Goal: Task Accomplishment & Management: Manage account settings

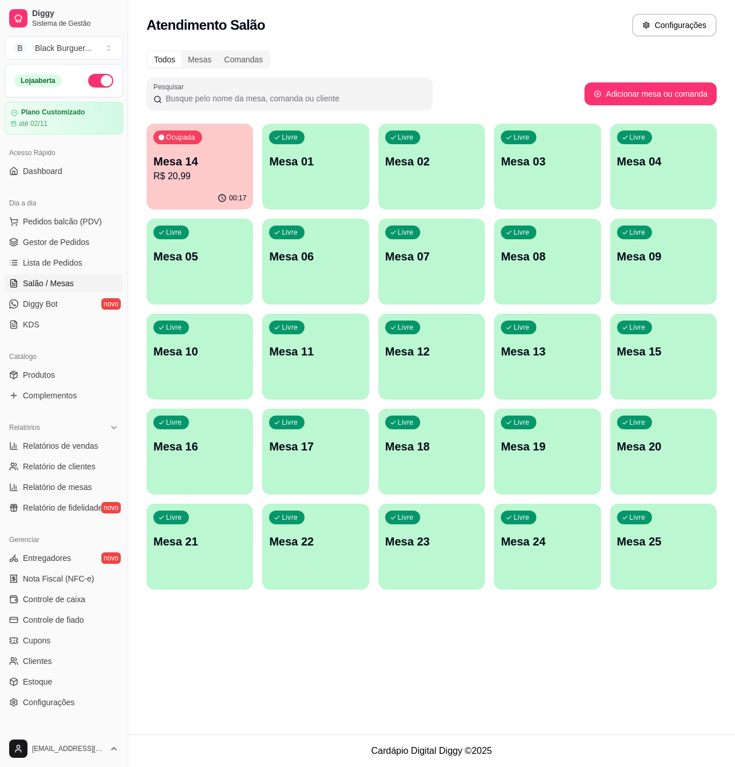
click at [220, 163] on p "Mesa 14" at bounding box center [199, 161] width 93 height 16
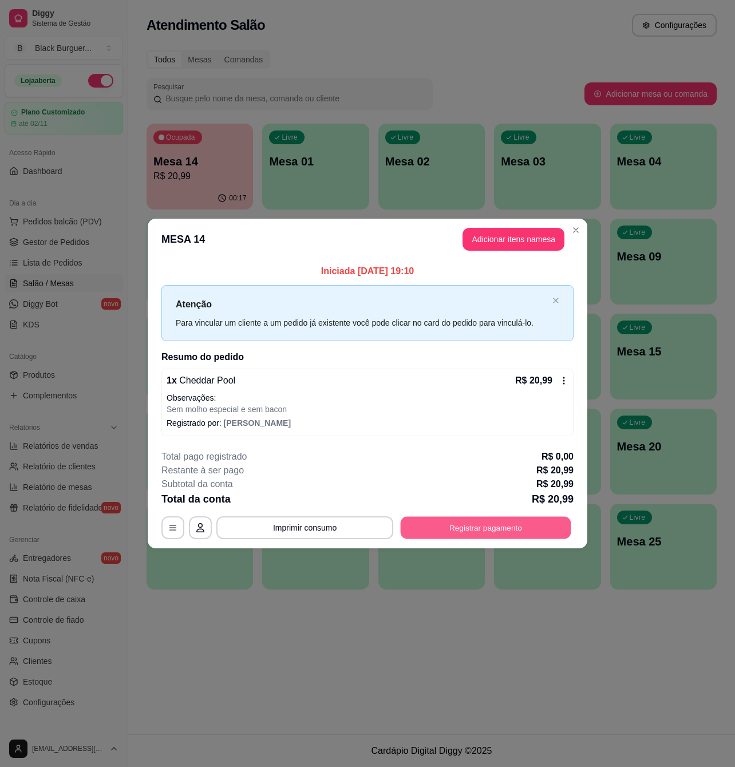
click at [504, 523] on button "Registrar pagamento" at bounding box center [486, 527] width 171 height 22
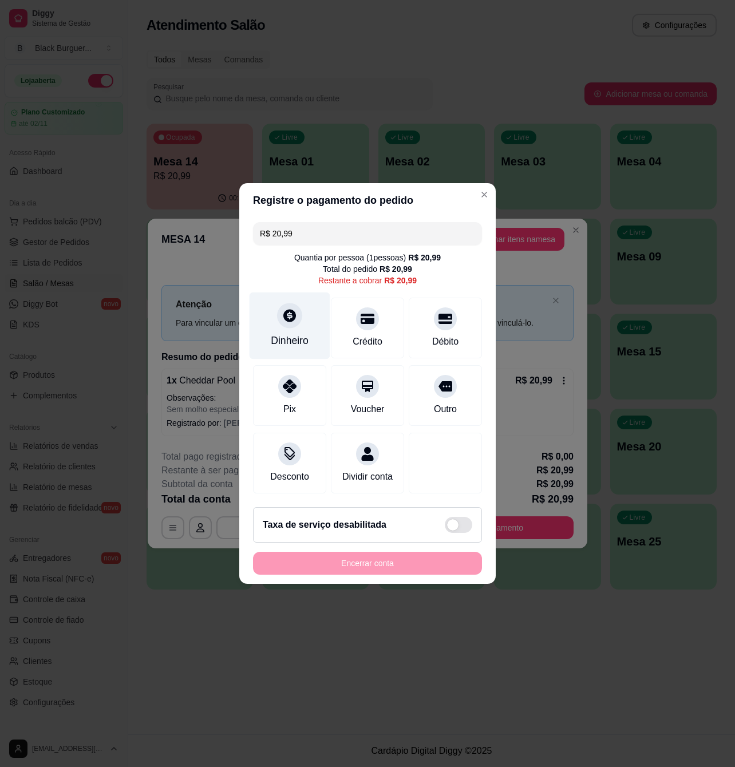
click at [287, 319] on div at bounding box center [289, 315] width 25 height 25
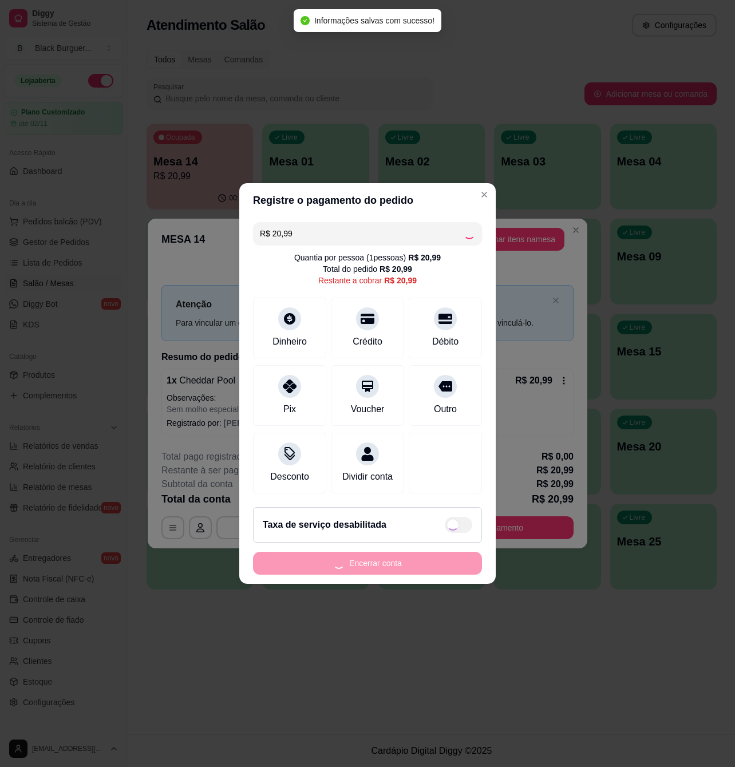
type input "R$ 0,00"
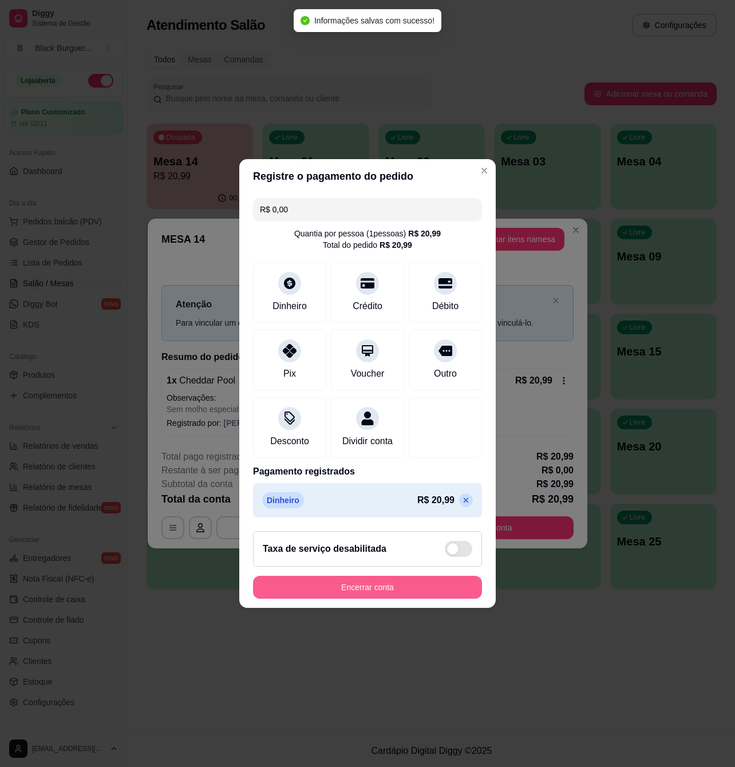
click at [404, 599] on button "Encerrar conta" at bounding box center [367, 587] width 229 height 23
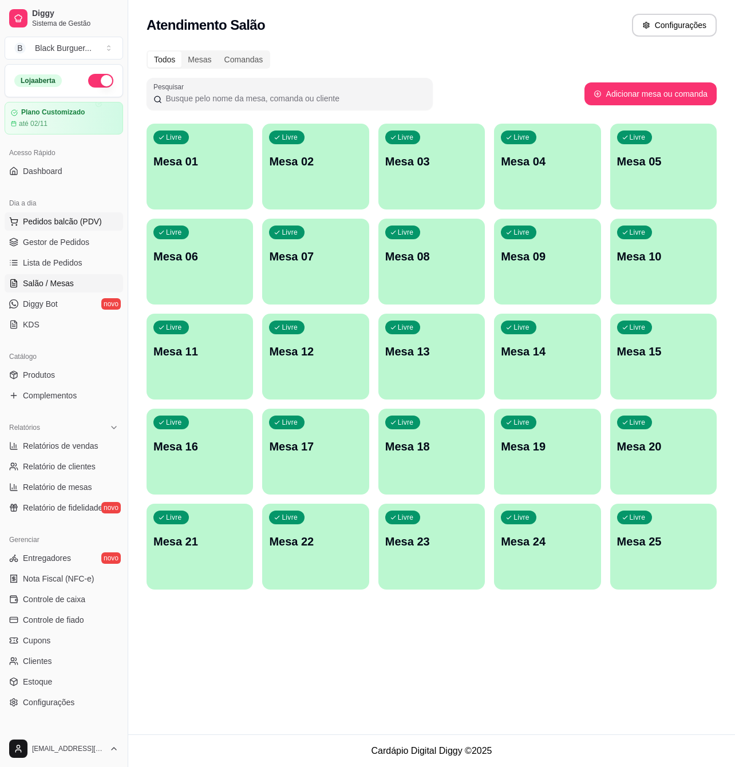
click at [39, 220] on span "Pedidos balcão (PDV)" at bounding box center [62, 221] width 79 height 11
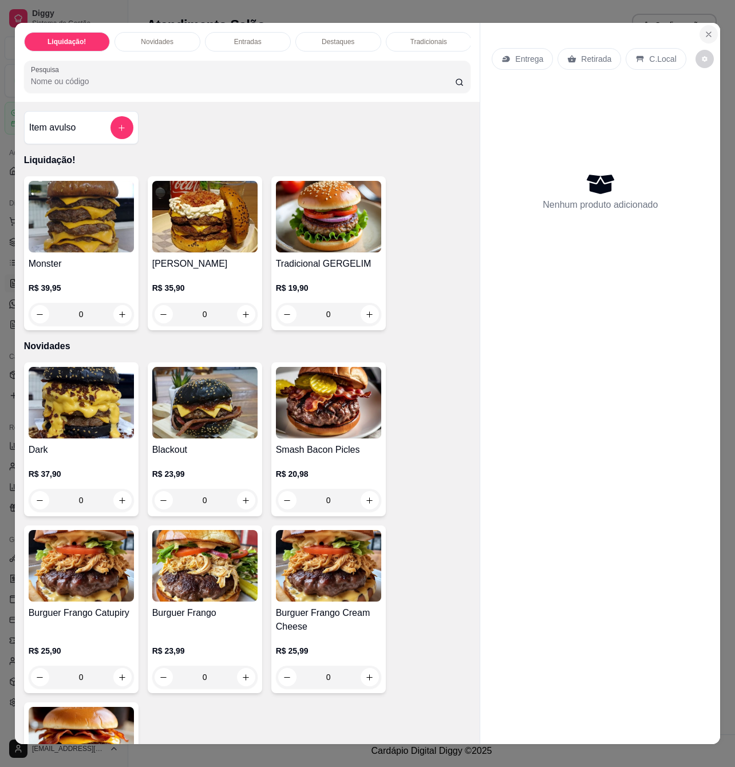
click at [704, 30] on icon "Close" at bounding box center [708, 34] width 9 height 9
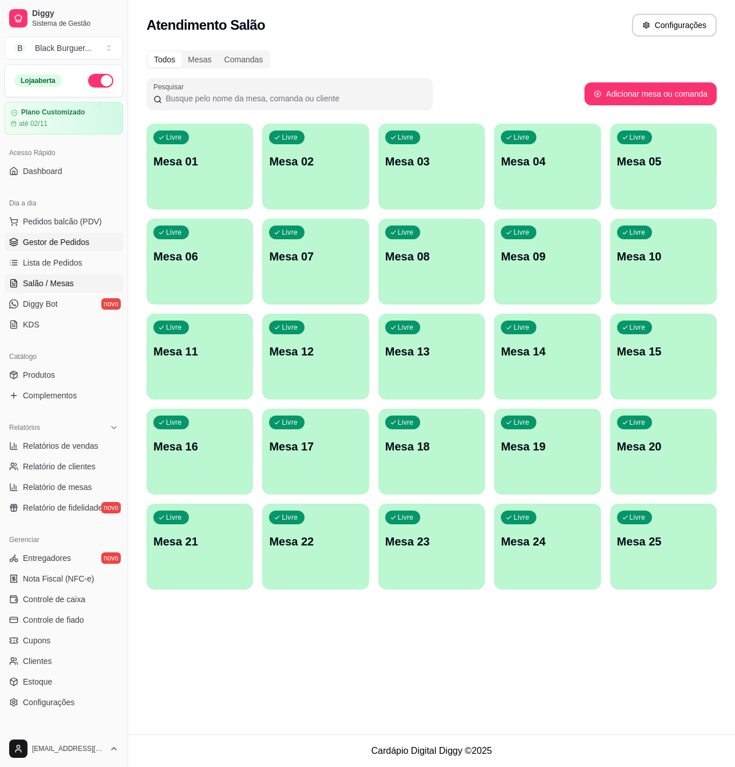
click at [53, 241] on span "Gestor de Pedidos" at bounding box center [56, 241] width 66 height 11
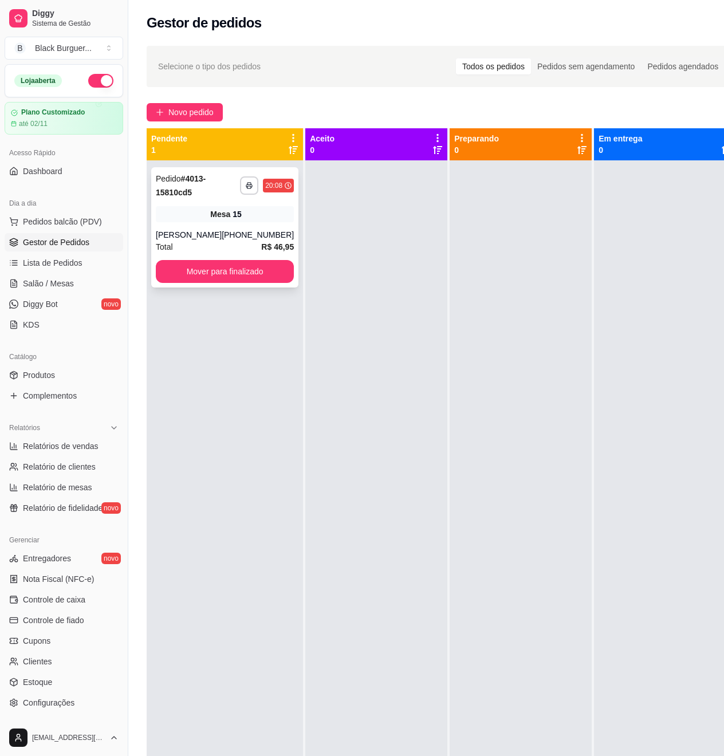
click at [191, 208] on div "Mesa 15" at bounding box center [225, 214] width 138 height 16
click at [227, 240] on div "(83) 99906-9393" at bounding box center [258, 234] width 72 height 11
click at [188, 239] on div "Pedro Lucas Almeida Martins" at bounding box center [189, 234] width 66 height 11
click at [24, 286] on span "Salão / Mesas" at bounding box center [48, 283] width 51 height 11
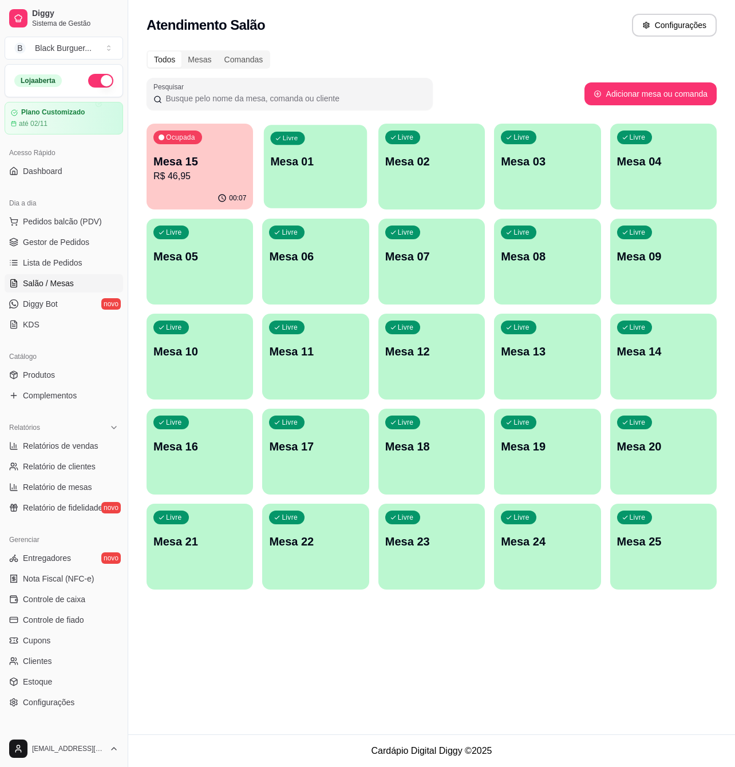
click at [309, 184] on div "Livre Mesa 01" at bounding box center [316, 160] width 104 height 70
click at [46, 230] on button "Pedidos balcão (PDV)" at bounding box center [64, 221] width 118 height 18
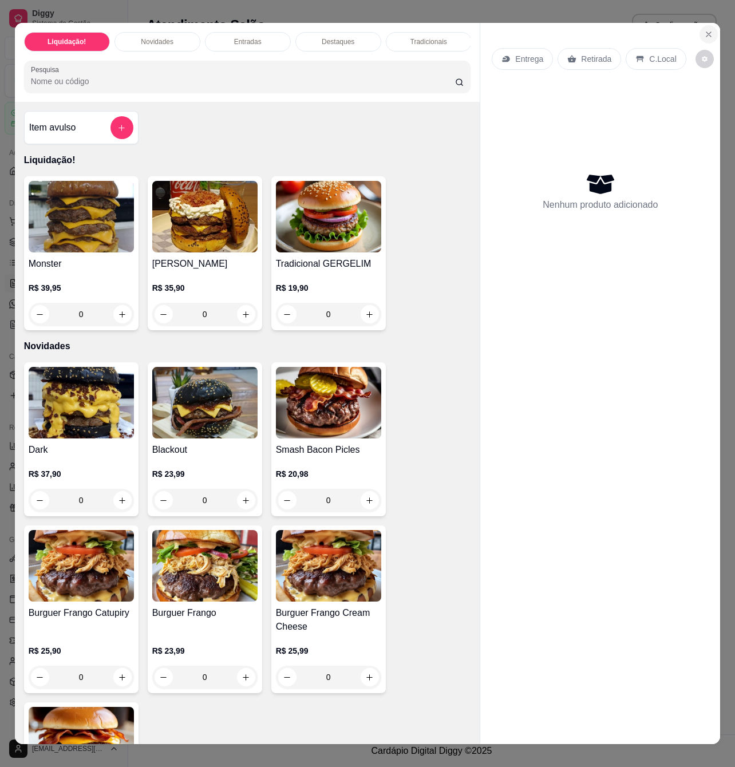
click at [706, 32] on icon "Close" at bounding box center [708, 34] width 5 height 5
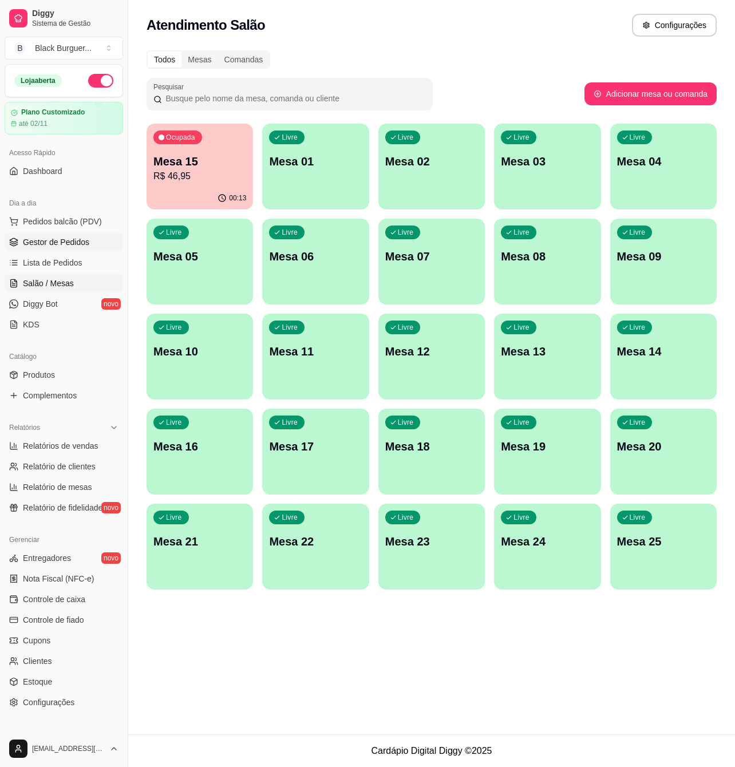
click at [72, 237] on span "Gestor de Pedidos" at bounding box center [56, 241] width 66 height 11
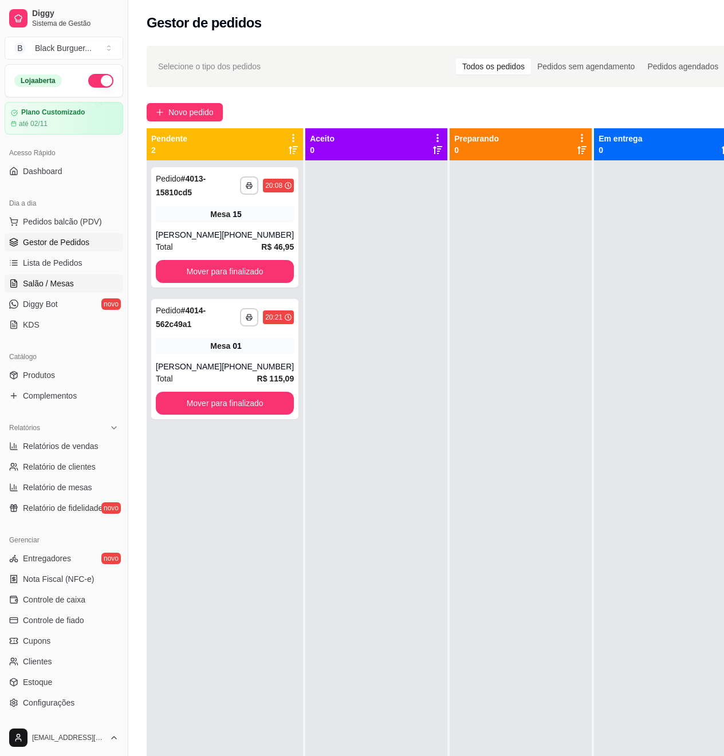
click at [62, 278] on span "Salão / Mesas" at bounding box center [48, 283] width 51 height 11
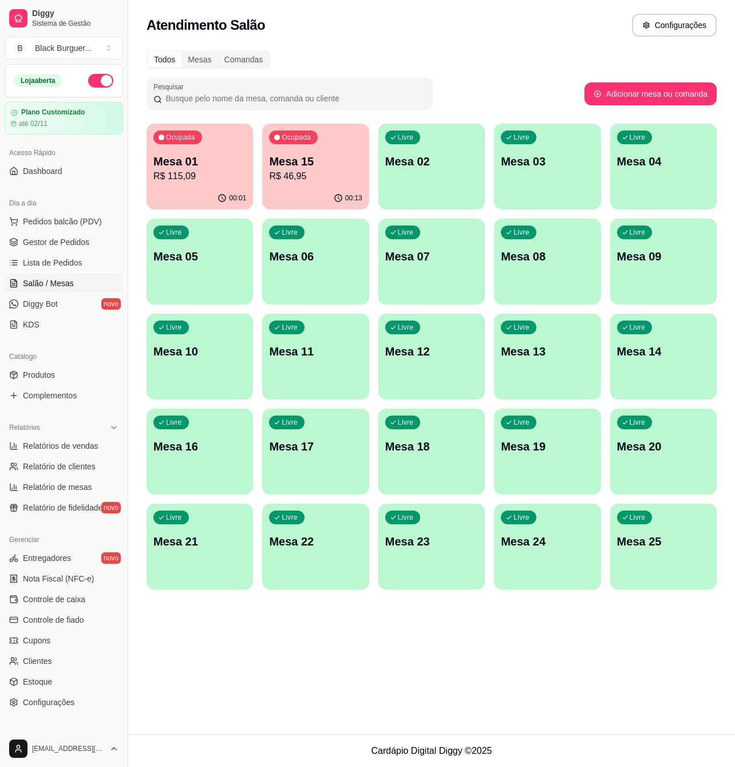
click at [422, 164] on div "Ocupada Mesa 01 R$ 115,09 00:01 Ocupada Mesa 15 R$ 46,95 00:13 Livre Mesa 02 Li…" at bounding box center [432, 357] width 570 height 466
click at [203, 158] on p "Mesa 01" at bounding box center [200, 161] width 90 height 15
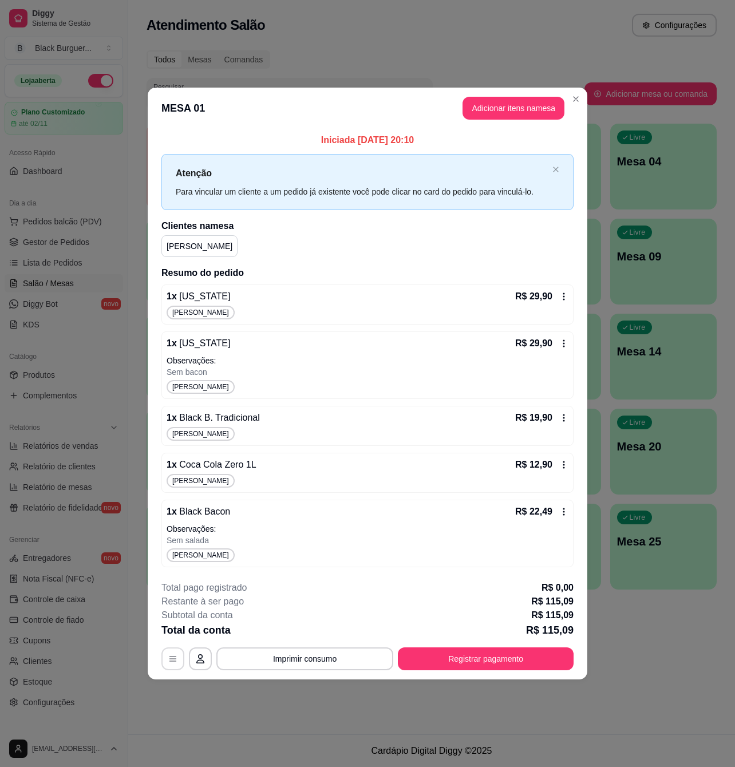
click at [172, 658] on icon "button" at bounding box center [172, 658] width 9 height 9
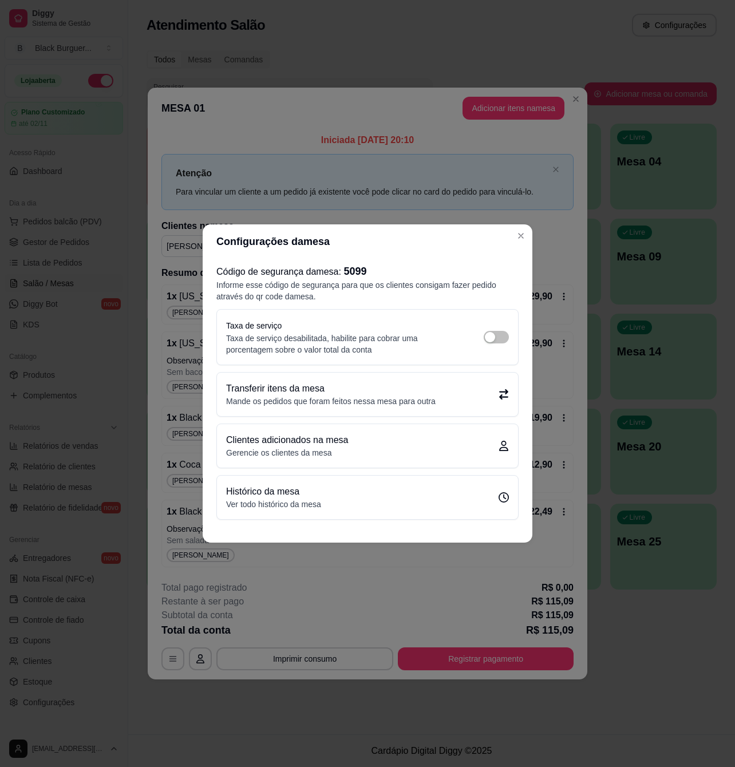
click at [500, 393] on icon at bounding box center [504, 394] width 10 height 10
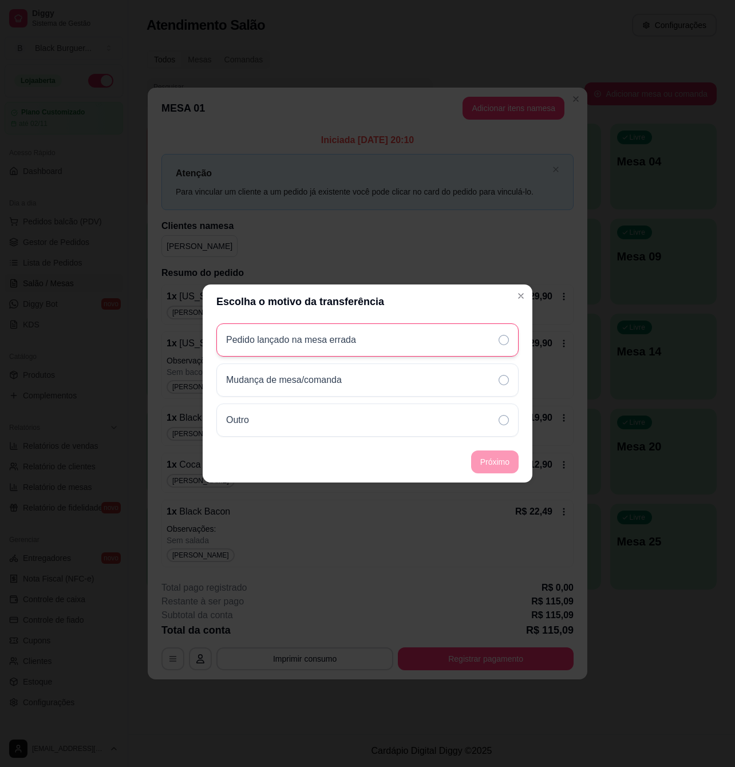
click at [444, 333] on div "Pedido lançado na mesa errada" at bounding box center [367, 339] width 302 height 33
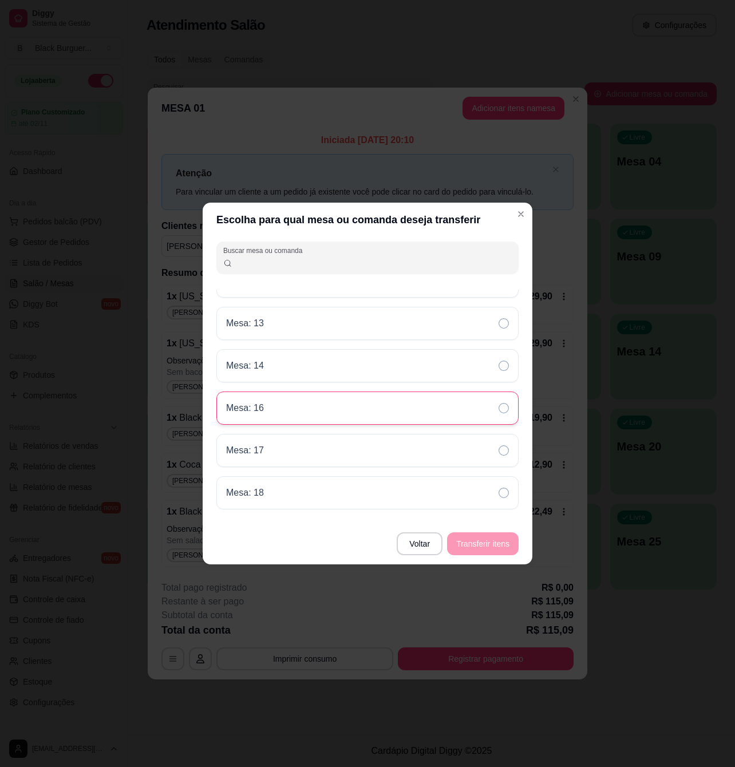
scroll to position [372, 0]
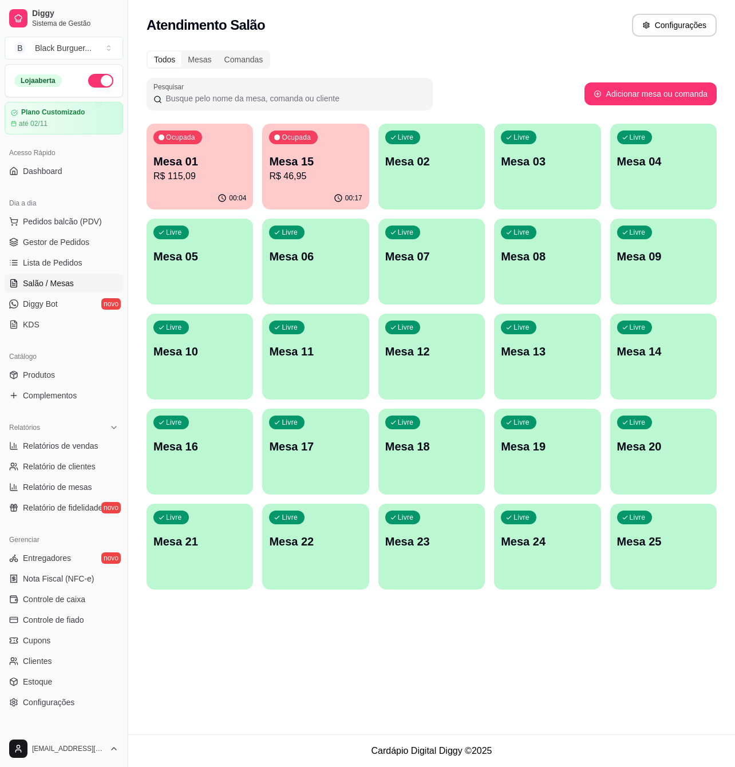
click at [208, 172] on p "R$ 115,09" at bounding box center [199, 176] width 93 height 14
drag, startPoint x: 195, startPoint y: 175, endPoint x: 434, endPoint y: 41, distance: 274.2
click at [434, 41] on div "Atendimento Salão Configurações" at bounding box center [431, 22] width 607 height 44
click at [206, 147] on div "Ocupada Mesa 01 R$ 115,09" at bounding box center [200, 156] width 106 height 64
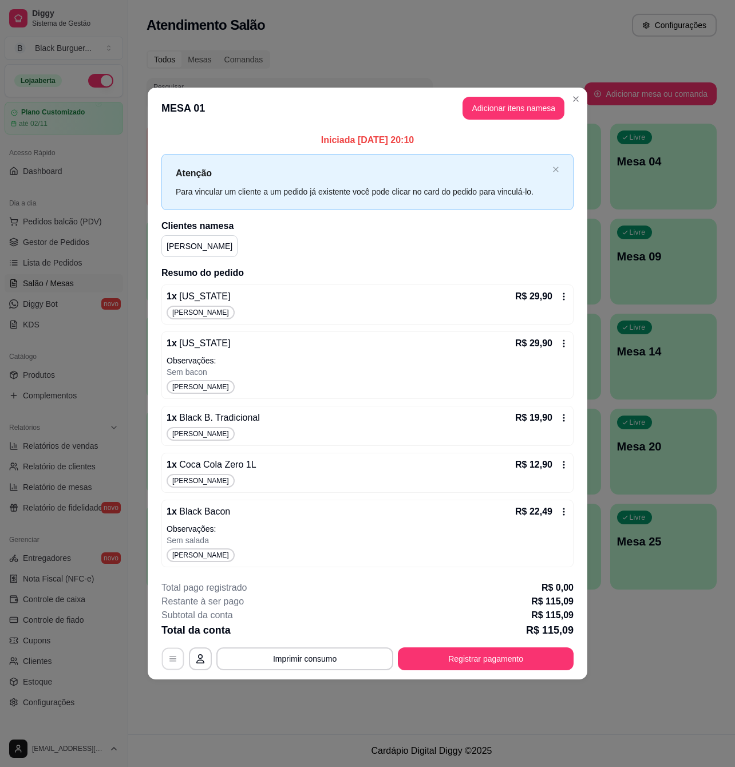
click at [177, 659] on button "button" at bounding box center [173, 658] width 22 height 22
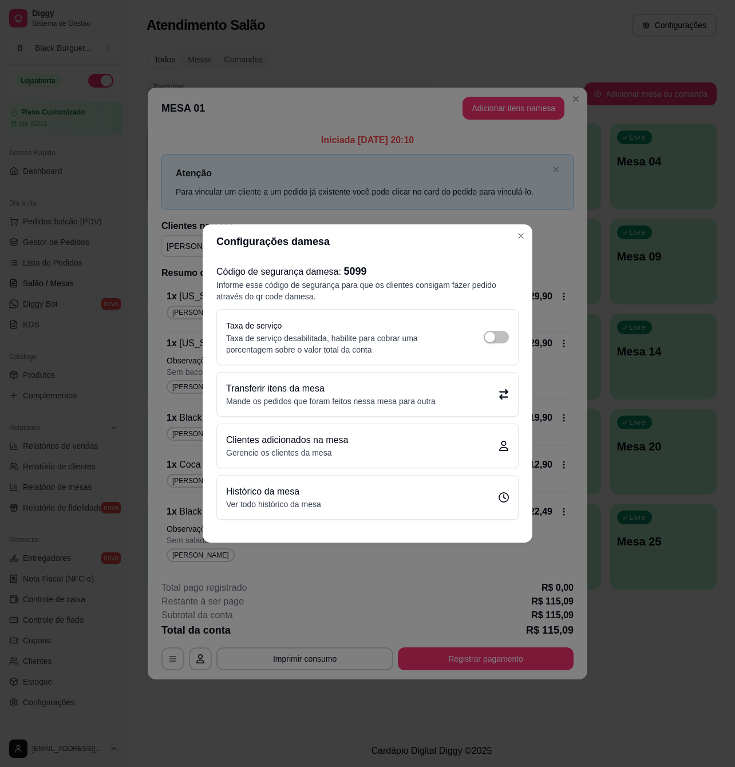
click at [299, 386] on p "Transferir itens da mesa" at bounding box center [331, 389] width 210 height 14
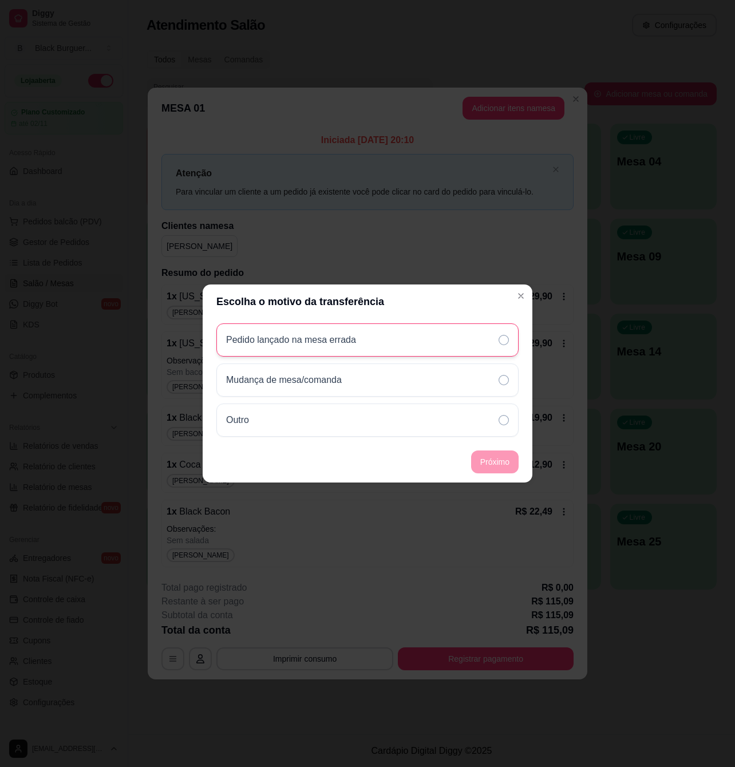
click at [449, 340] on div "Pedido lançado na mesa errada" at bounding box center [367, 339] width 302 height 33
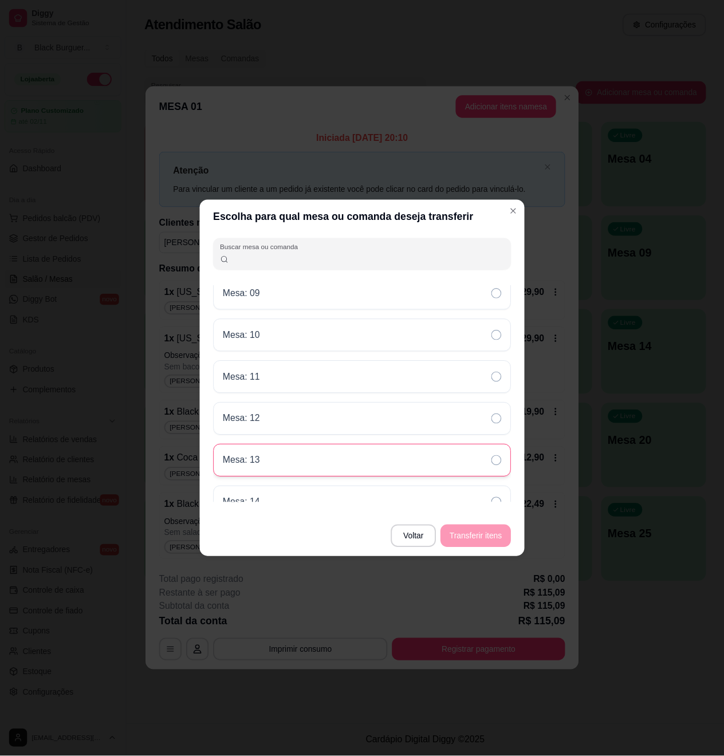
scroll to position [381, 0]
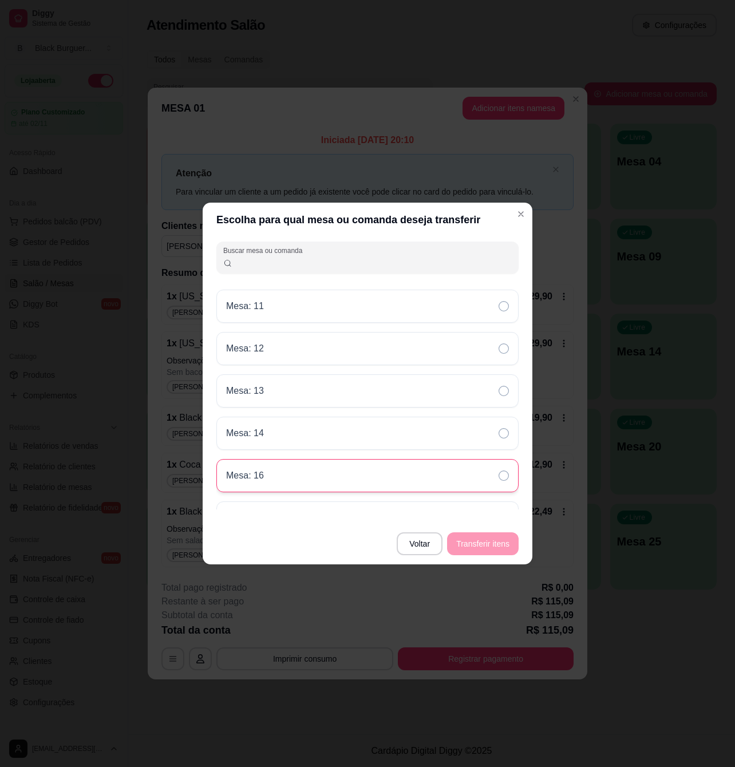
click at [306, 486] on div "Mesa: 16" at bounding box center [367, 475] width 302 height 33
click at [488, 541] on button "Transferir itens" at bounding box center [482, 544] width 69 height 22
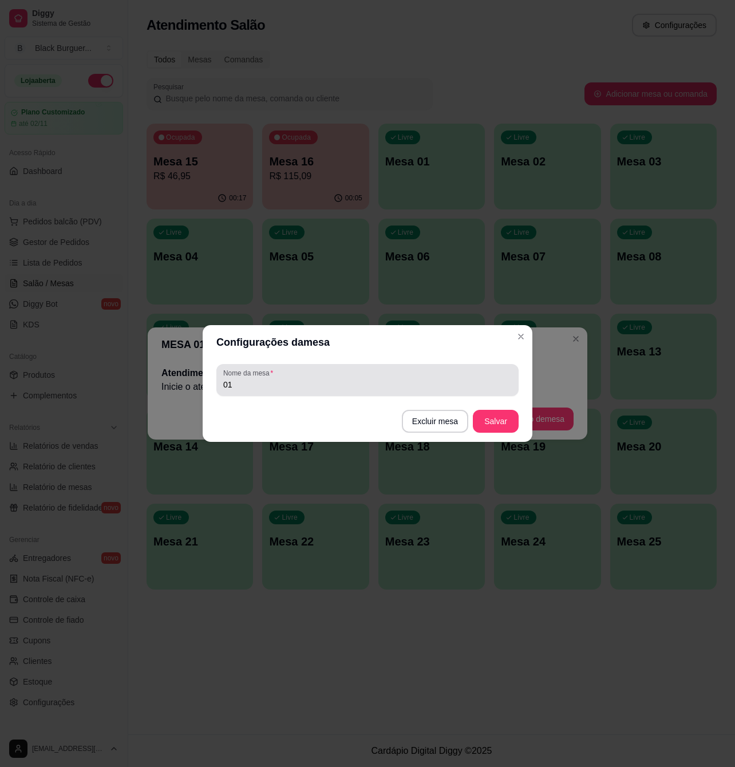
click at [380, 365] on div "Nome da mesa 01" at bounding box center [367, 380] width 302 height 32
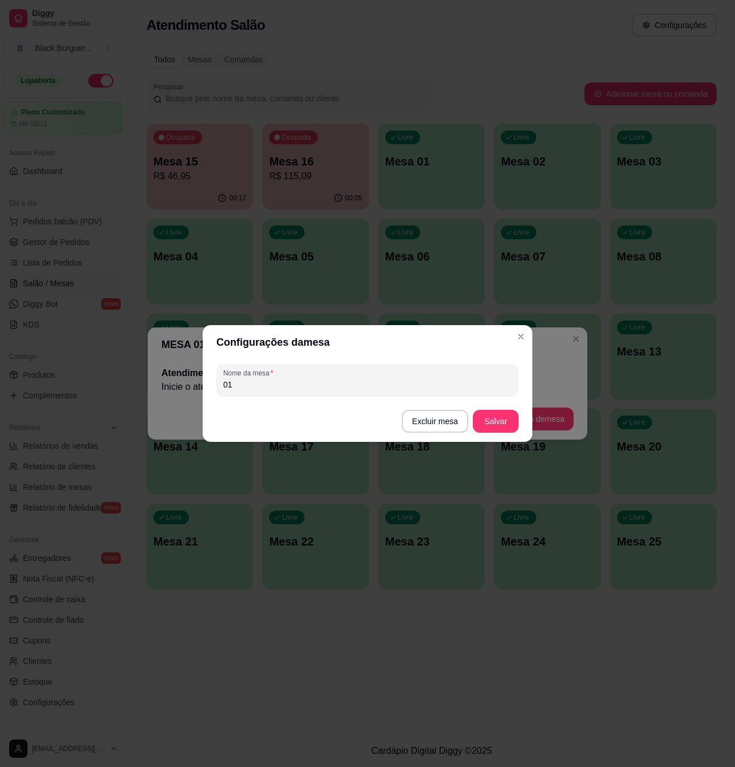
click at [380, 358] on header "Configurações da mesa" at bounding box center [368, 342] width 330 height 34
click at [500, 420] on button "Salvar" at bounding box center [495, 421] width 45 height 22
click at [427, 422] on button "Excluir mesa" at bounding box center [435, 421] width 66 height 23
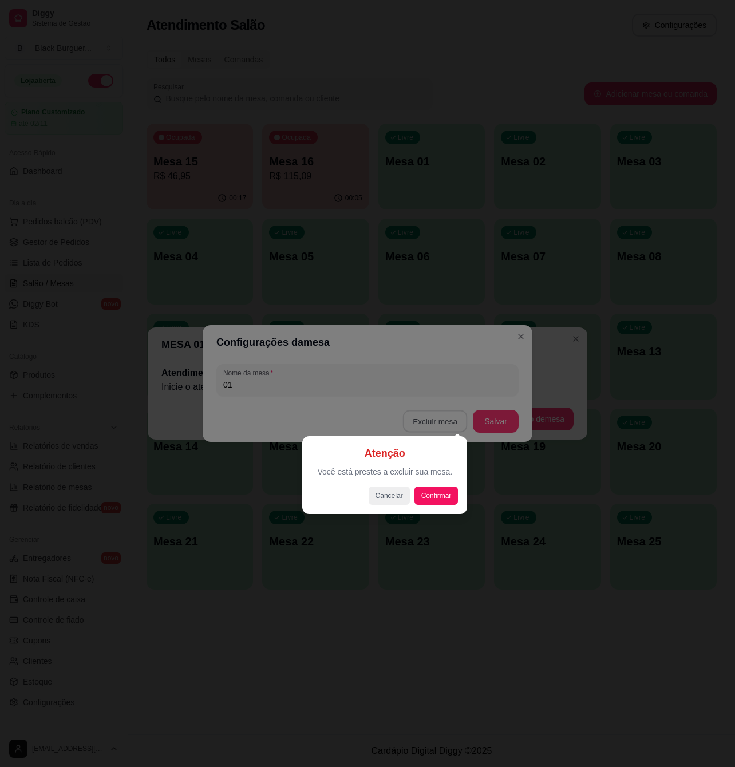
click at [444, 334] on div at bounding box center [367, 383] width 735 height 767
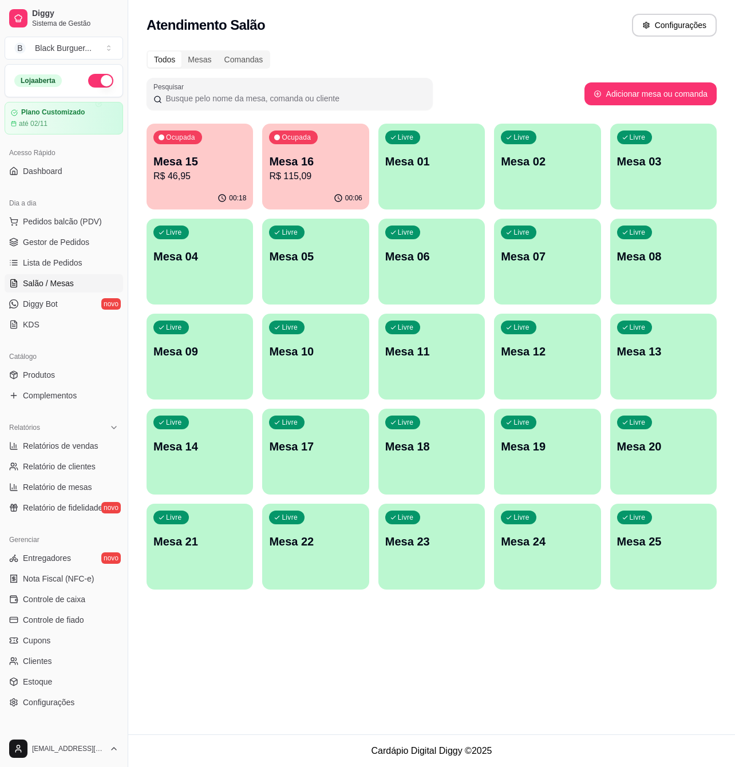
click at [330, 184] on div "Ocupada Mesa 16 R$ 115,09" at bounding box center [315, 156] width 106 height 64
click at [60, 244] on span "Gestor de Pedidos" at bounding box center [56, 241] width 66 height 11
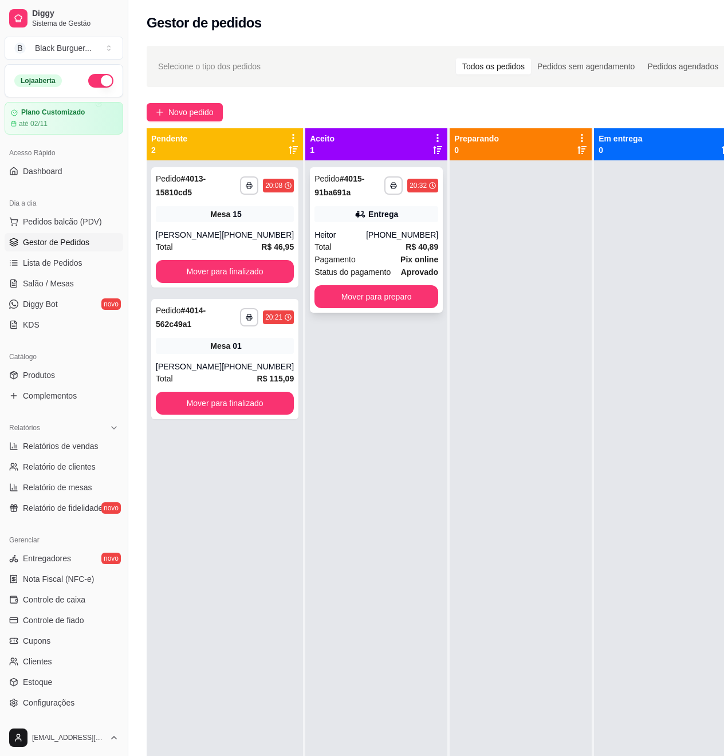
click at [355, 224] on div "**********" at bounding box center [376, 239] width 133 height 145
click at [252, 240] on div "(83) 99906-9393" at bounding box center [258, 234] width 72 height 11
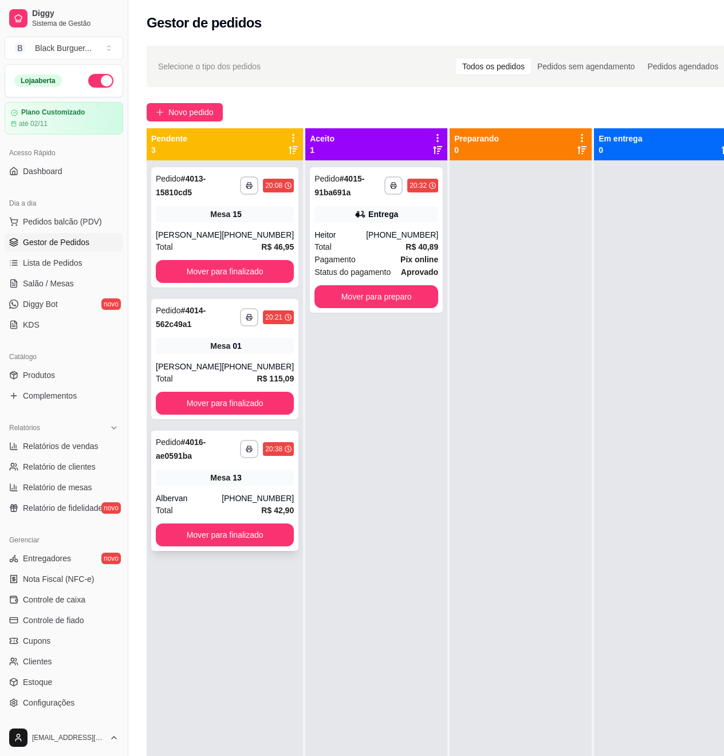
click at [186, 485] on div "Mesa 13" at bounding box center [225, 477] width 138 height 16
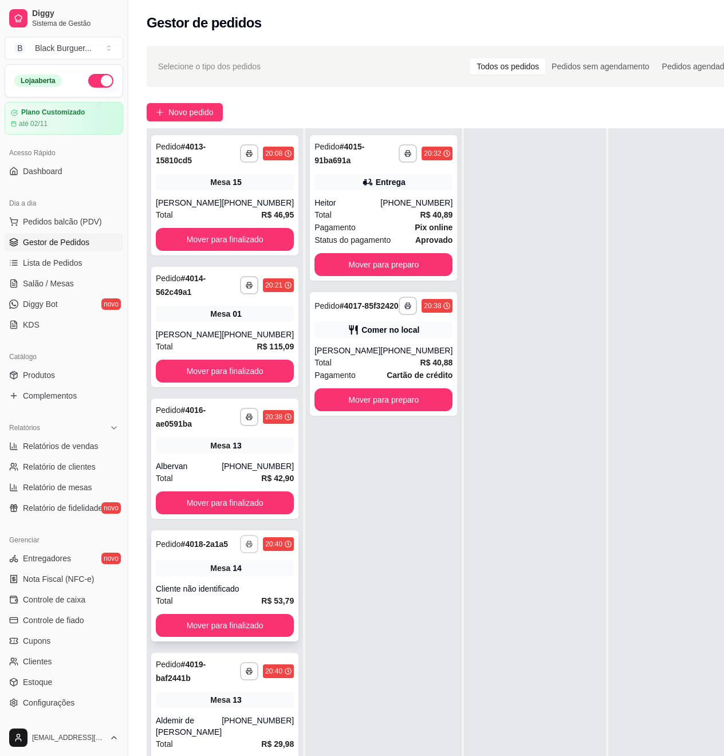
scroll to position [152, 0]
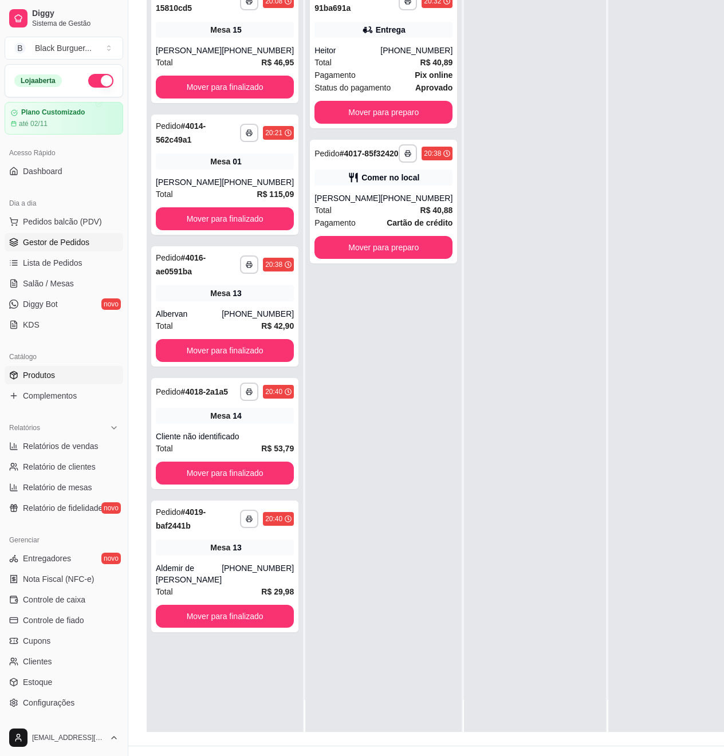
click at [49, 373] on span "Produtos" at bounding box center [39, 374] width 32 height 11
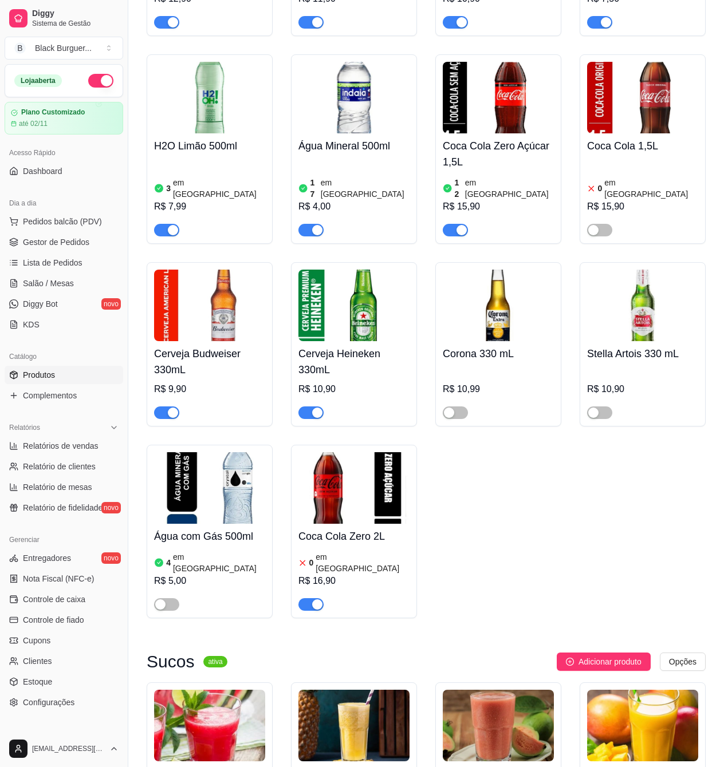
scroll to position [4275, 0]
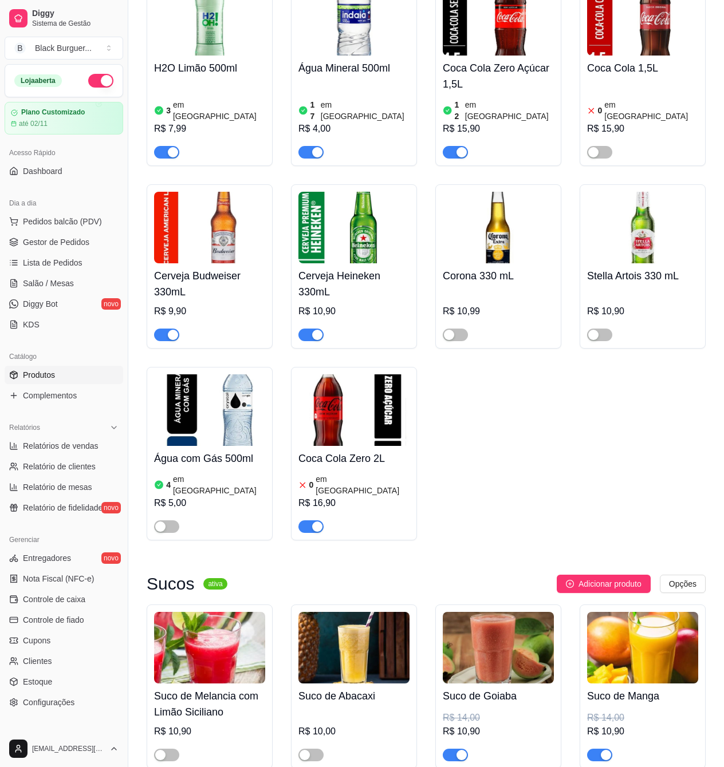
click at [600, 749] on button "button" at bounding box center [599, 755] width 25 height 13
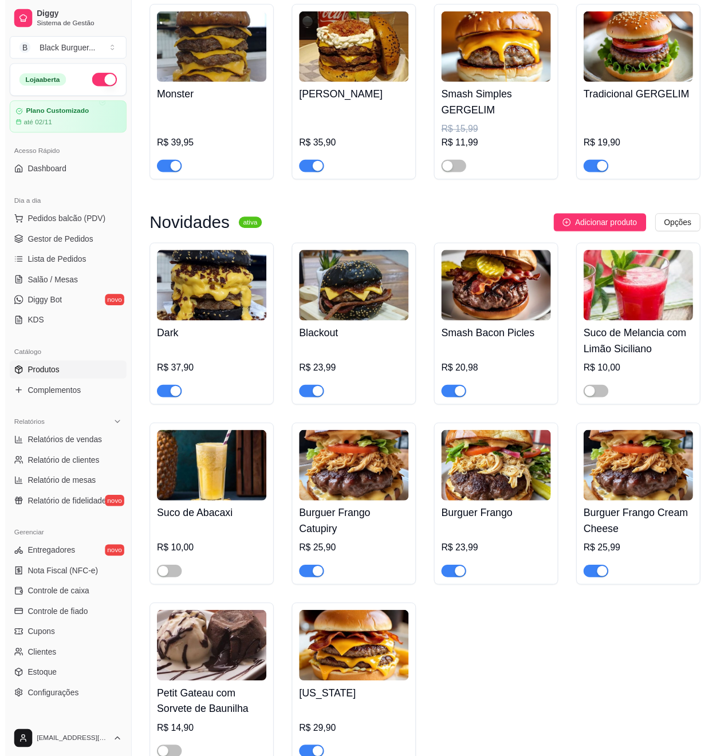
scroll to position [0, 0]
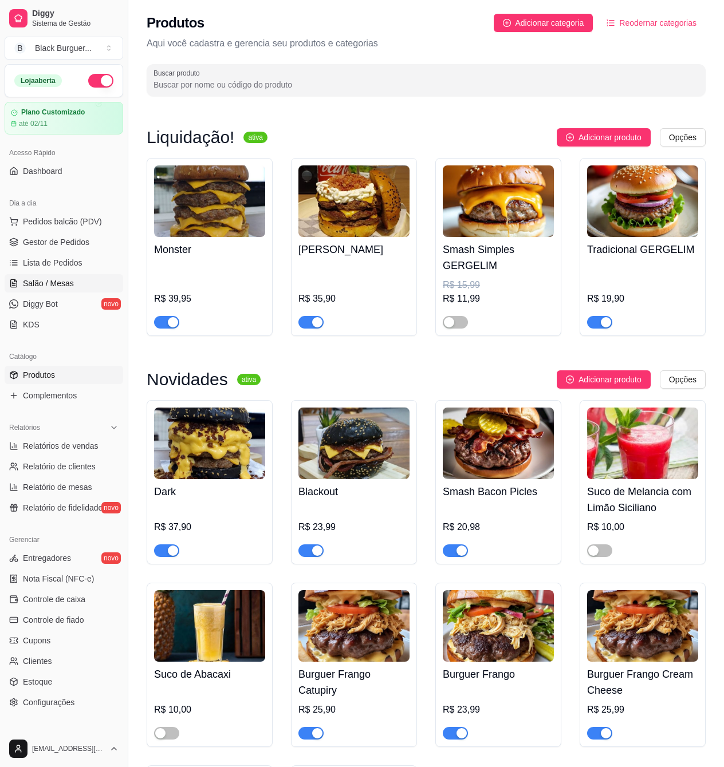
click at [42, 284] on span "Salão / Mesas" at bounding box center [48, 283] width 51 height 11
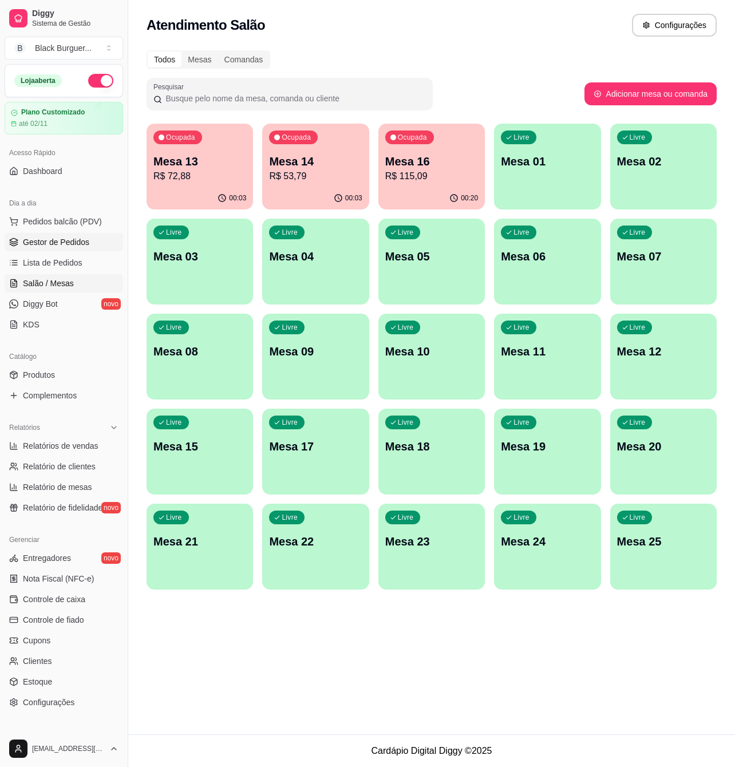
click at [49, 239] on span "Gestor de Pedidos" at bounding box center [56, 241] width 66 height 11
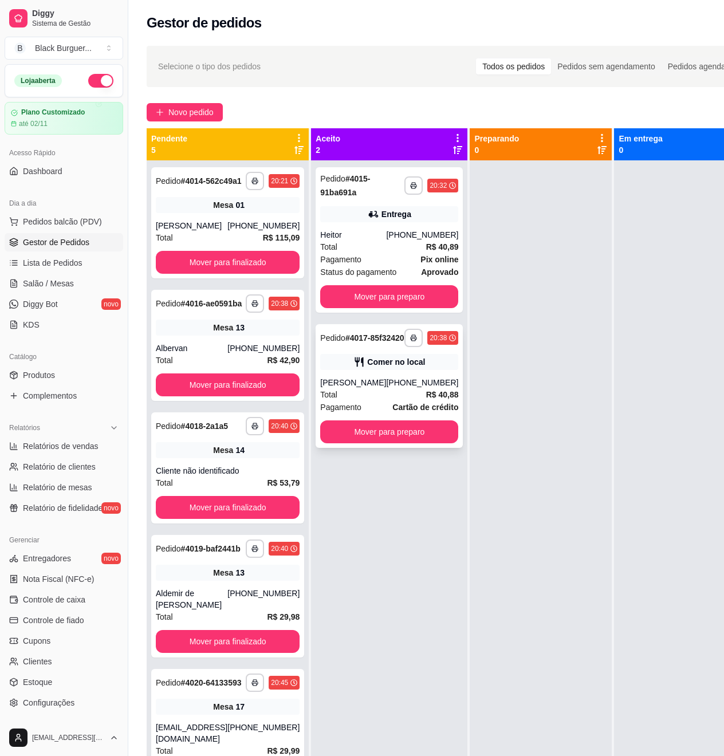
click at [341, 399] on div "Total R$ 40,88" at bounding box center [389, 394] width 138 height 13
click at [62, 289] on span "Salão / Mesas" at bounding box center [48, 283] width 51 height 11
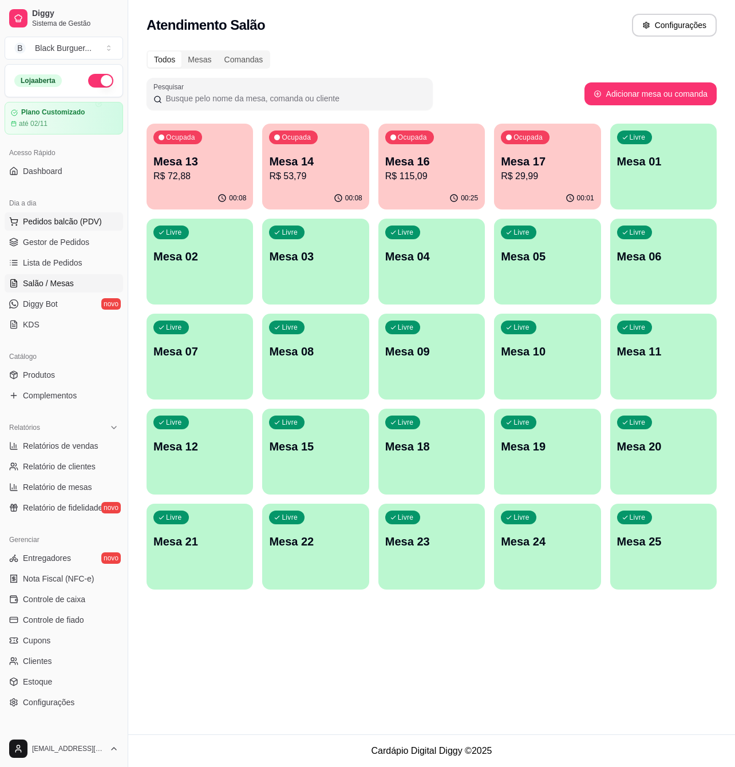
click at [62, 222] on span "Pedidos balcão (PDV)" at bounding box center [62, 221] width 79 height 11
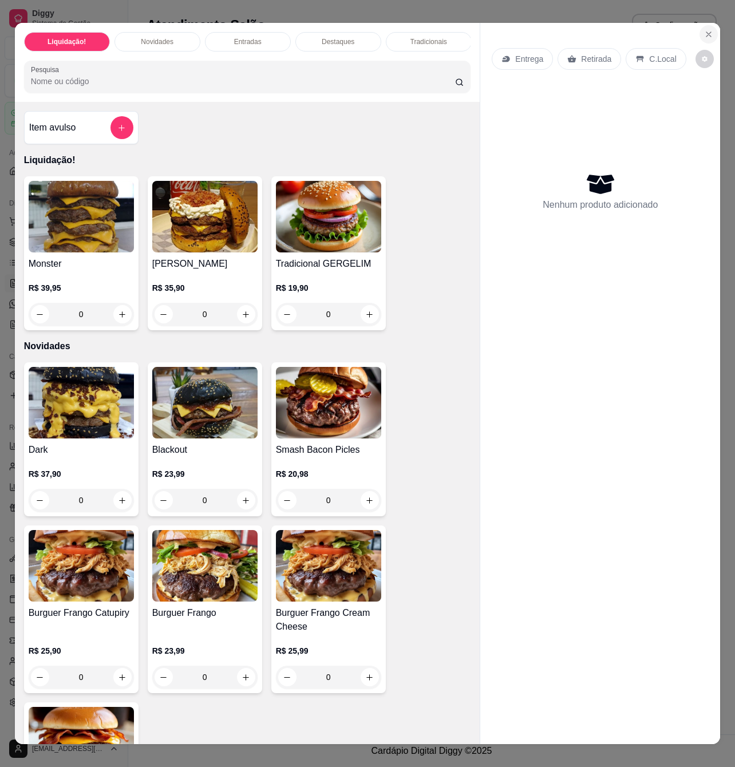
click at [704, 32] on icon "Close" at bounding box center [708, 34] width 9 height 9
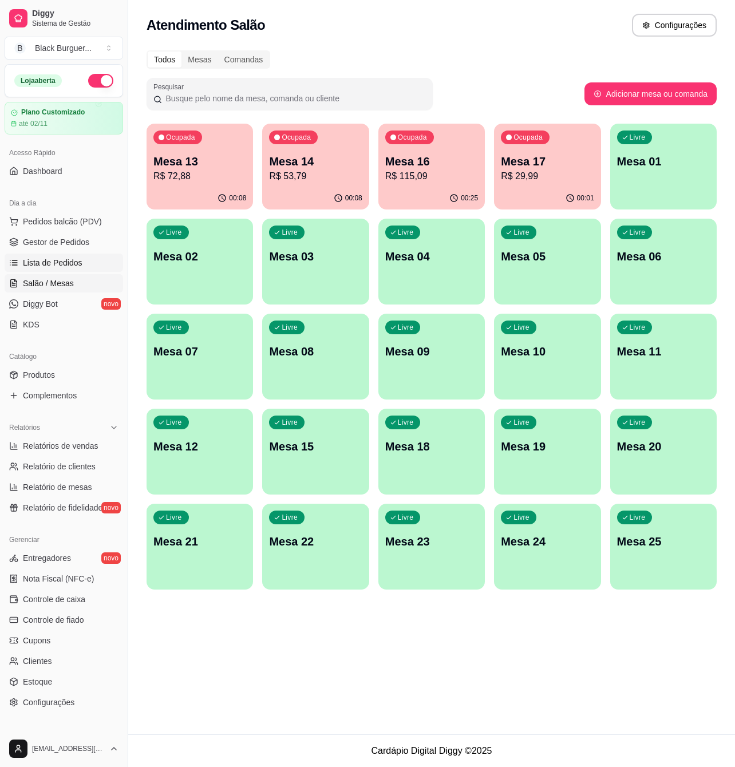
click at [51, 268] on span "Lista de Pedidos" at bounding box center [53, 262] width 60 height 11
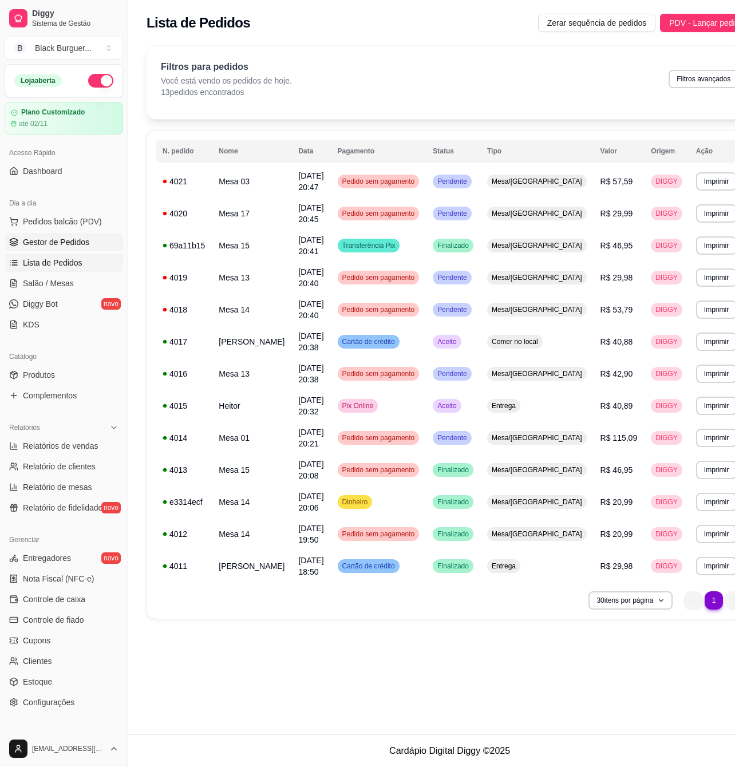
click at [49, 244] on span "Gestor de Pedidos" at bounding box center [56, 241] width 66 height 11
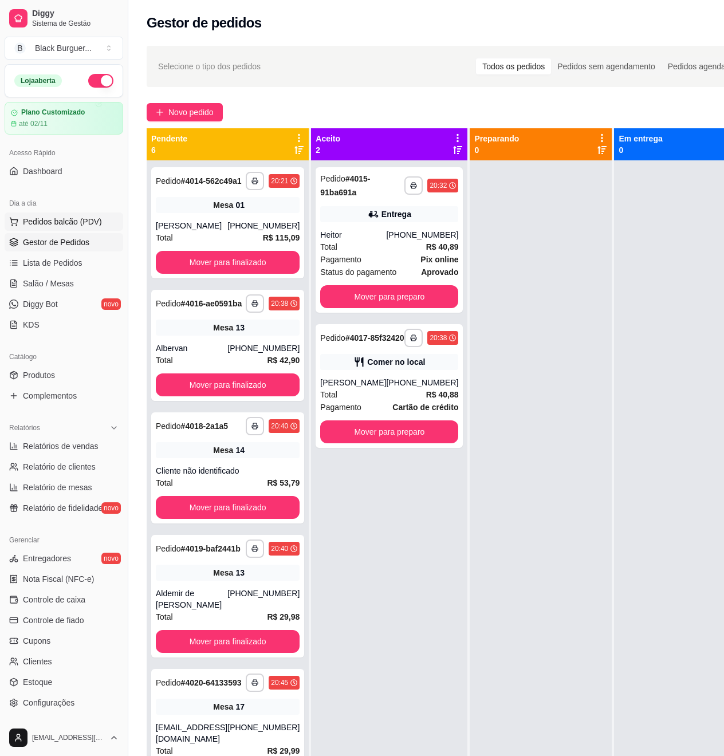
click at [53, 223] on span "Pedidos balcão (PDV)" at bounding box center [62, 221] width 79 height 11
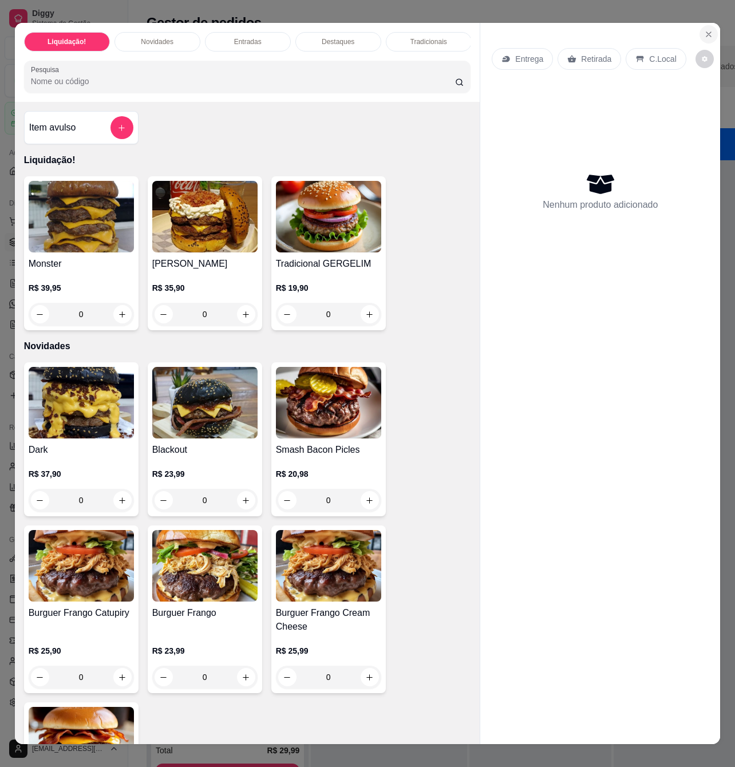
click at [705, 30] on icon "Close" at bounding box center [708, 34] width 9 height 9
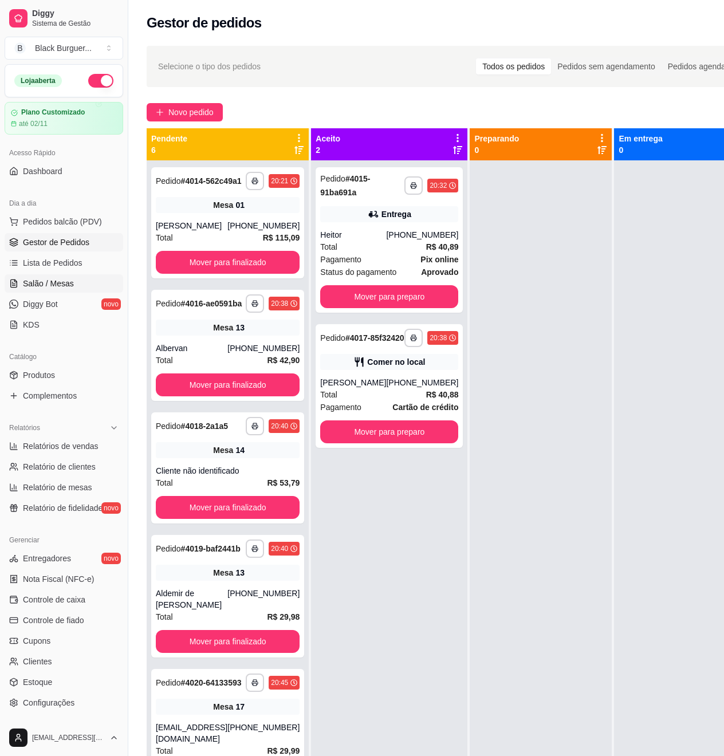
click at [57, 284] on span "Salão / Mesas" at bounding box center [48, 283] width 51 height 11
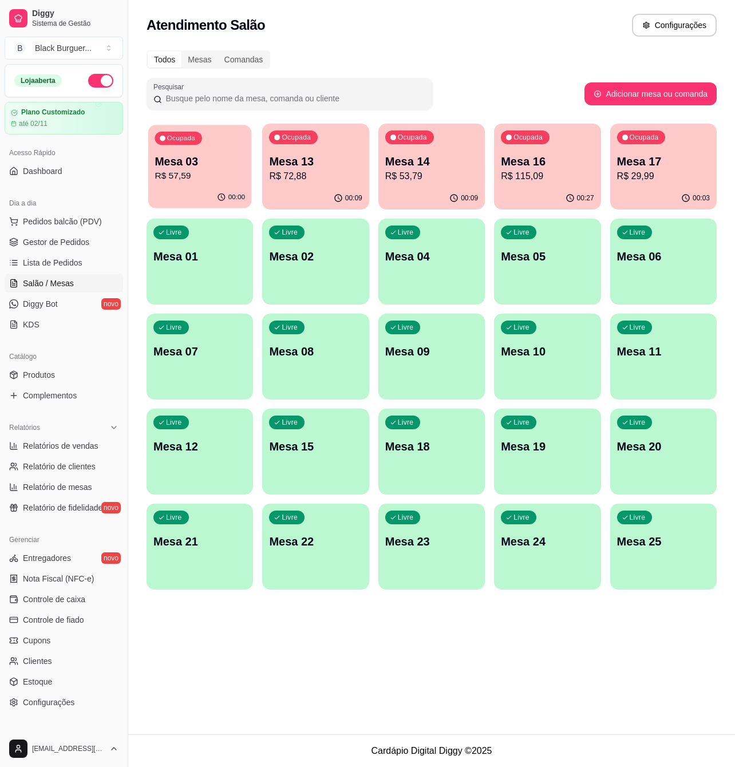
click at [213, 161] on p "Mesa 03" at bounding box center [200, 161] width 90 height 15
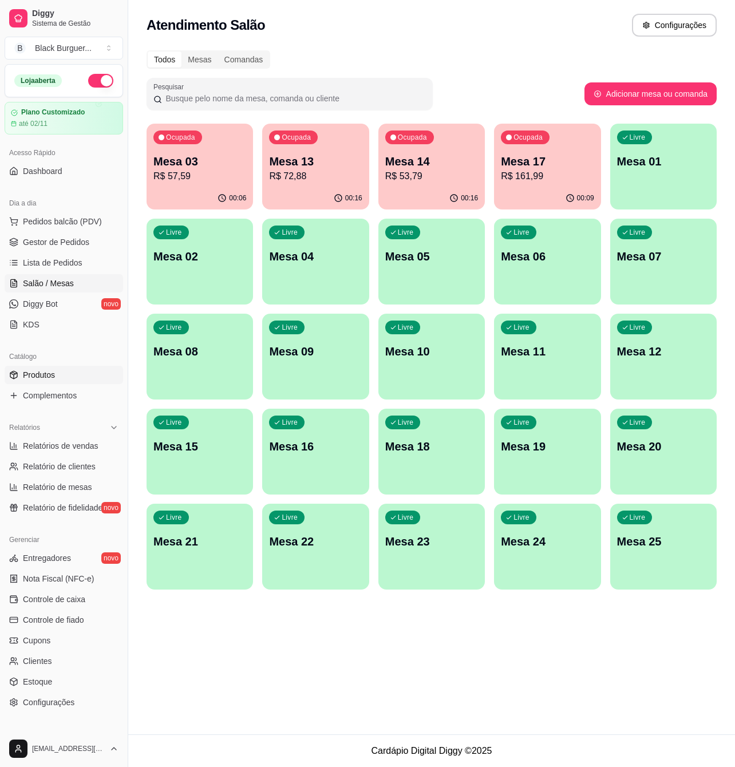
click at [39, 373] on span "Produtos" at bounding box center [39, 374] width 32 height 11
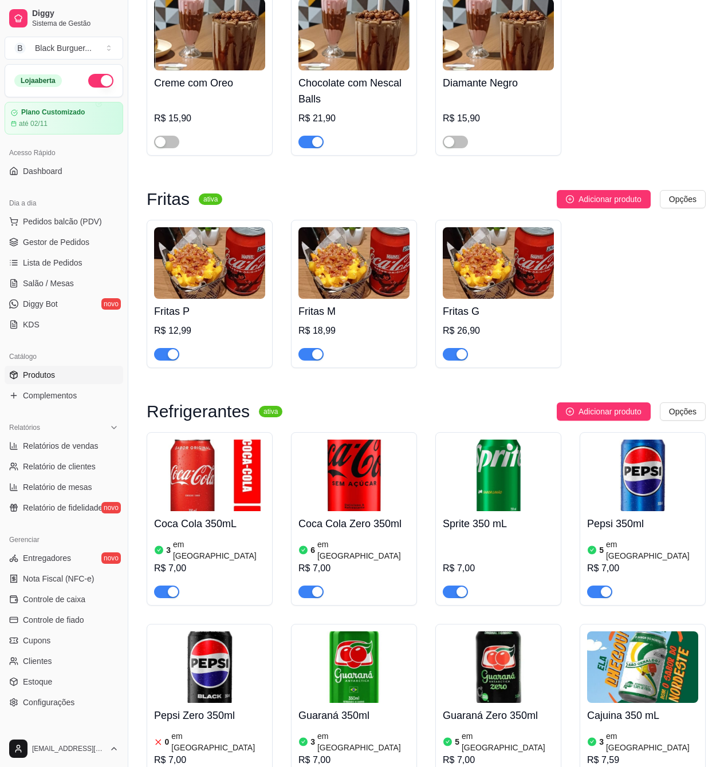
scroll to position [3282, 0]
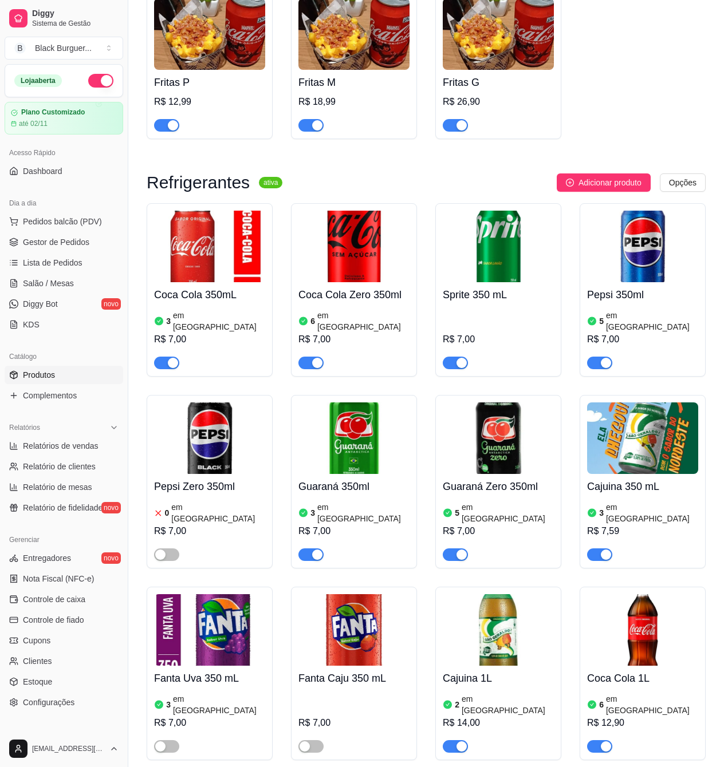
click at [310, 357] on span "button" at bounding box center [310, 363] width 25 height 13
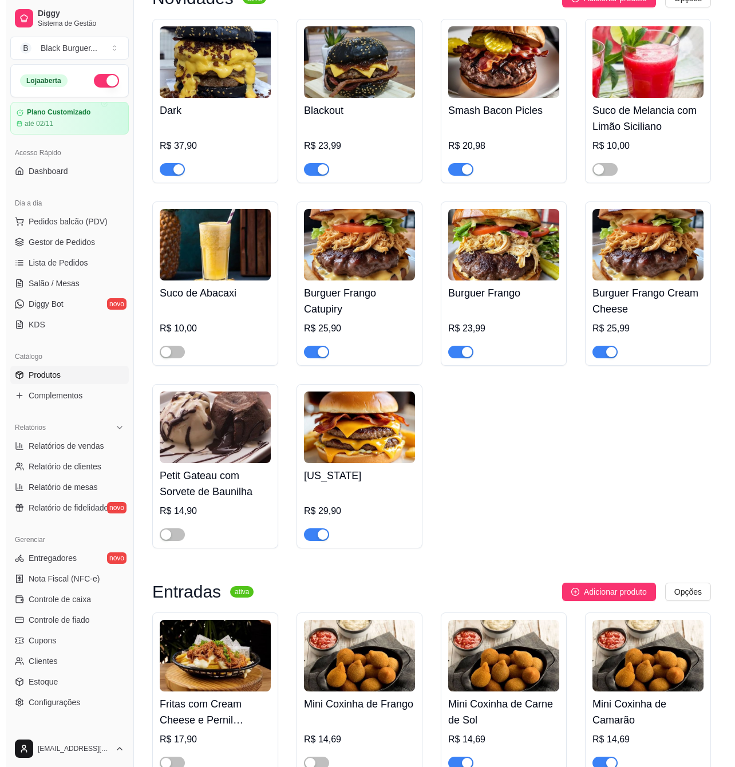
scroll to position [0, 0]
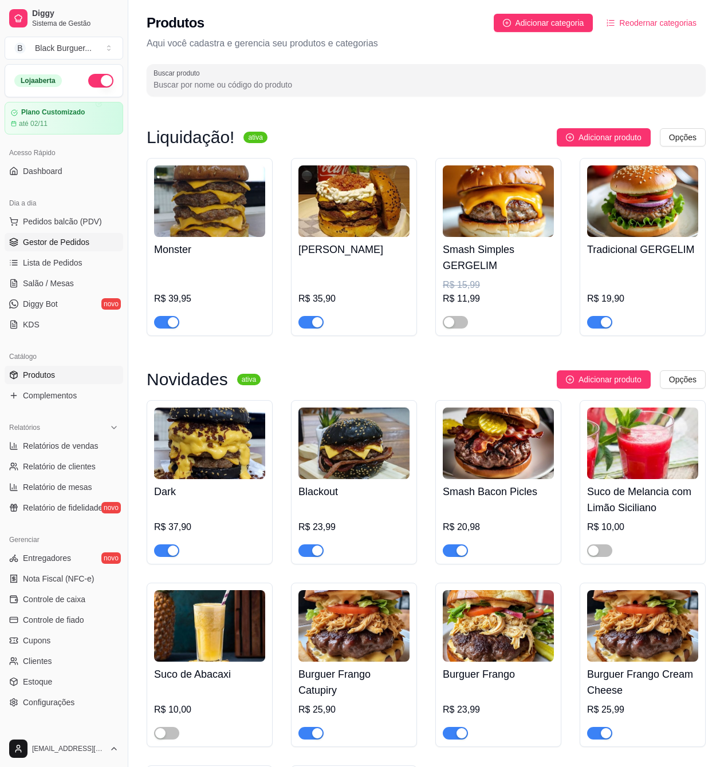
click at [66, 245] on span "Gestor de Pedidos" at bounding box center [56, 241] width 66 height 11
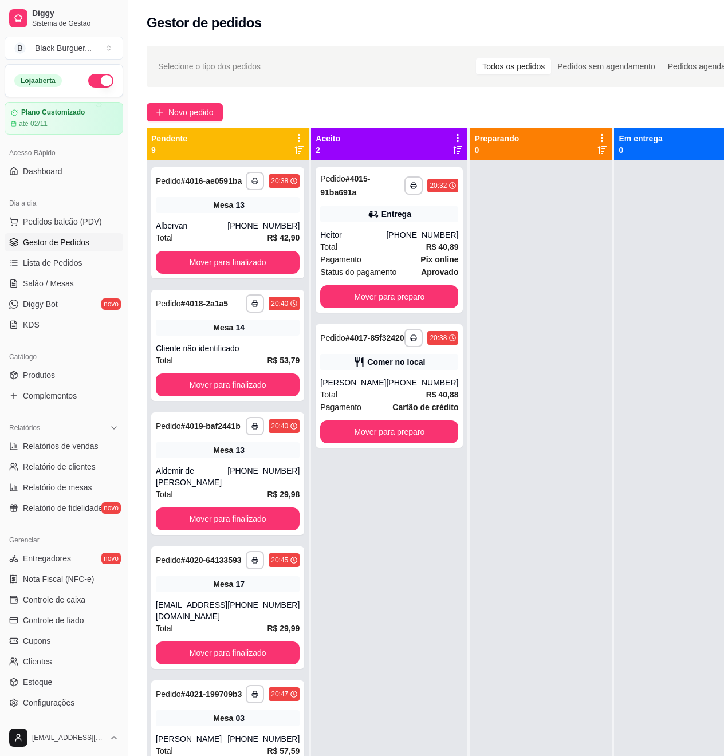
click at [484, 37] on div "Gestor de pedidos" at bounding box center [451, 19] width 647 height 39
click at [40, 376] on span "Produtos" at bounding box center [39, 374] width 32 height 11
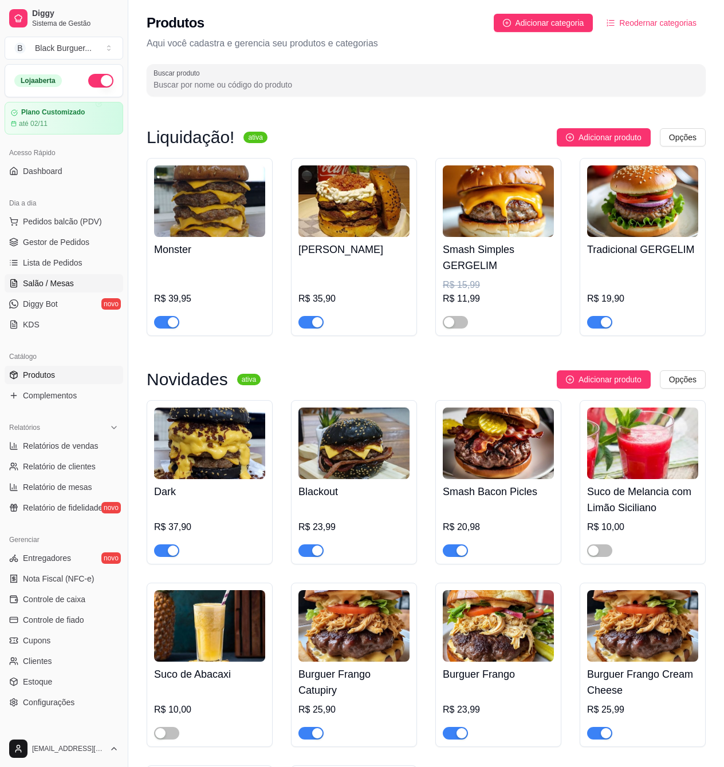
click at [45, 278] on span "Salão / Mesas" at bounding box center [48, 283] width 51 height 11
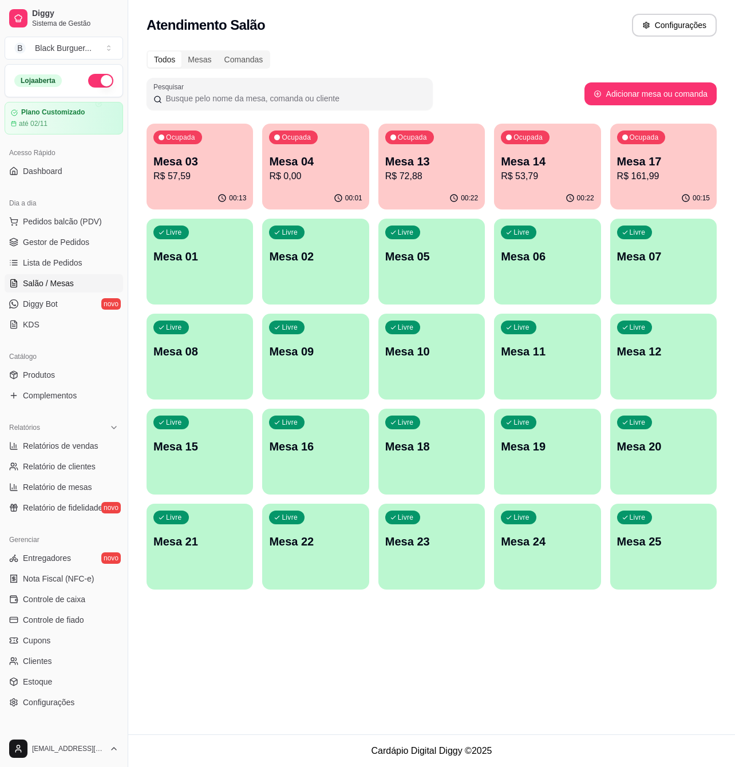
click at [222, 170] on p "R$ 57,59" at bounding box center [199, 176] width 93 height 14
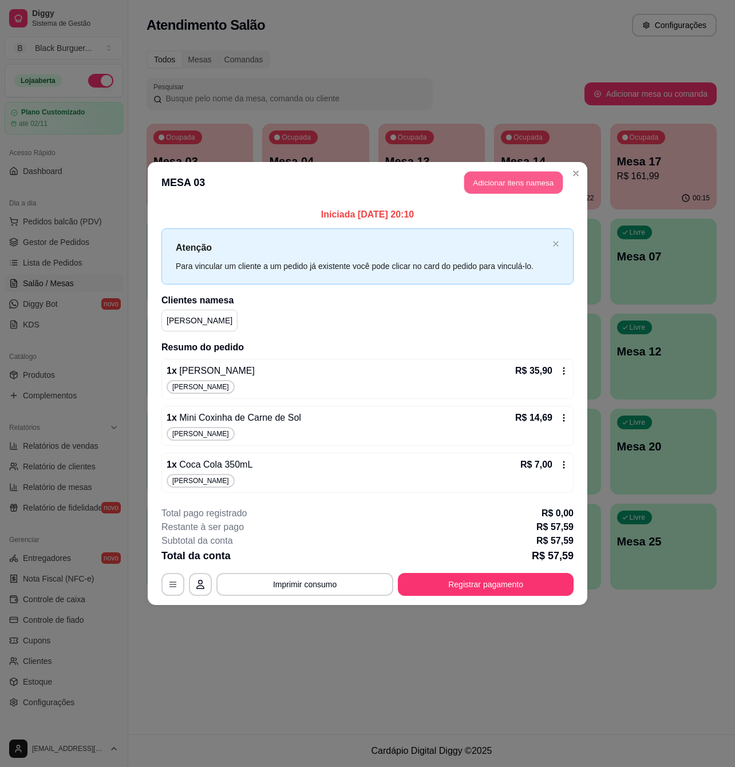
click at [508, 185] on button "Adicionar itens na mesa" at bounding box center [513, 183] width 98 height 22
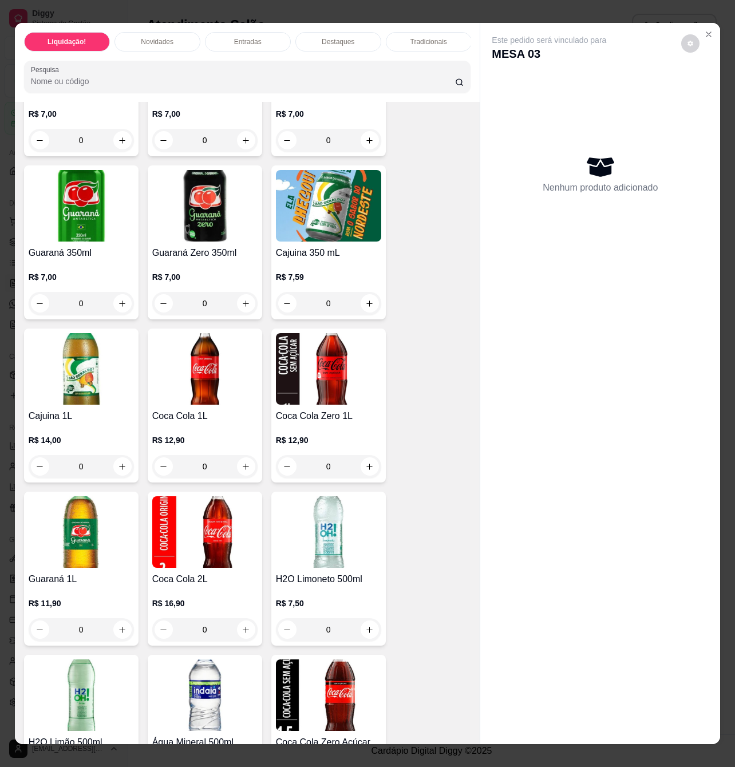
scroll to position [3435, 0]
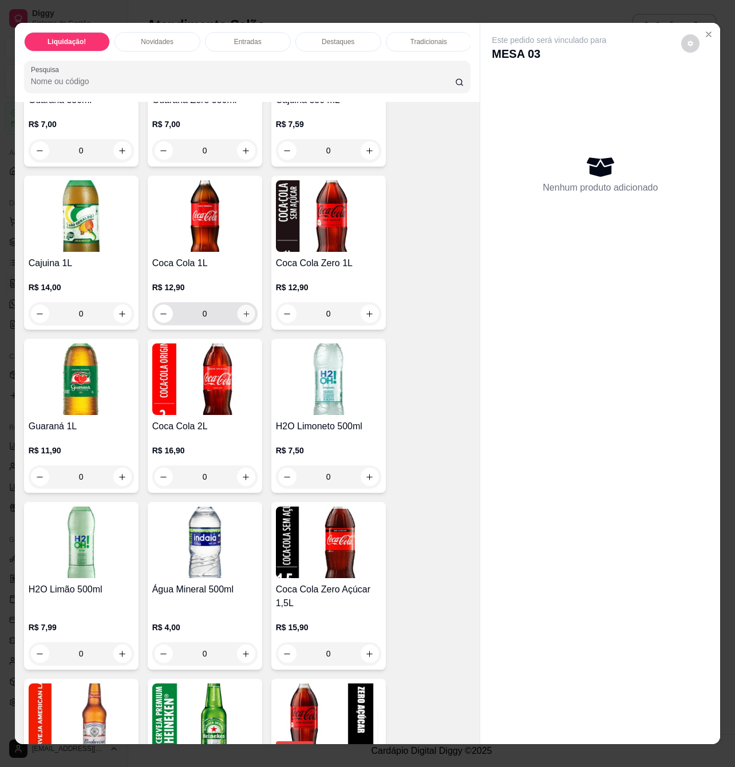
click at [237, 319] on button "increase-product-quantity" at bounding box center [246, 314] width 18 height 18
type input "1"
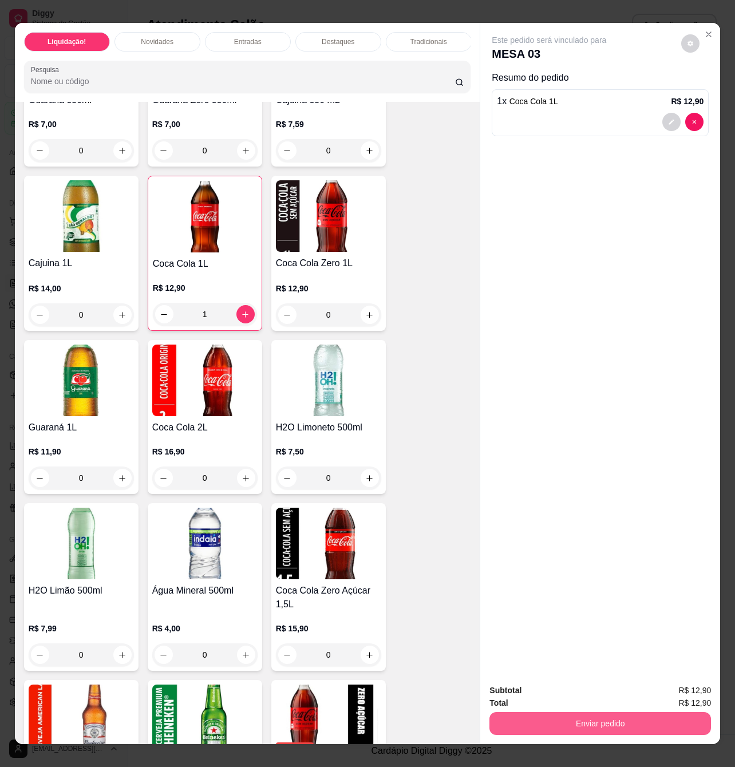
click at [610, 713] on button "Enviar pedido" at bounding box center [600, 723] width 222 height 23
click at [679, 687] on button "Enviar pedido" at bounding box center [679, 690] width 65 height 22
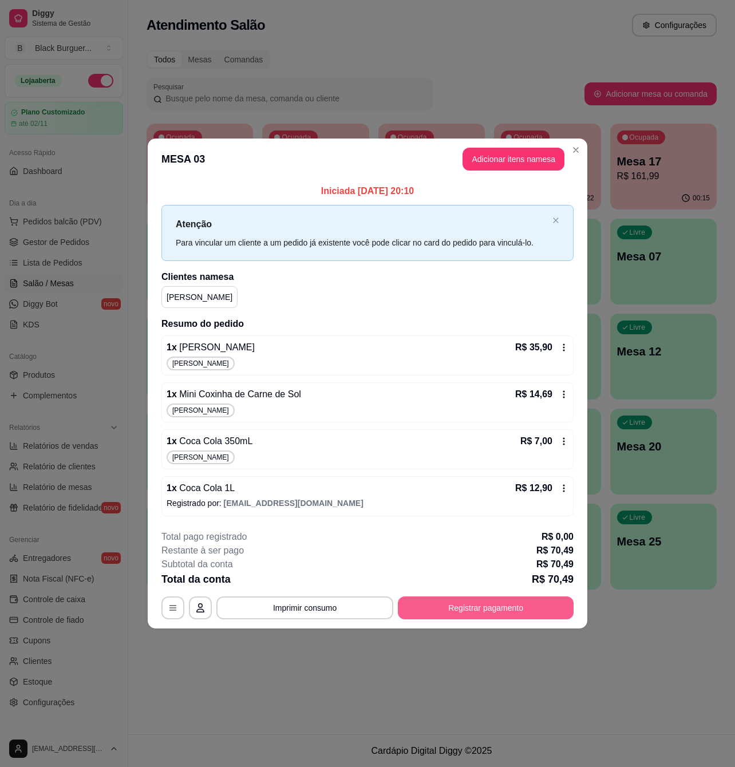
click at [497, 607] on button "Registrar pagamento" at bounding box center [486, 607] width 176 height 23
click at [271, 446] on div "1 x Coca Cola 350mL R$ 7,00" at bounding box center [368, 441] width 402 height 14
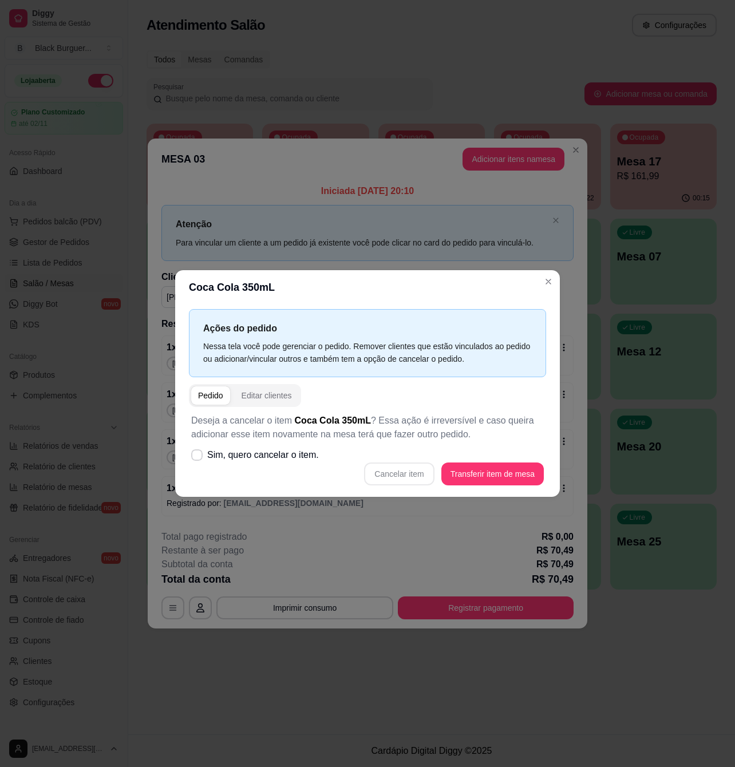
click at [212, 390] on div "Pedido" at bounding box center [210, 395] width 25 height 11
click at [198, 457] on icon at bounding box center [196, 455] width 9 height 6
click at [198, 457] on input "Sim, quero cancelar o item." at bounding box center [194, 460] width 7 height 7
checkbox input "true"
click at [408, 472] on button "Cancelar item" at bounding box center [399, 474] width 68 height 22
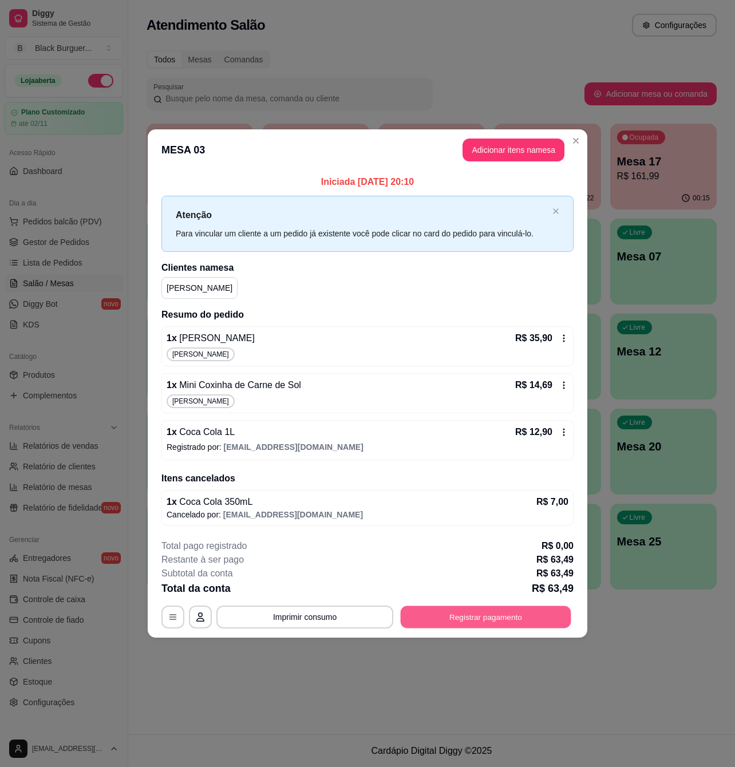
click at [512, 611] on button "Registrar pagamento" at bounding box center [486, 617] width 171 height 22
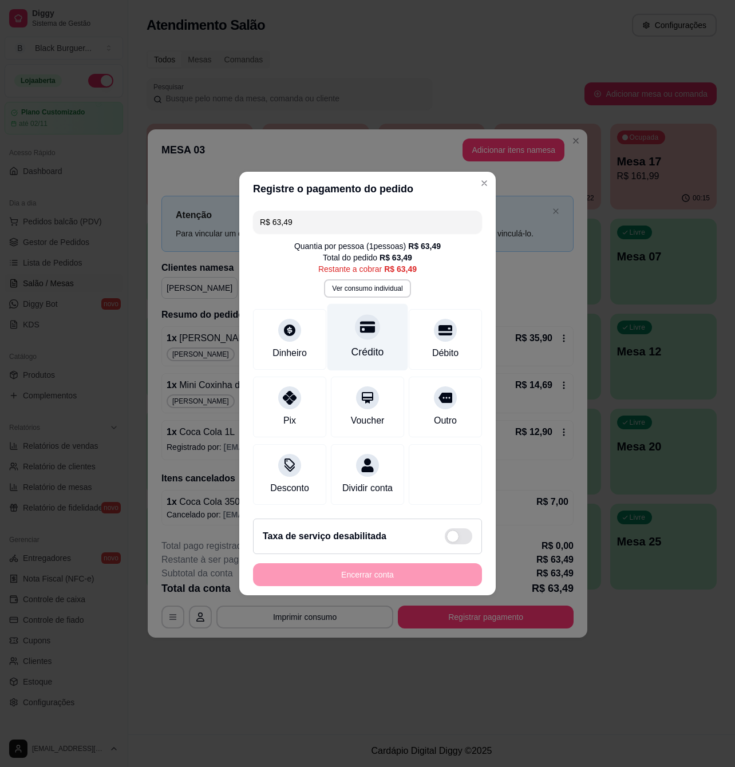
click at [354, 330] on div "Crédito" at bounding box center [367, 337] width 81 height 67
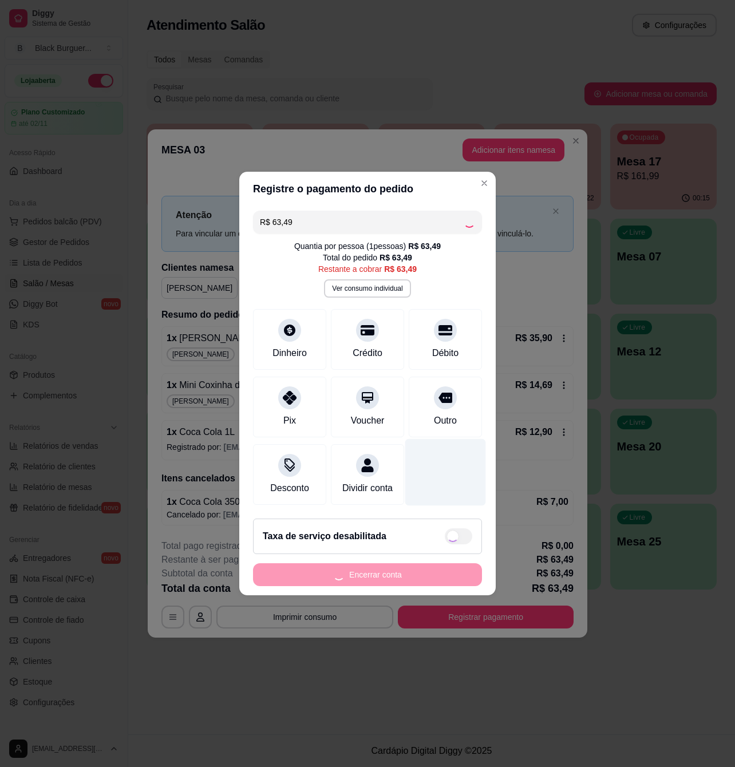
type input "R$ 0,00"
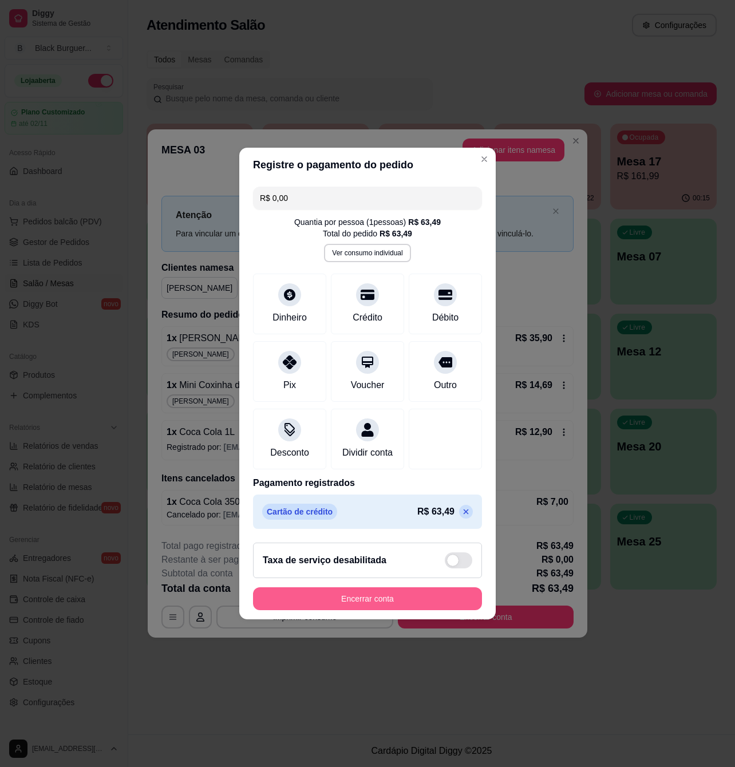
click at [389, 604] on button "Encerrar conta" at bounding box center [367, 598] width 229 height 23
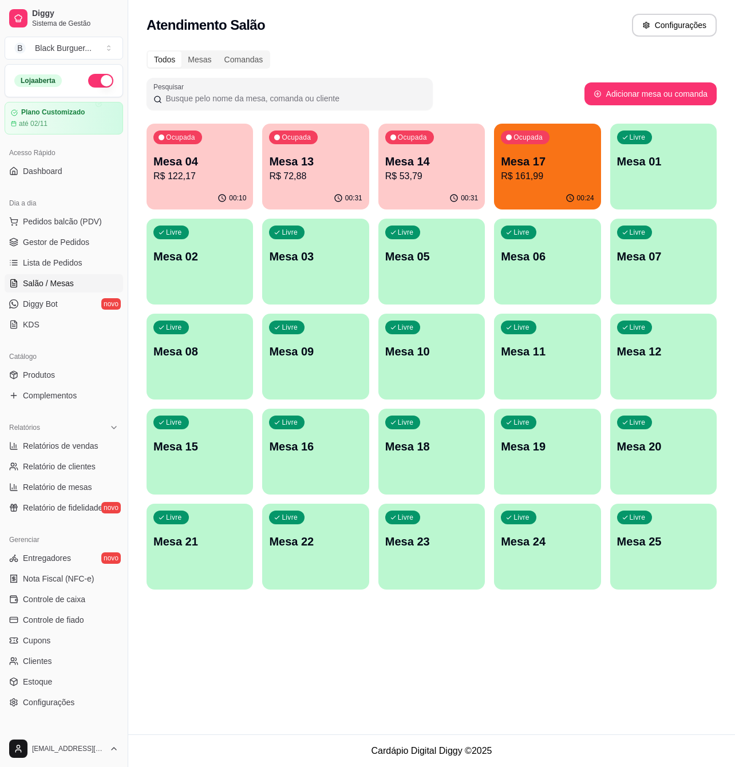
click at [553, 168] on div "Mesa 17 R$ 161,99" at bounding box center [547, 168] width 93 height 30
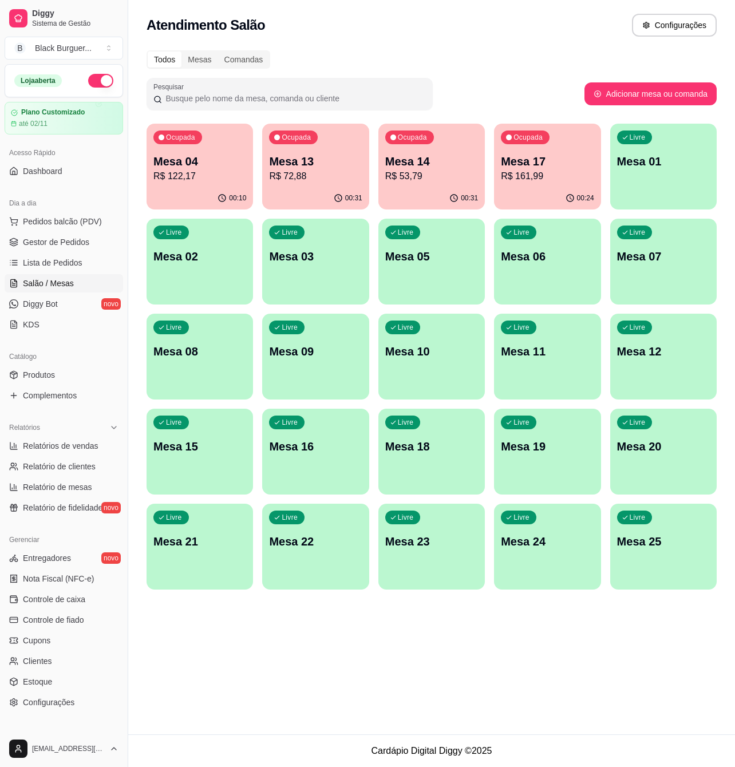
click at [563, 157] on p "Mesa 17" at bounding box center [547, 161] width 93 height 16
click at [326, 159] on p "Mesa 13" at bounding box center [316, 161] width 90 height 15
click at [328, 163] on p "Mesa 13" at bounding box center [315, 161] width 93 height 16
click at [323, 167] on p "Mesa 13" at bounding box center [315, 161] width 93 height 16
click at [307, 174] on p "R$ 72,88" at bounding box center [316, 175] width 90 height 13
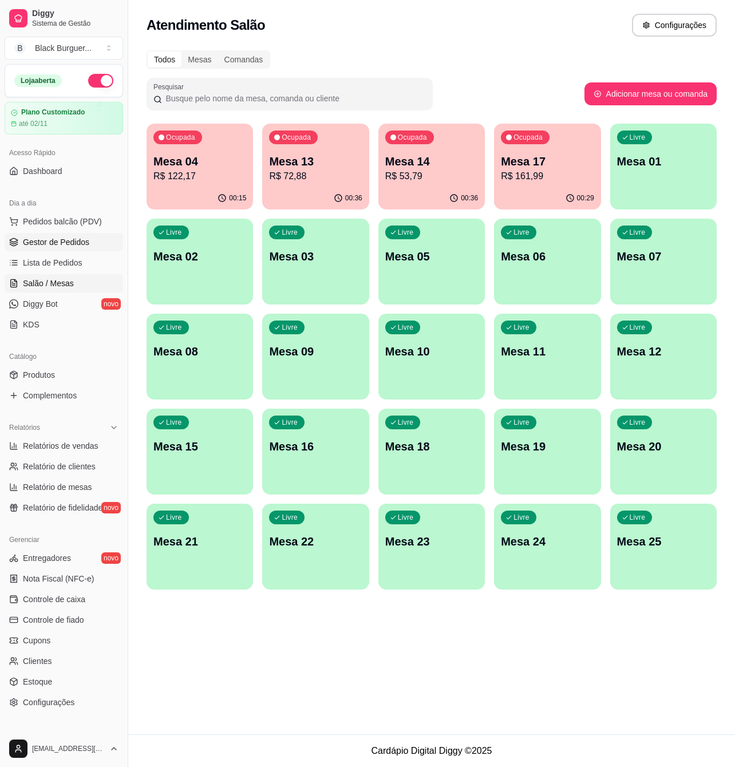
click at [50, 239] on span "Gestor de Pedidos" at bounding box center [56, 241] width 66 height 11
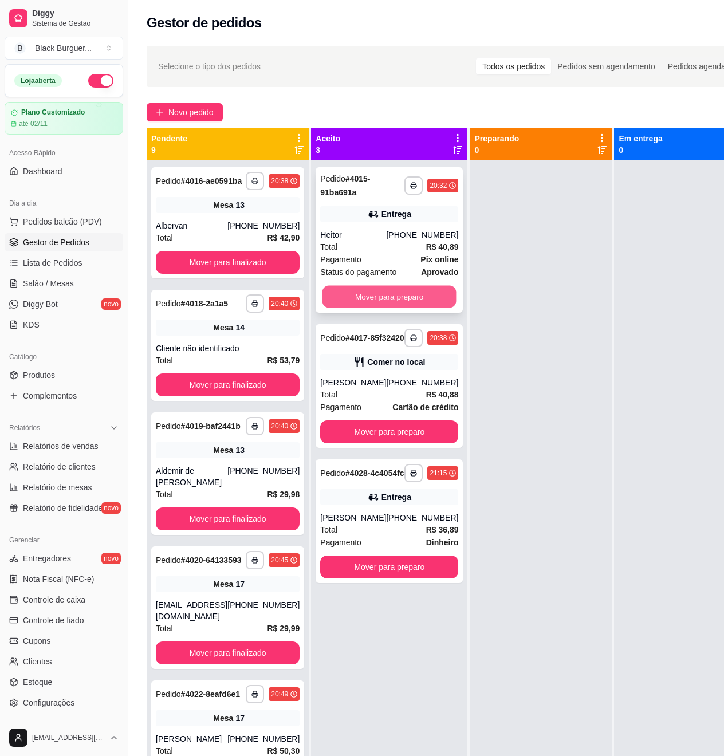
click at [358, 299] on button "Mover para preparo" at bounding box center [389, 297] width 134 height 22
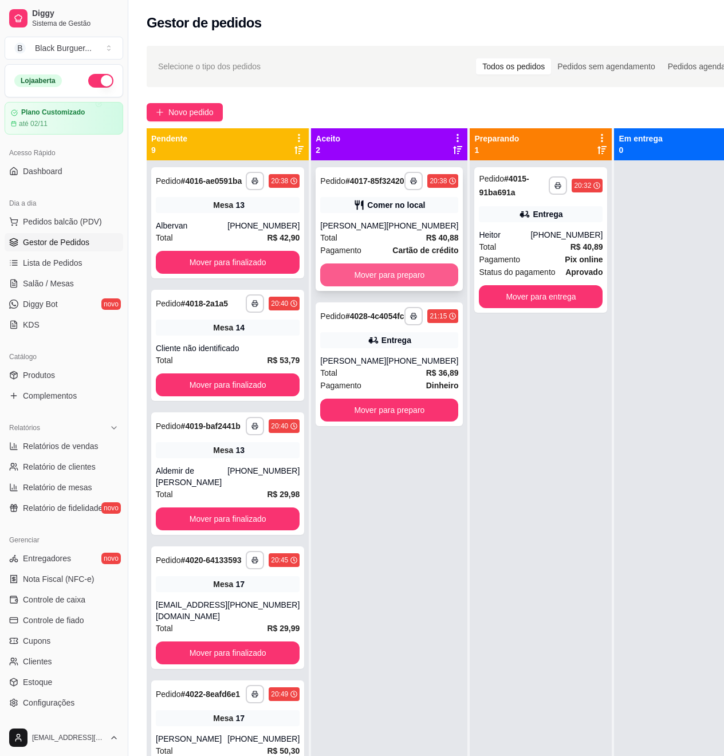
click at [372, 282] on button "Mover para preparo" at bounding box center [389, 274] width 138 height 23
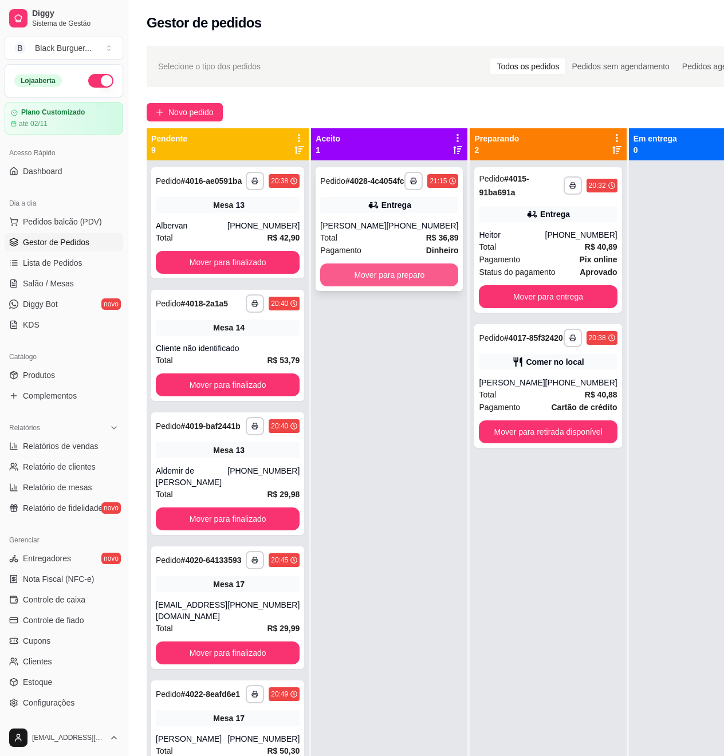
click at [380, 286] on button "Mover para preparo" at bounding box center [389, 274] width 138 height 23
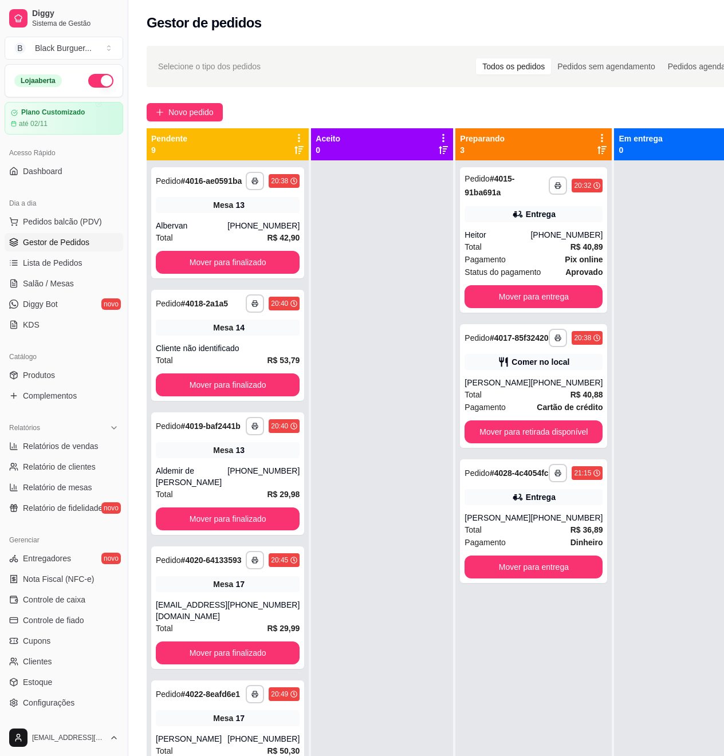
click at [362, 67] on div "Selecione o tipo dos pedidos Todos os pedidos Pedidos sem agendamento Pedidos a…" at bounding box center [451, 66] width 587 height 18
click at [213, 333] on span "Mesa" at bounding box center [223, 327] width 20 height 11
click at [205, 493] on div "**********" at bounding box center [227, 473] width 153 height 122
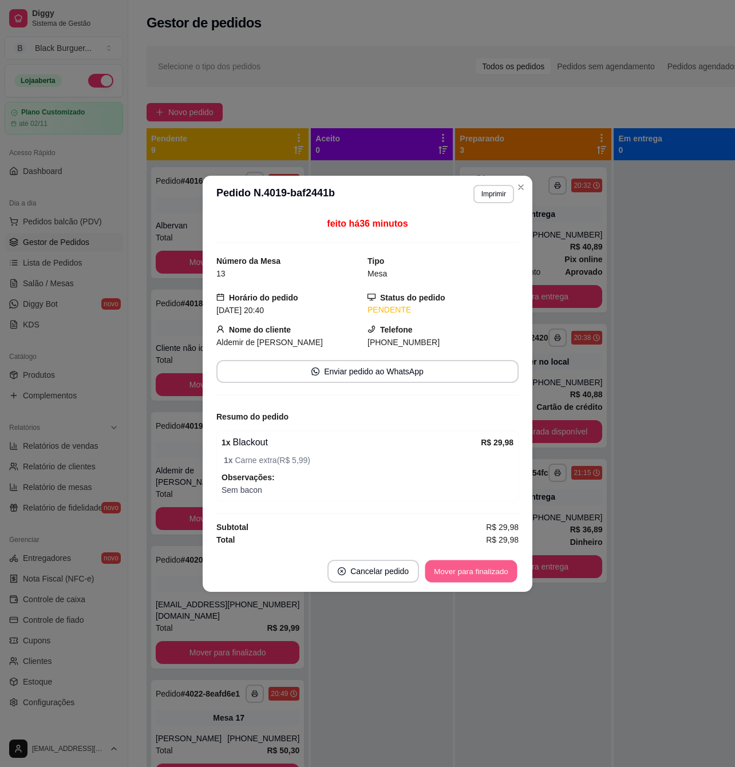
click at [446, 576] on button "Mover para finalizado" at bounding box center [471, 571] width 92 height 22
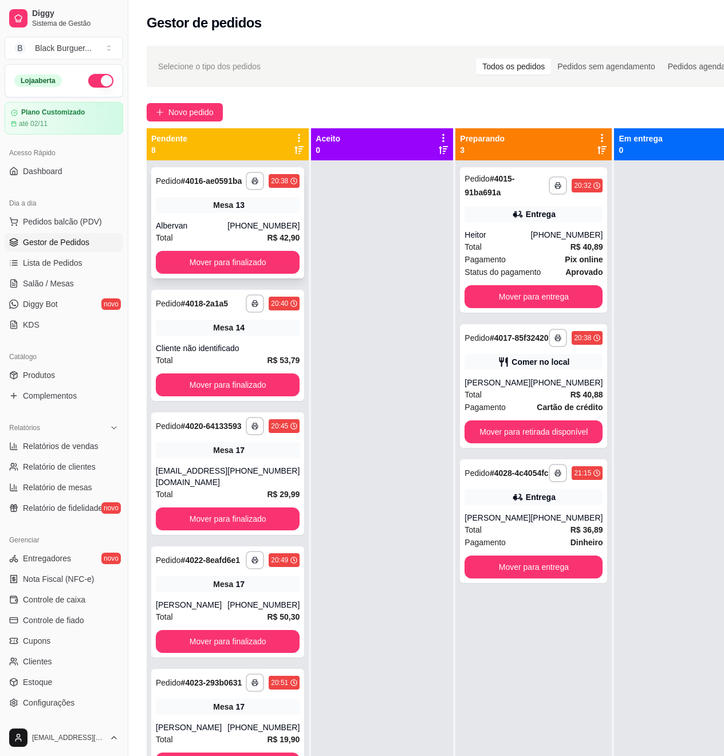
click at [252, 213] on div "Mesa 13" at bounding box center [228, 205] width 144 height 16
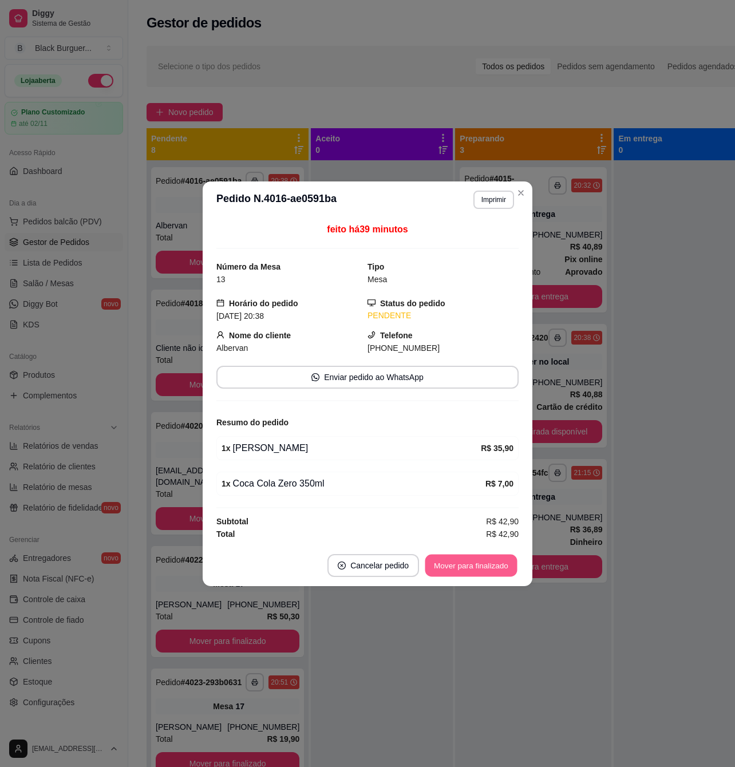
click at [484, 559] on button "Mover para finalizado" at bounding box center [471, 565] width 92 height 22
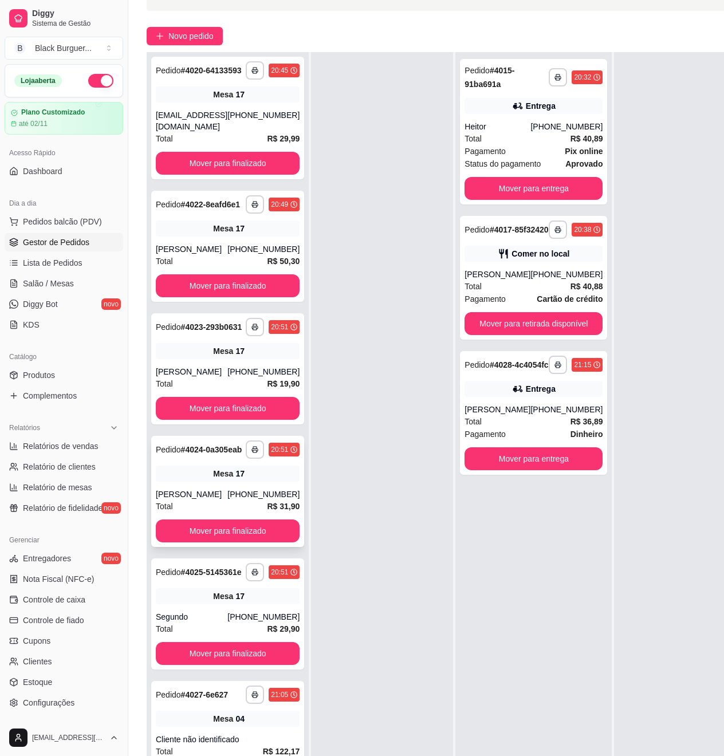
scroll to position [186, 0]
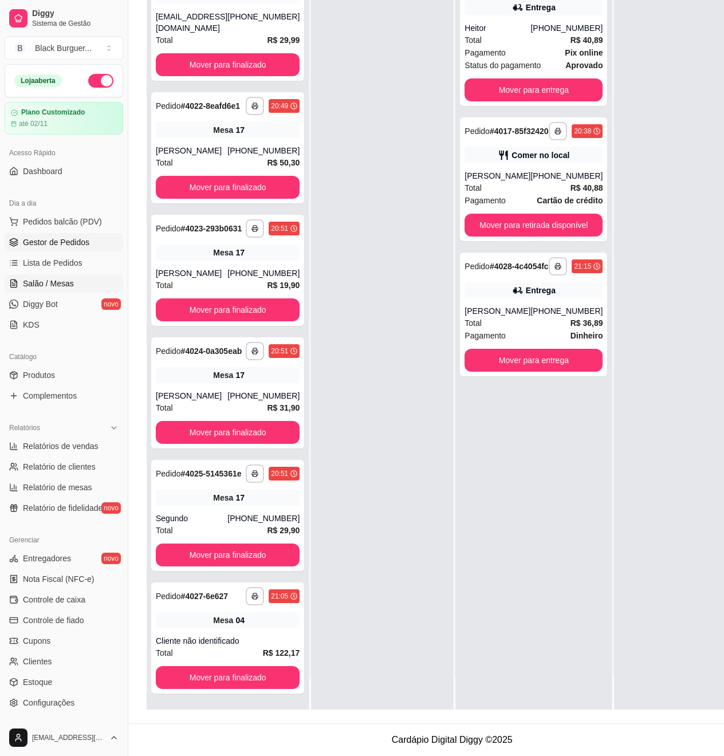
click at [46, 286] on span "Salão / Mesas" at bounding box center [48, 283] width 51 height 11
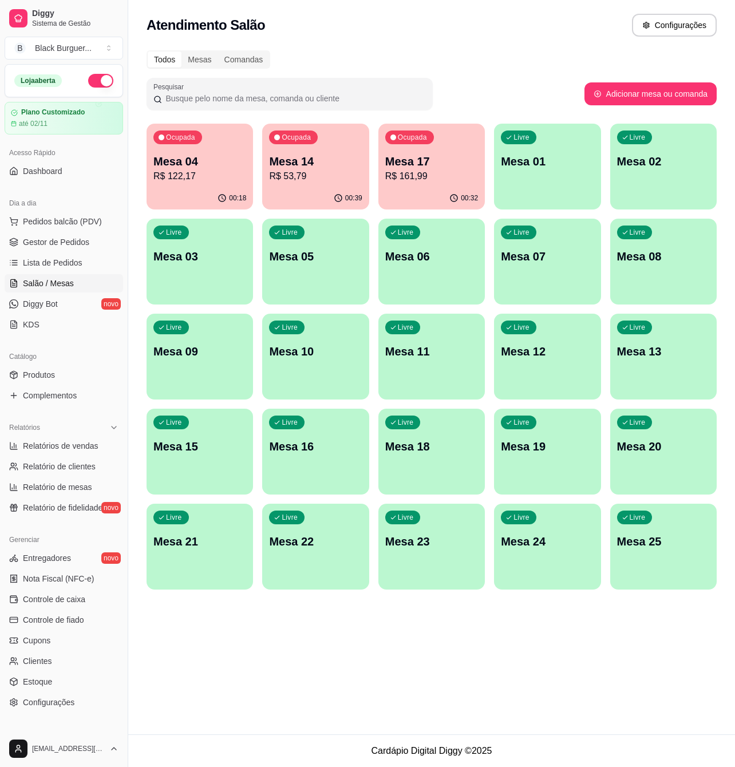
click at [349, 158] on p "Mesa 14" at bounding box center [315, 161] width 93 height 16
click at [49, 443] on span "Relatórios de vendas" at bounding box center [61, 445] width 76 height 11
select select "ALL"
select select "0"
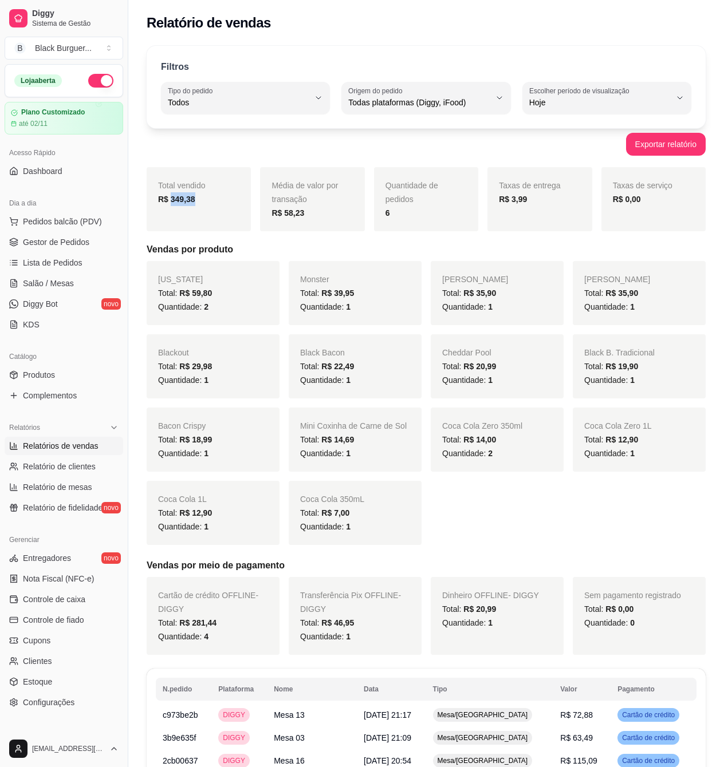
drag, startPoint x: 168, startPoint y: 197, endPoint x: 198, endPoint y: 198, distance: 29.8
click at [198, 198] on div "R$ 349,38" at bounding box center [198, 199] width 81 height 14
click at [46, 220] on span "Pedidos balcão (PDV)" at bounding box center [62, 221] width 79 height 11
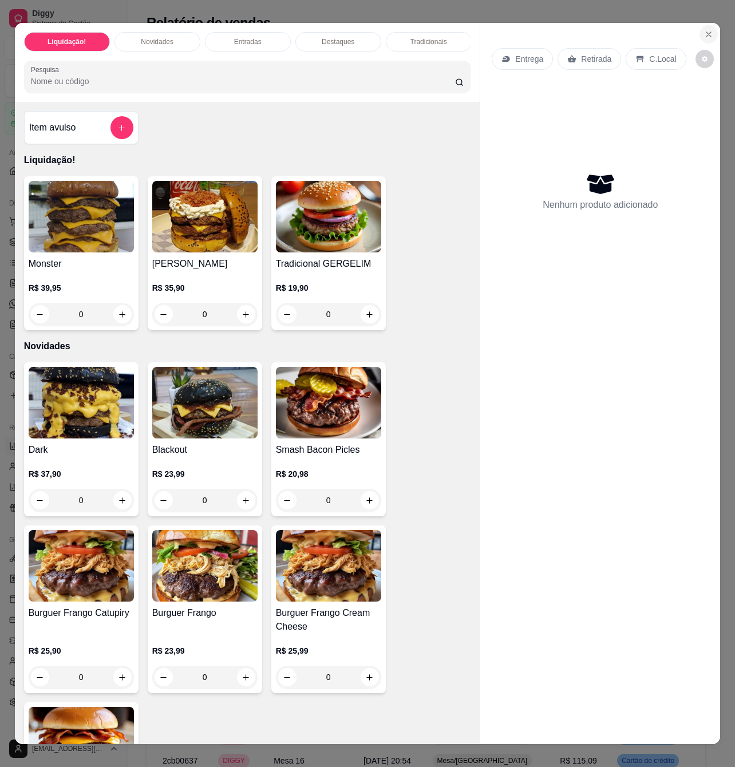
click at [704, 30] on icon "Close" at bounding box center [708, 34] width 9 height 9
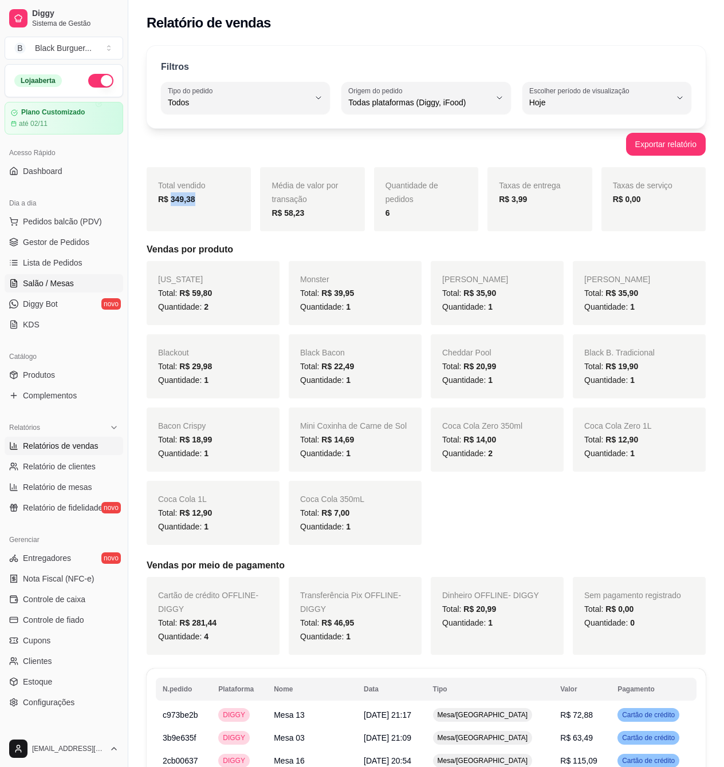
click at [35, 278] on span "Salão / Mesas" at bounding box center [48, 283] width 51 height 11
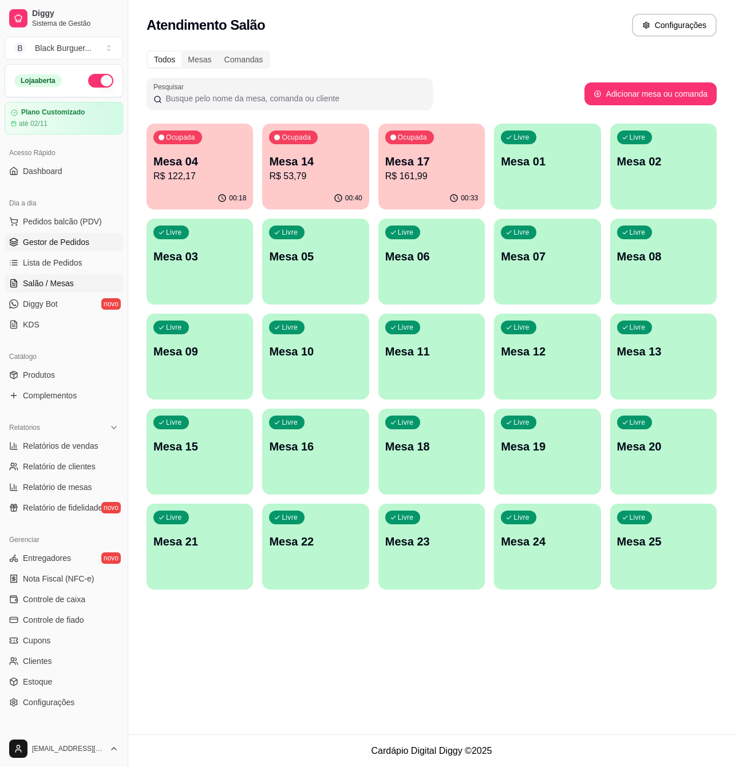
click at [42, 241] on span "Gestor de Pedidos" at bounding box center [56, 241] width 66 height 11
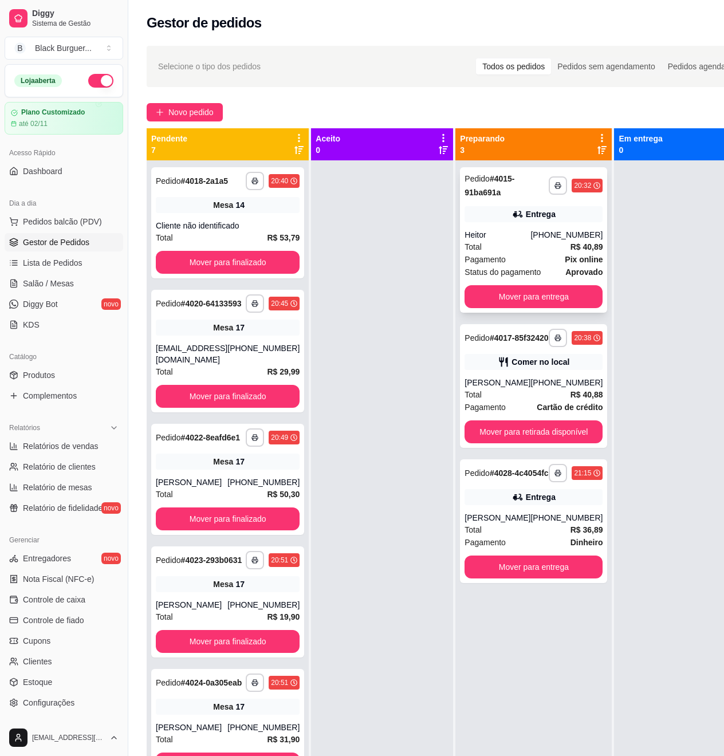
click at [500, 236] on div "Heitor" at bounding box center [497, 234] width 66 height 11
click at [511, 367] on div "Comer no local" at bounding box center [540, 361] width 58 height 11
click at [493, 523] on div "[PERSON_NAME]" at bounding box center [497, 517] width 66 height 11
click at [564, 369] on div "Comer no local" at bounding box center [533, 362] width 138 height 16
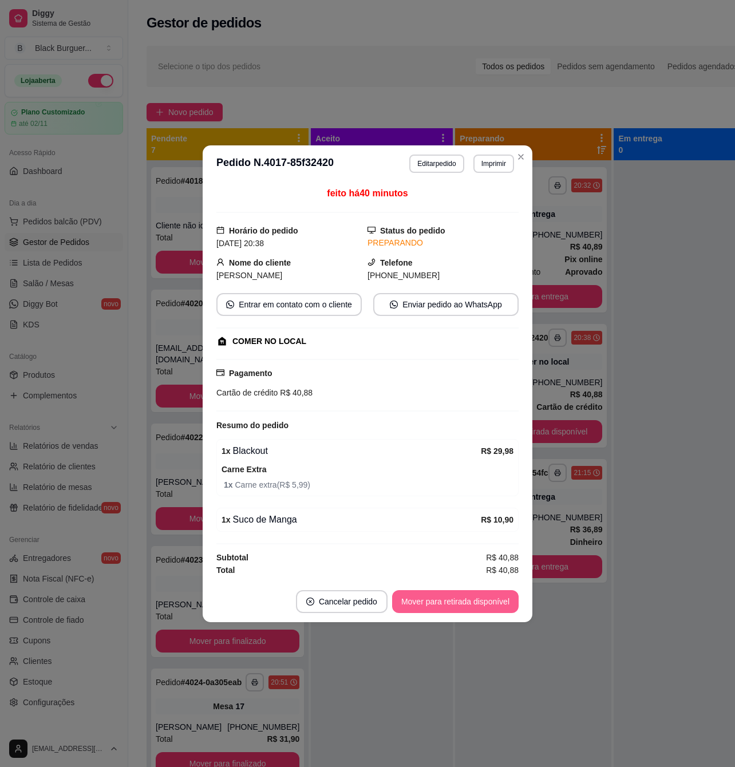
click at [418, 598] on button "Mover para retirada disponível" at bounding box center [455, 601] width 127 height 23
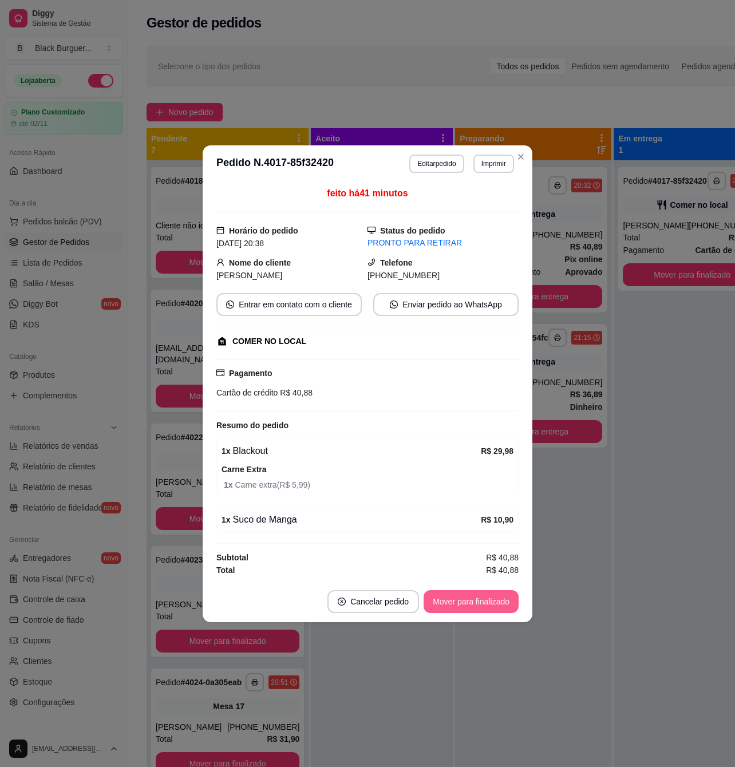
click at [438, 603] on button "Mover para finalizado" at bounding box center [471, 601] width 95 height 23
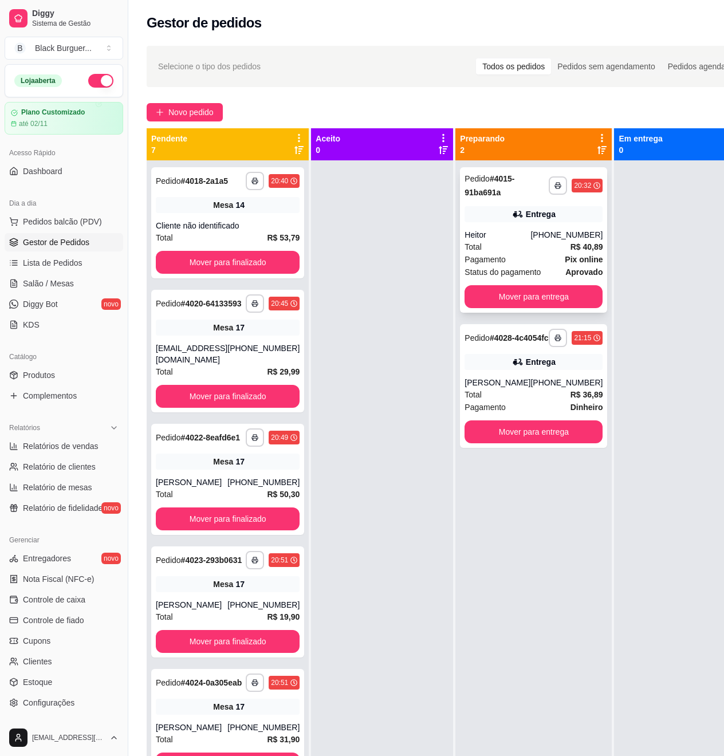
click at [525, 214] on div "Entrega" at bounding box center [540, 213] width 30 height 11
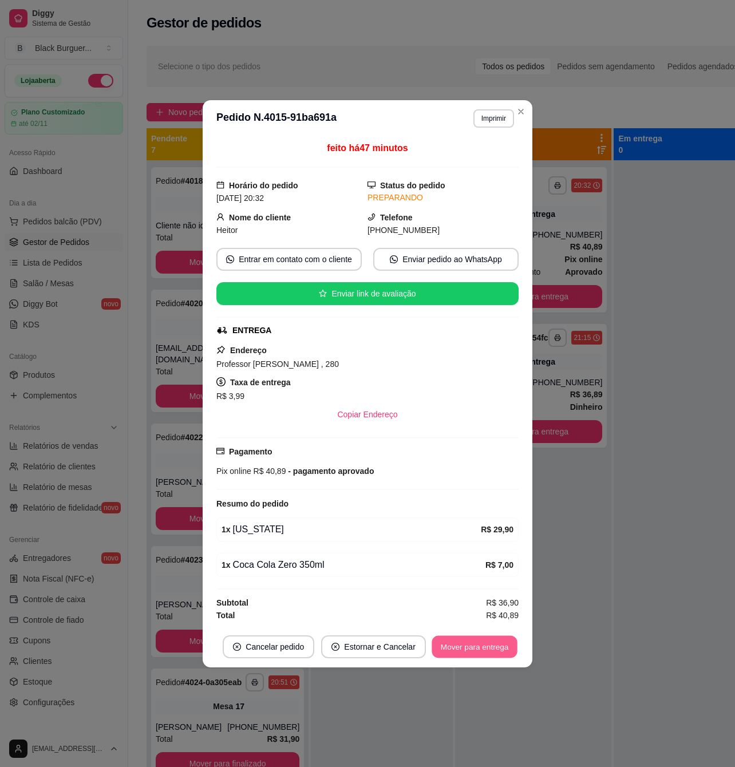
click at [489, 649] on button "Mover para entrega" at bounding box center [475, 646] width 86 height 22
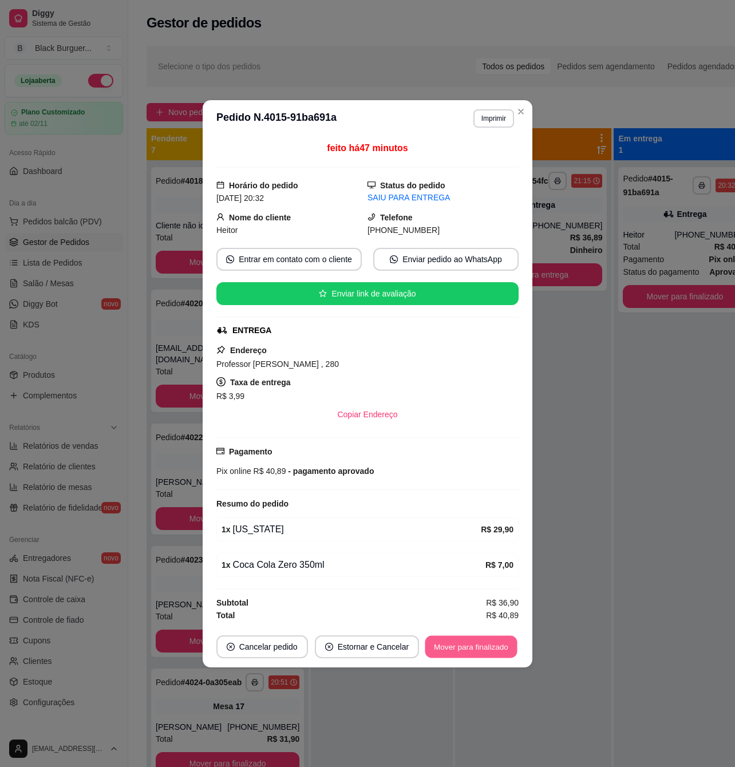
click at [459, 642] on button "Mover para finalizado" at bounding box center [471, 646] width 92 height 22
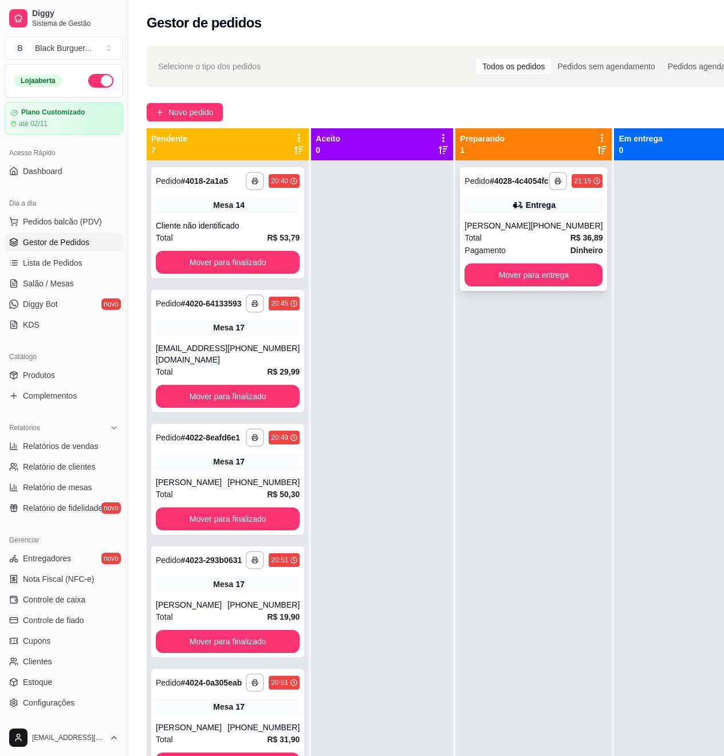
click at [530, 231] on div "(83) 98198-8638" at bounding box center [566, 225] width 72 height 11
click at [44, 282] on span "Salão / Mesas" at bounding box center [48, 283] width 51 height 11
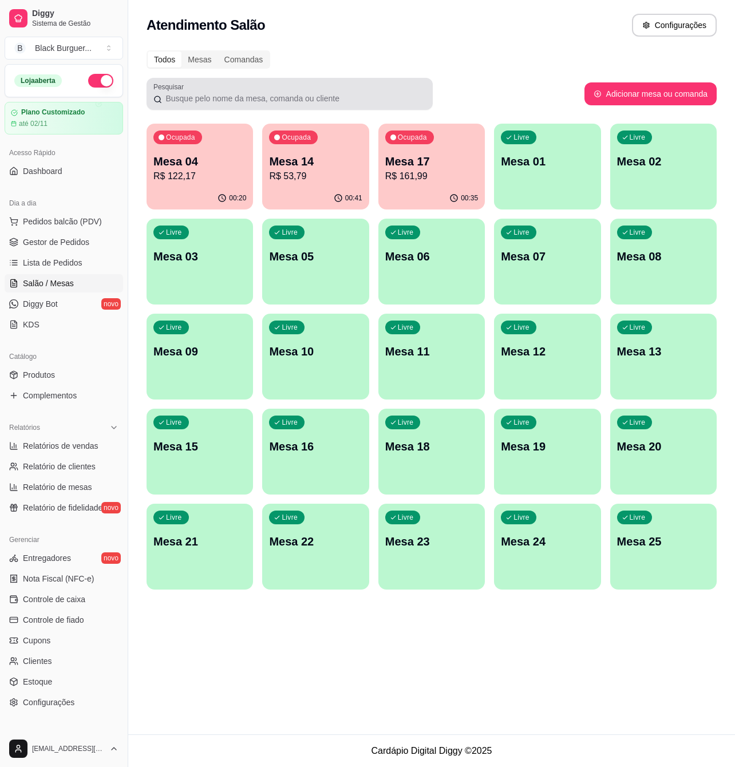
click at [372, 93] on input "Pesquisar" at bounding box center [294, 98] width 264 height 11
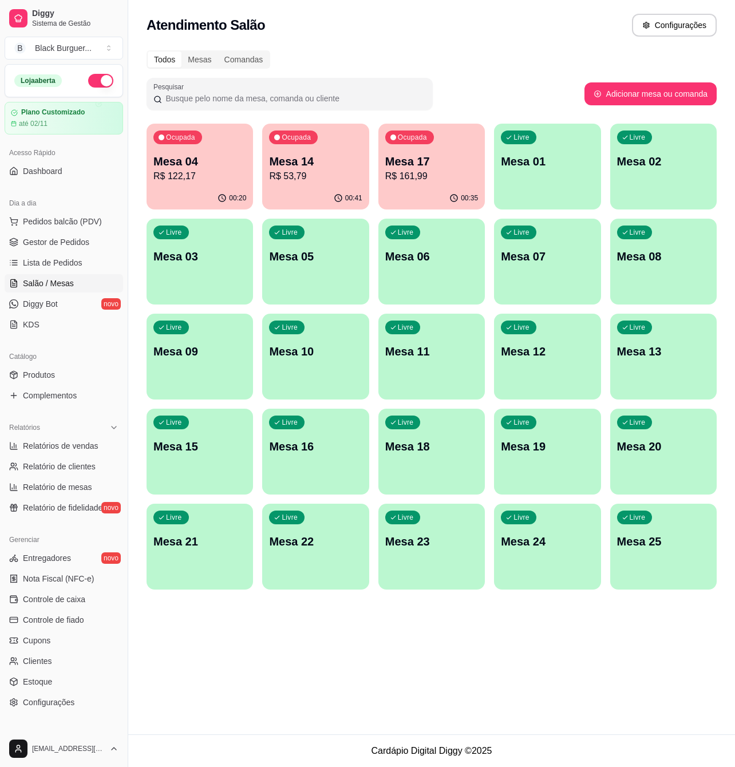
click at [388, 54] on div "Todos Mesas Comandas" at bounding box center [432, 59] width 570 height 18
click at [42, 245] on span "Gestor de Pedidos" at bounding box center [56, 241] width 66 height 11
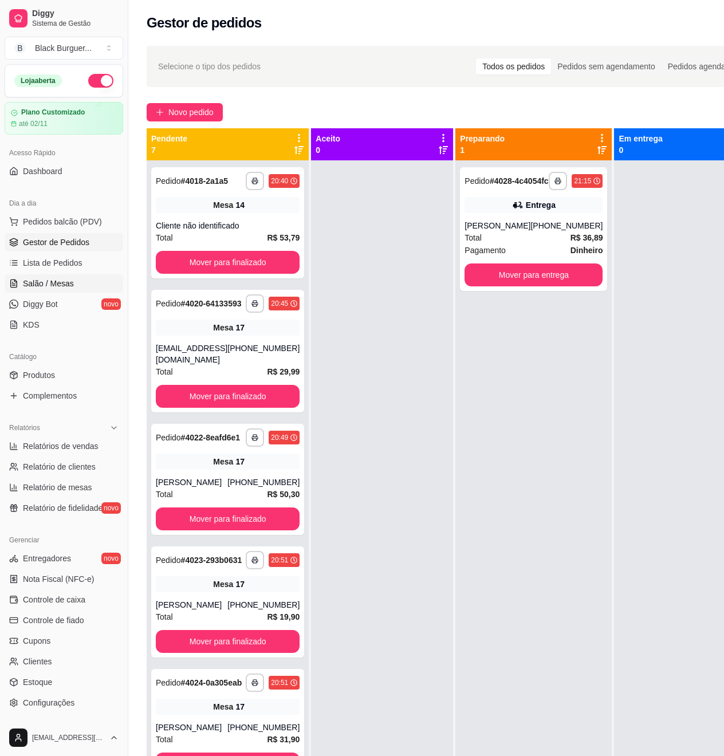
click at [35, 283] on span "Salão / Mesas" at bounding box center [48, 283] width 51 height 11
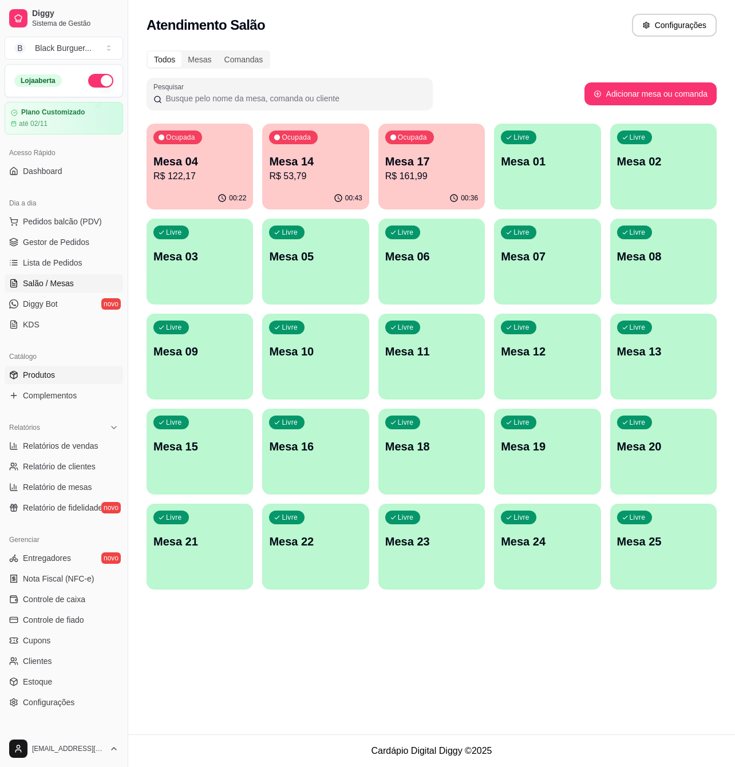
click at [38, 378] on span "Produtos" at bounding box center [39, 374] width 32 height 11
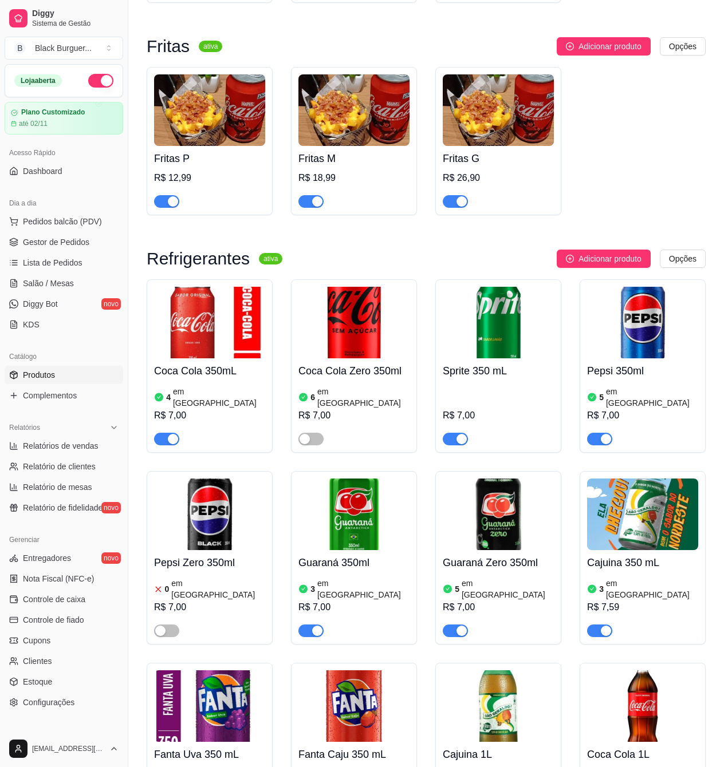
scroll to position [3282, 0]
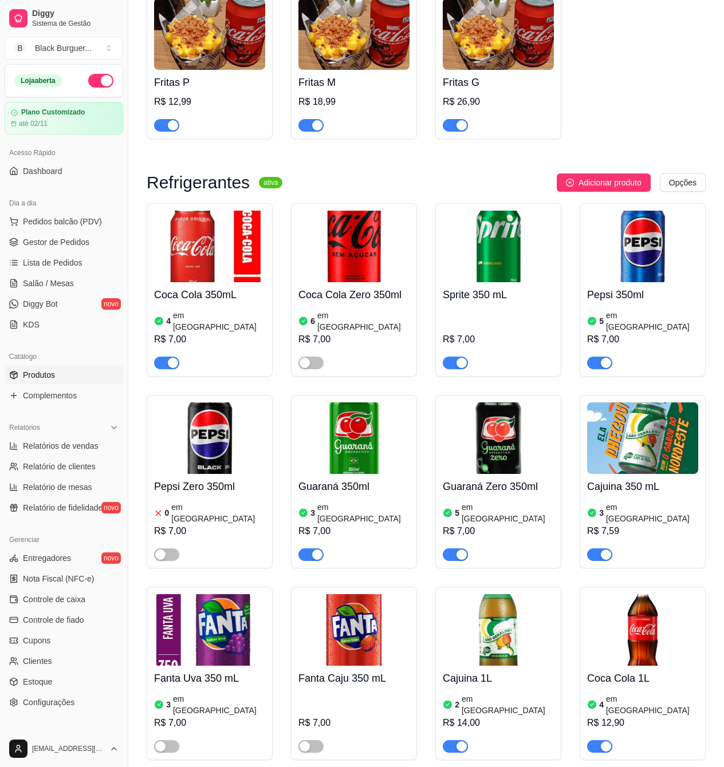
click at [317, 550] on div "button" at bounding box center [317, 555] width 10 height 10
click at [604, 116] on div "Fritas P R$ 12,99 Fritas M R$ 18,99 Fritas G R$ 26,90" at bounding box center [426, 65] width 559 height 148
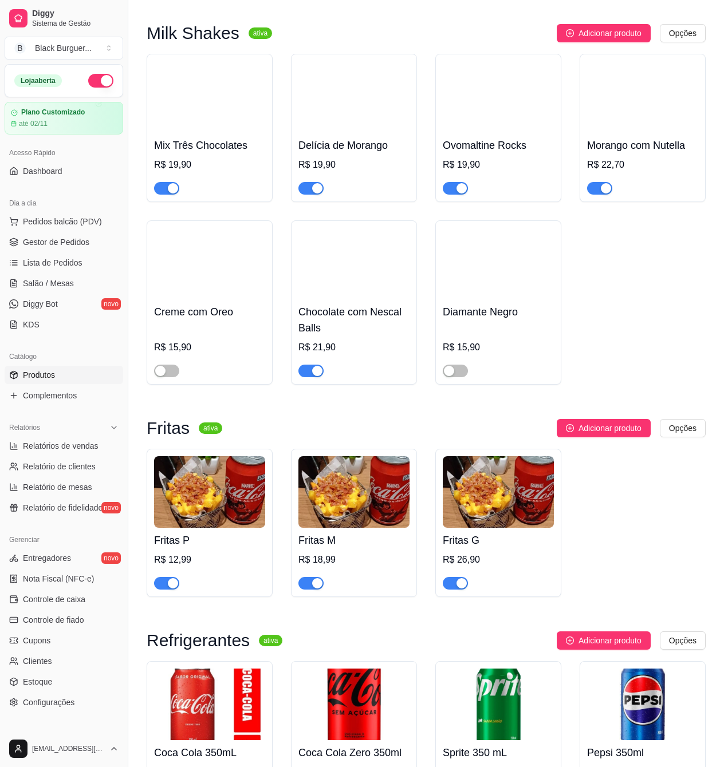
scroll to position [2519, 0]
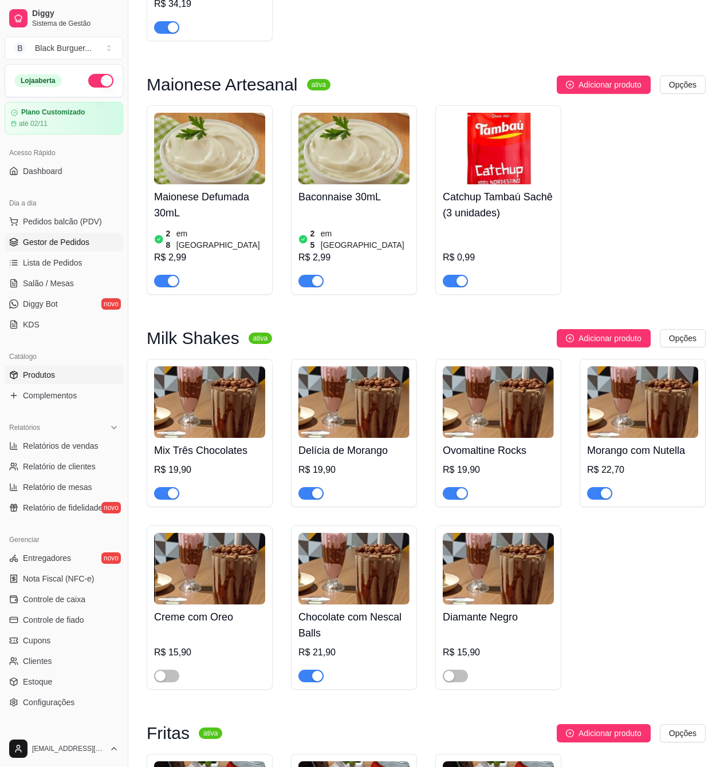
click at [48, 236] on span "Gestor de Pedidos" at bounding box center [56, 241] width 66 height 11
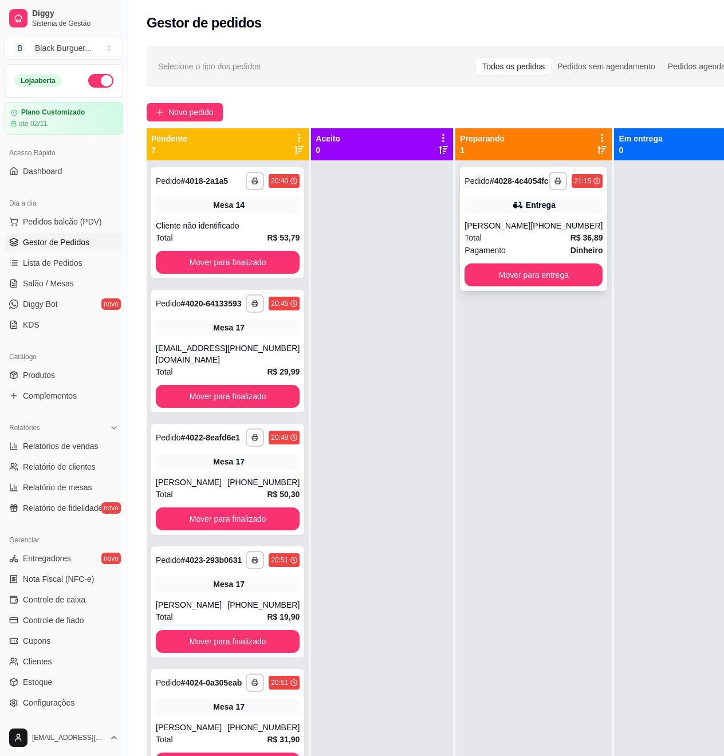
click at [481, 210] on div "Entrega" at bounding box center [533, 205] width 138 height 16
click at [45, 285] on span "Salão / Mesas" at bounding box center [48, 283] width 51 height 11
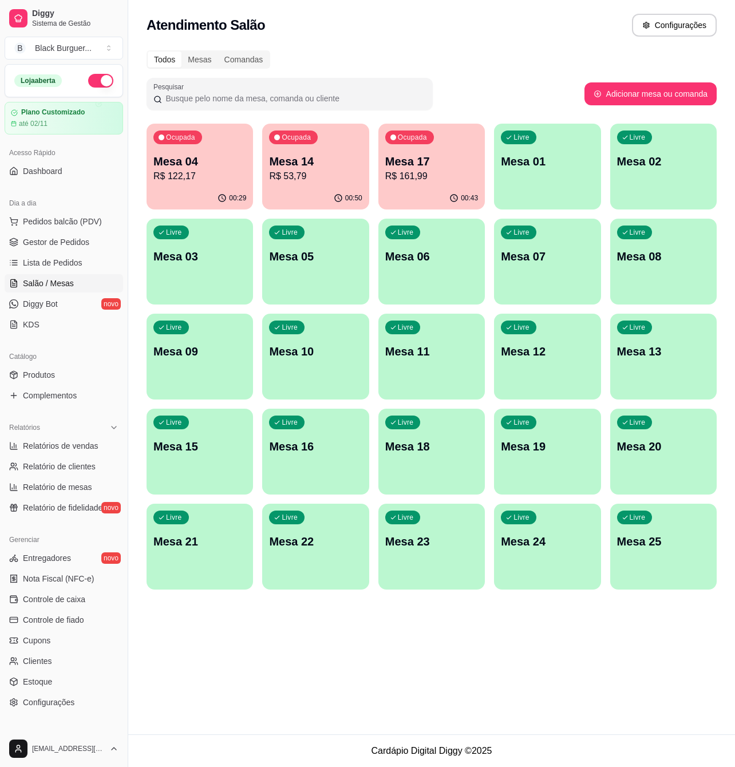
click at [445, 163] on p "Mesa 17" at bounding box center [431, 161] width 93 height 16
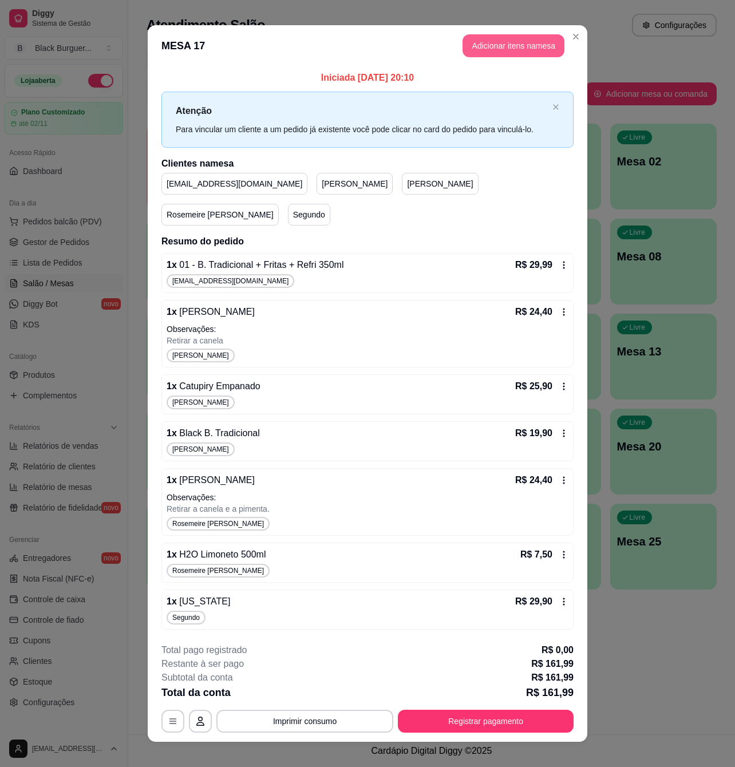
click at [503, 57] on button "Adicionar itens na mesa" at bounding box center [514, 45] width 102 height 23
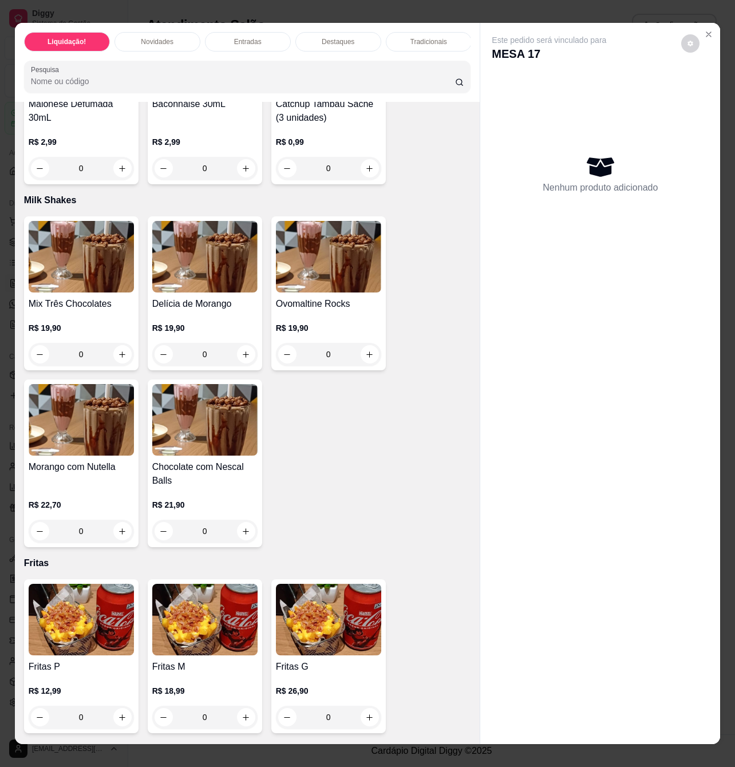
scroll to position [2900, 0]
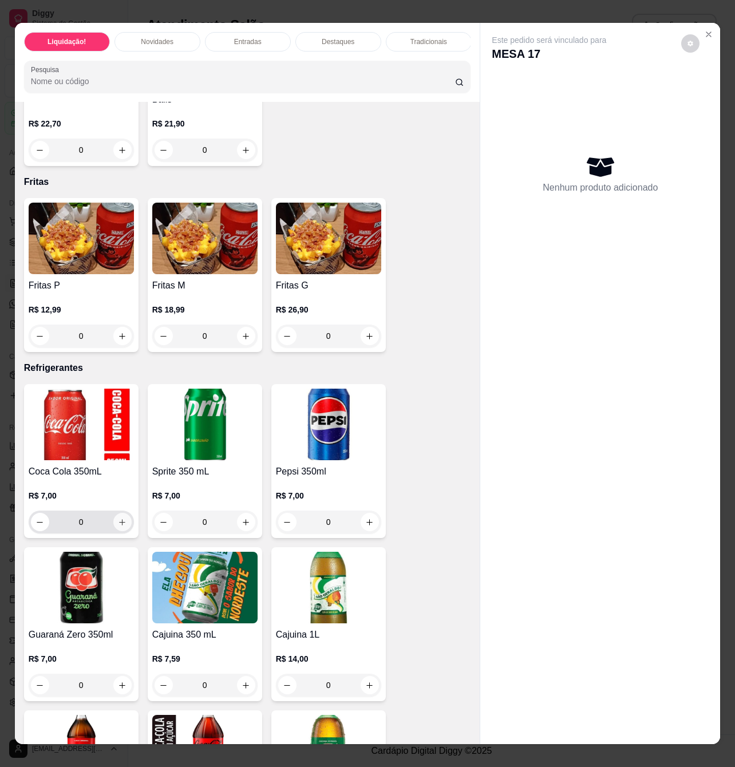
click at [118, 527] on icon "increase-product-quantity" at bounding box center [122, 522] width 9 height 9
type input "1"
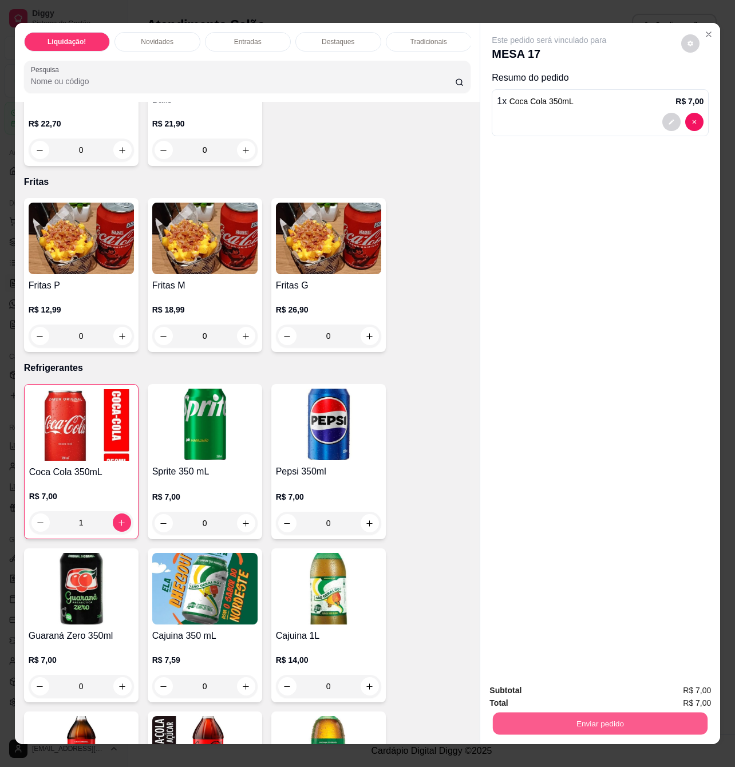
click at [562, 715] on button "Enviar pedido" at bounding box center [600, 723] width 215 height 22
click at [680, 686] on button "Enviar pedido" at bounding box center [680, 689] width 63 height 21
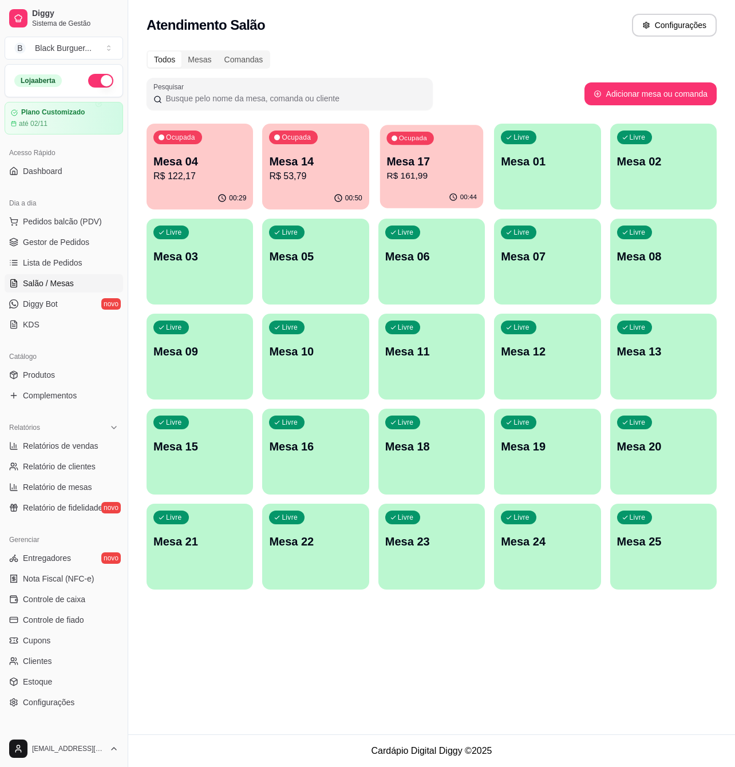
click at [445, 170] on p "R$ 161,99" at bounding box center [431, 175] width 90 height 13
click at [55, 175] on span "Dashboard" at bounding box center [42, 170] width 39 height 11
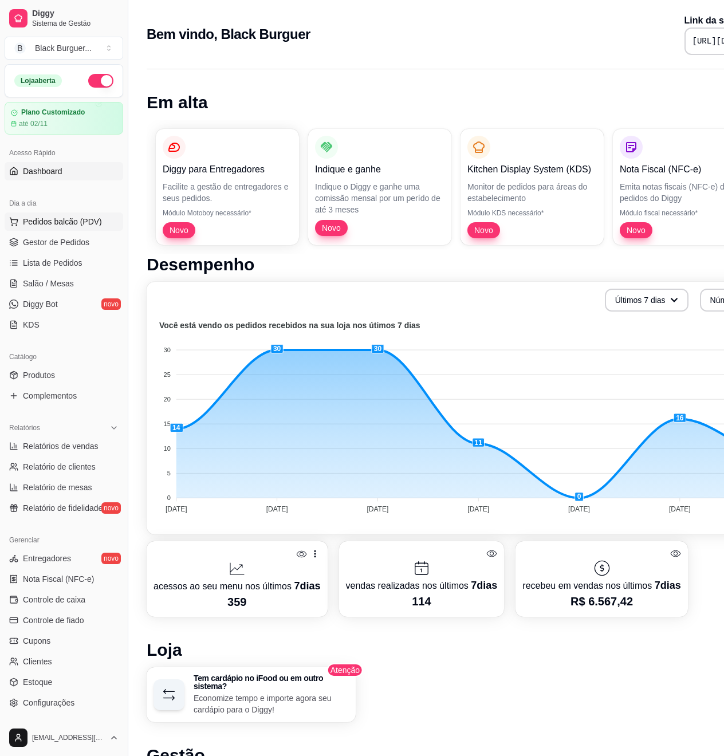
click at [50, 222] on span "Pedidos balcão (PDV)" at bounding box center [62, 221] width 79 height 11
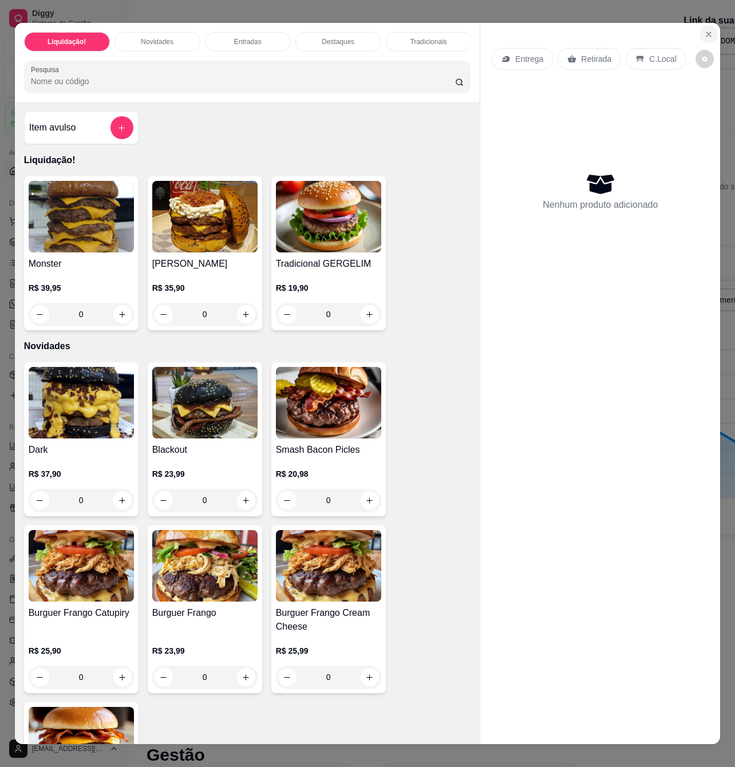
click at [700, 28] on button "Close" at bounding box center [709, 34] width 18 height 18
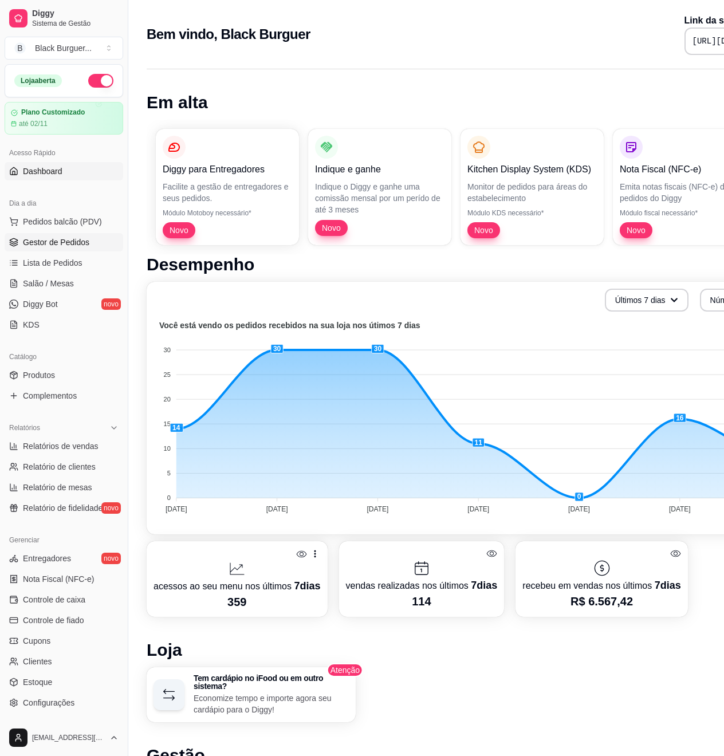
click at [37, 240] on span "Gestor de Pedidos" at bounding box center [56, 241] width 66 height 11
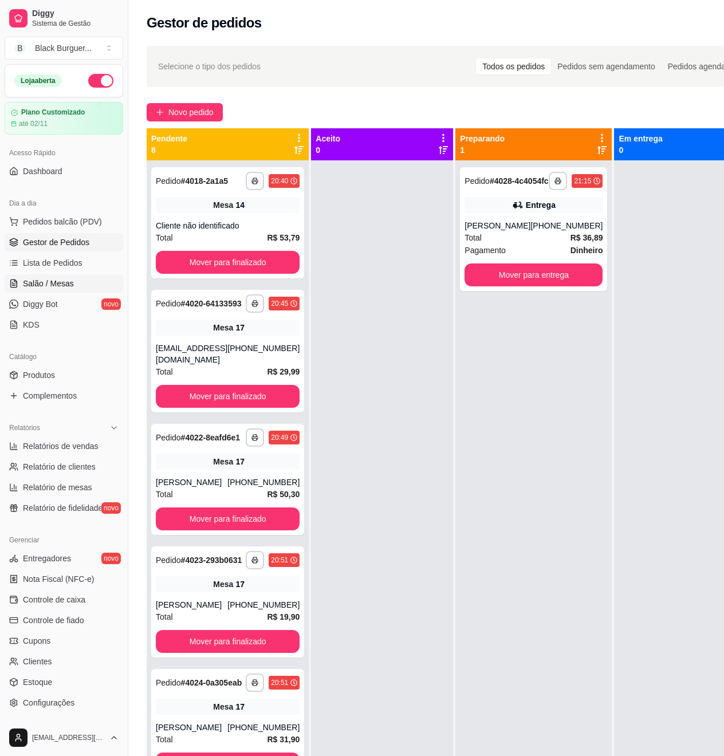
click at [45, 284] on span "Salão / Mesas" at bounding box center [48, 283] width 51 height 11
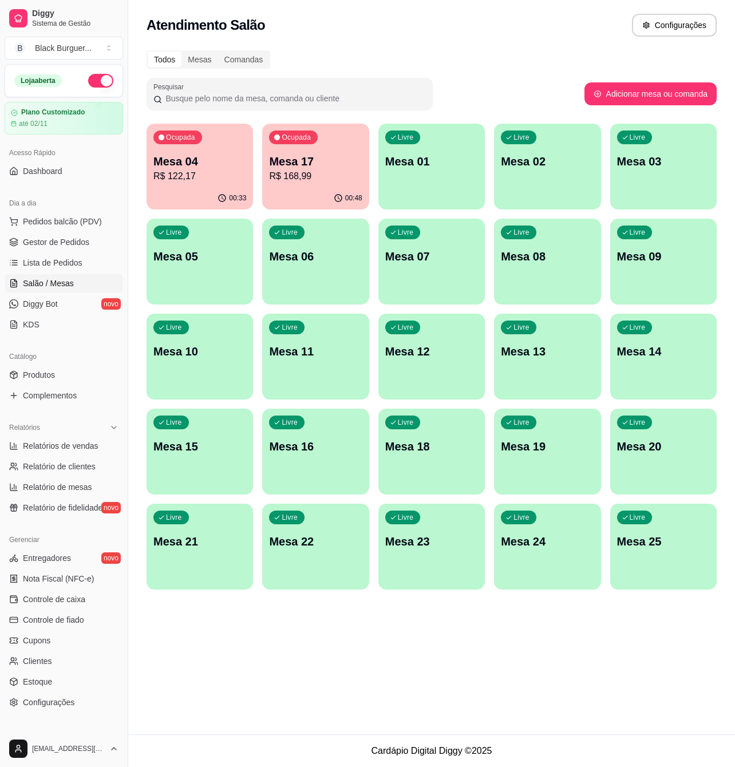
click at [42, 282] on span "Salão / Mesas" at bounding box center [48, 283] width 51 height 11
click at [331, 172] on p "R$ 168,99" at bounding box center [316, 175] width 90 height 13
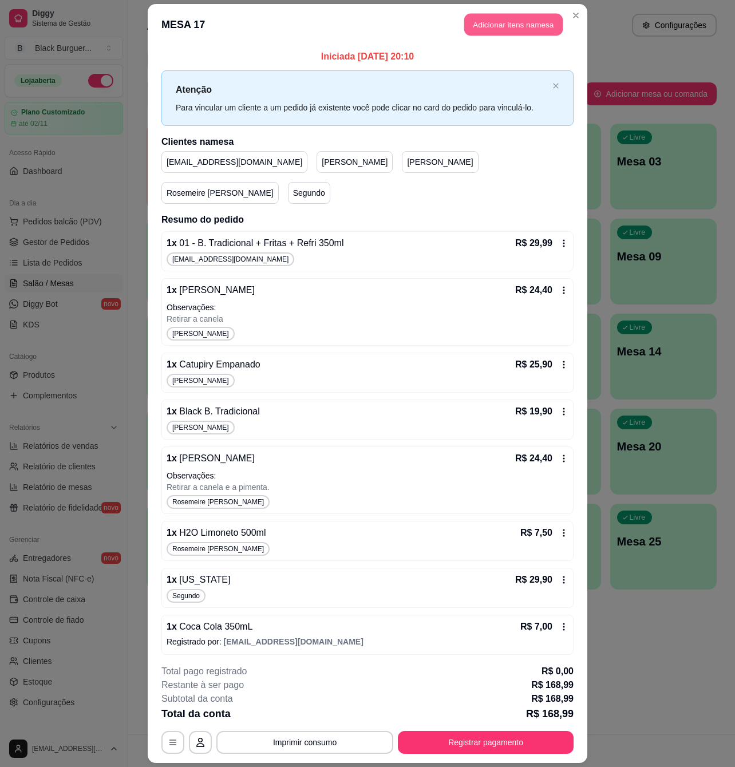
click at [504, 35] on button "Adicionar itens na mesa" at bounding box center [513, 24] width 98 height 22
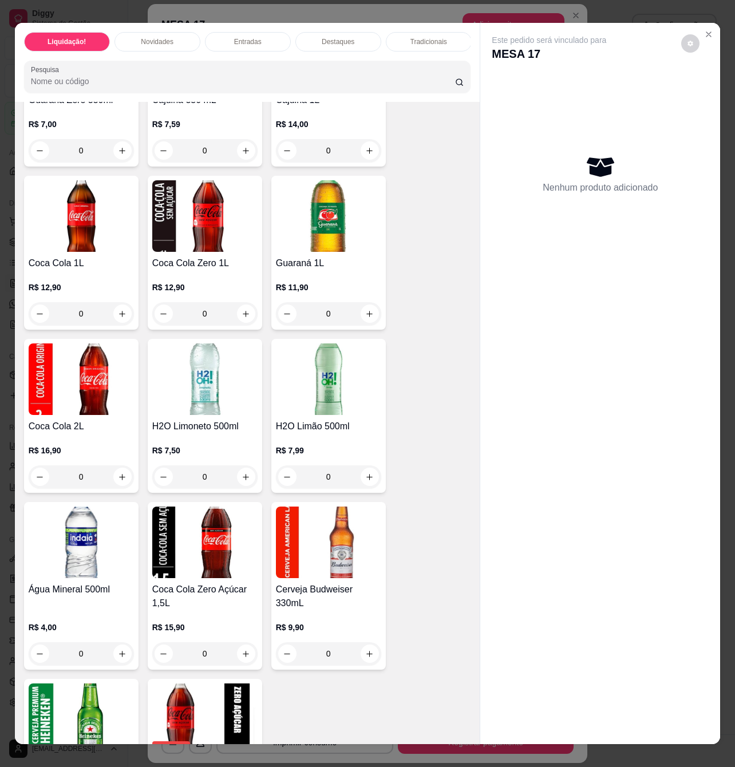
scroll to position [3587, 0]
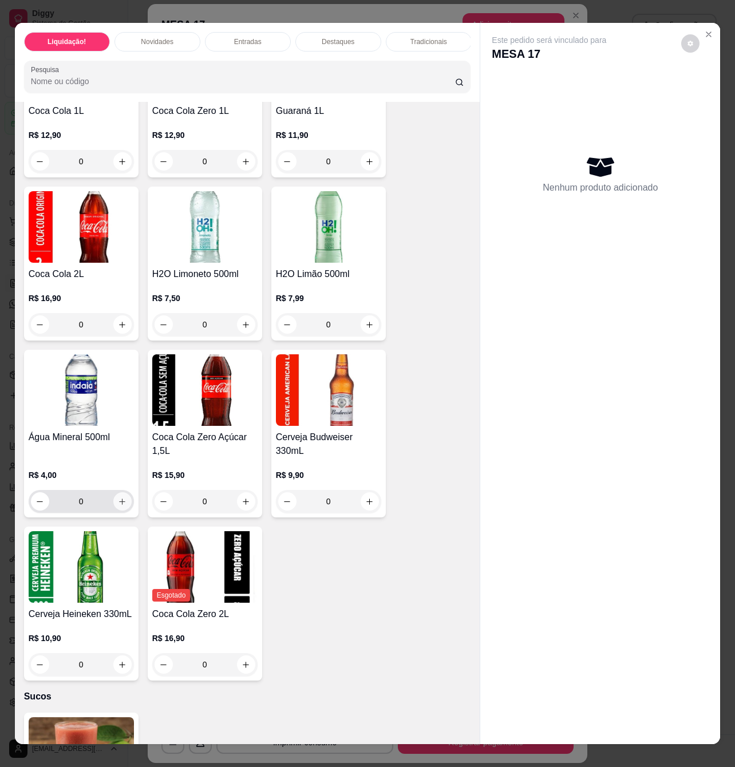
click at [118, 506] on icon "increase-product-quantity" at bounding box center [122, 501] width 9 height 9
type input "1"
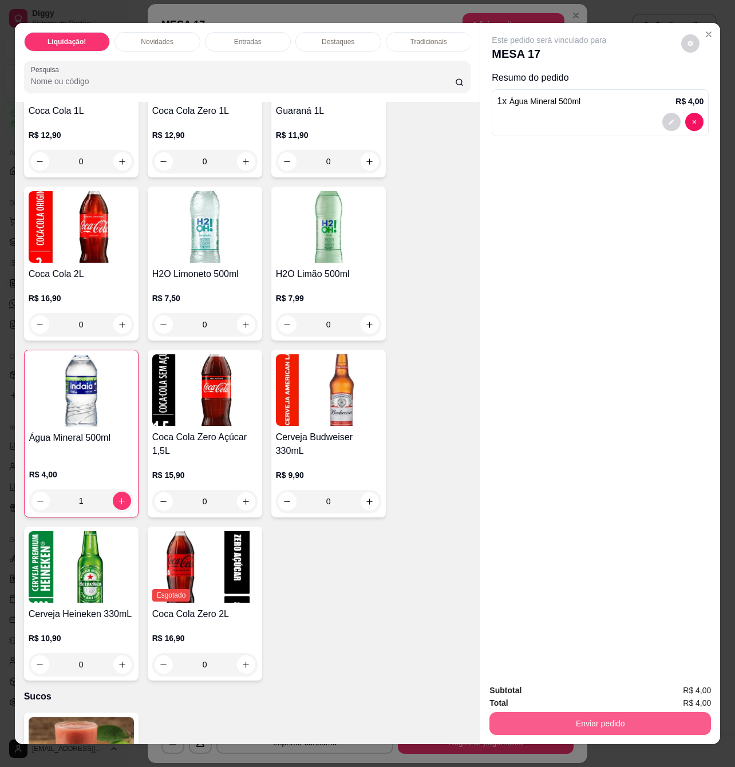
click at [574, 717] on button "Enviar pedido" at bounding box center [600, 723] width 222 height 23
click at [680, 691] on button "Enviar pedido" at bounding box center [679, 690] width 65 height 22
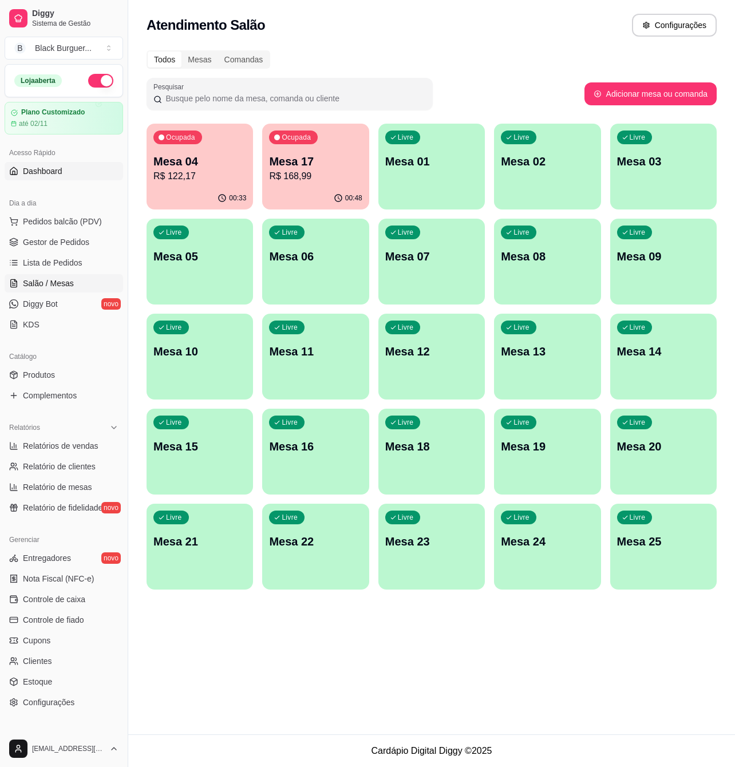
click at [54, 168] on span "Dashboard" at bounding box center [42, 170] width 39 height 11
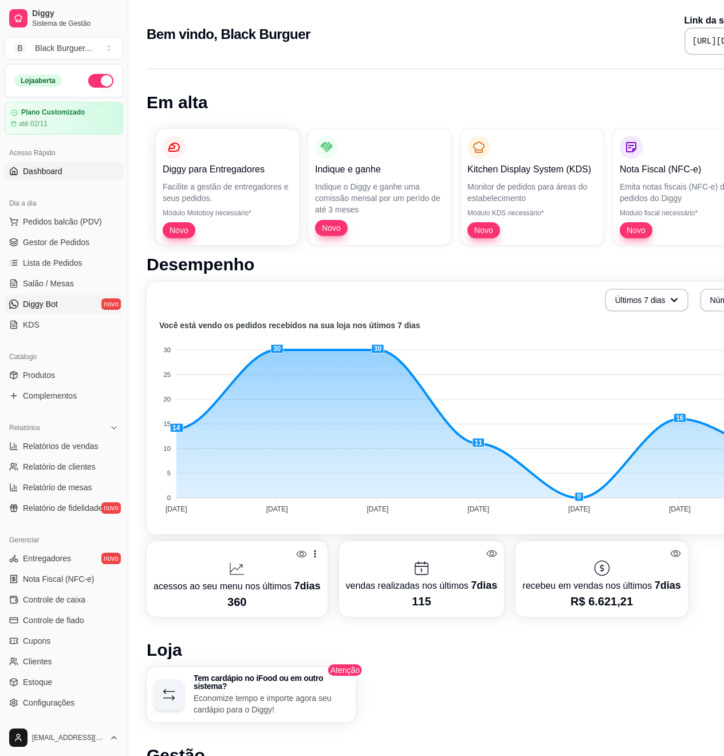
click at [39, 307] on span "Diggy Bot" at bounding box center [40, 303] width 35 height 11
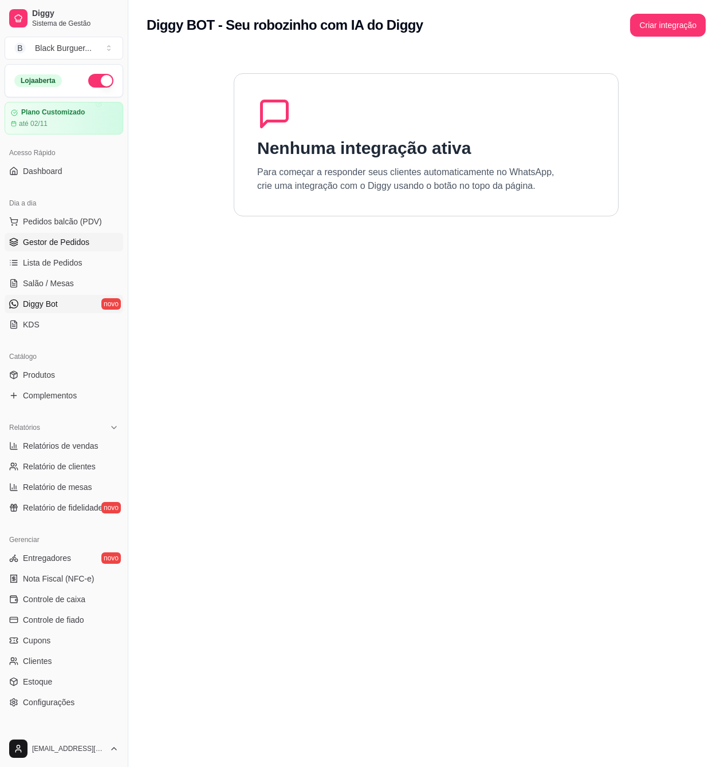
click at [45, 244] on span "Gestor de Pedidos" at bounding box center [56, 241] width 66 height 11
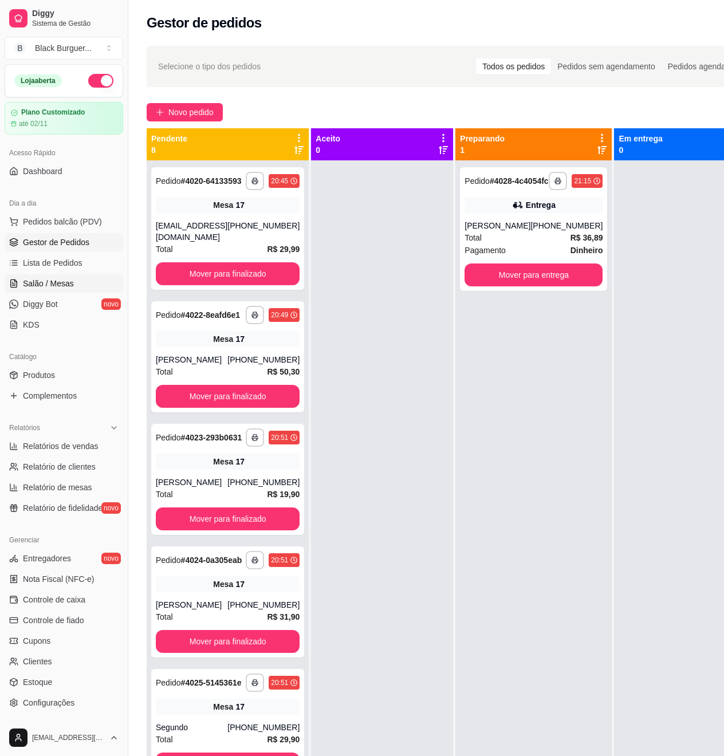
click at [45, 282] on span "Salão / Mesas" at bounding box center [48, 283] width 51 height 11
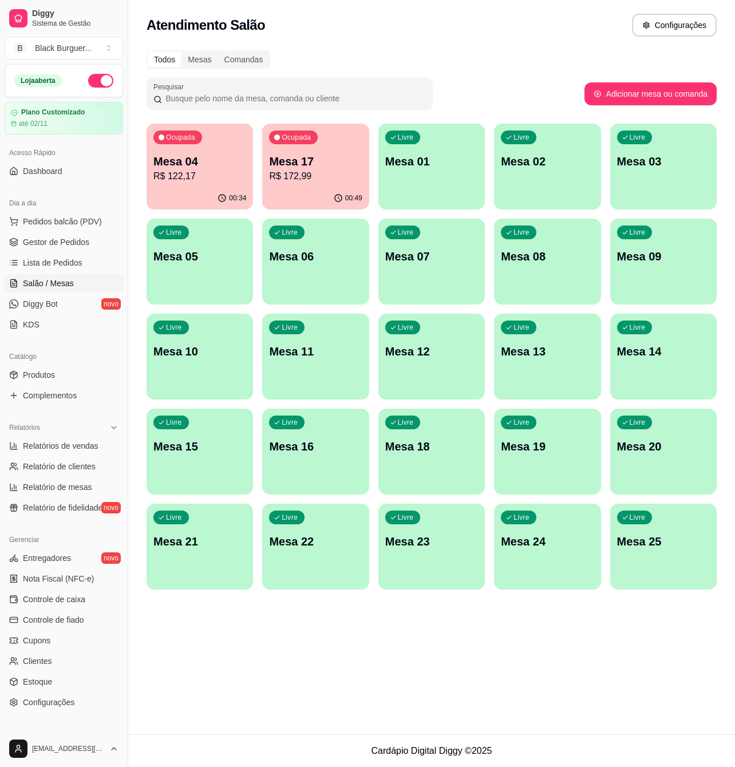
click at [299, 176] on p "R$ 172,99" at bounding box center [315, 176] width 93 height 14
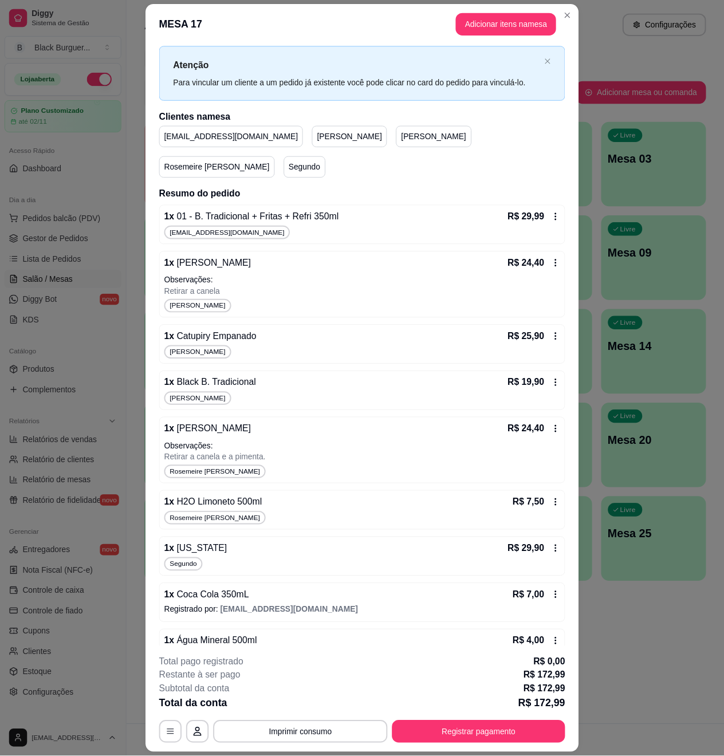
scroll to position [33, 0]
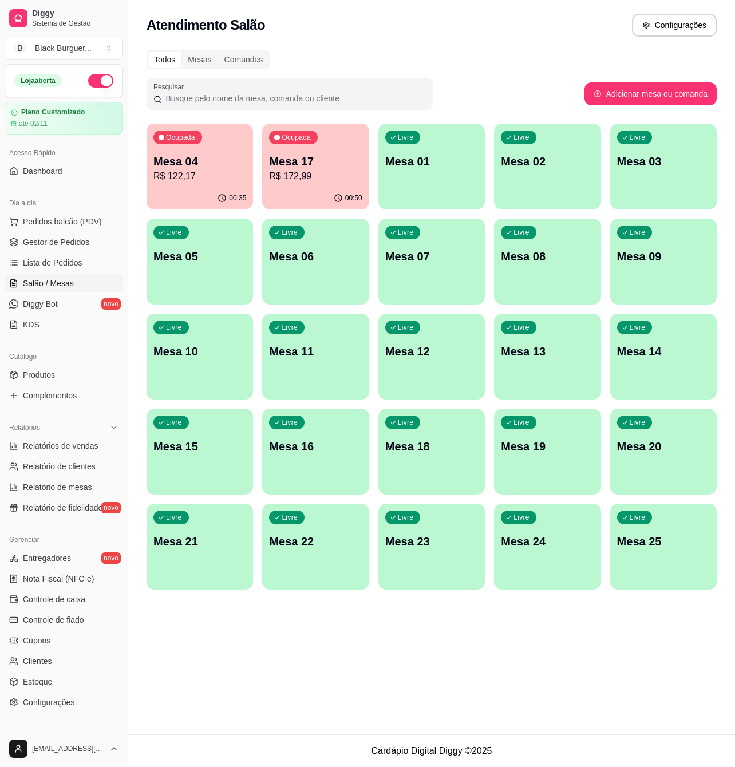
click at [214, 165] on p "Mesa 04" at bounding box center [199, 161] width 93 height 16
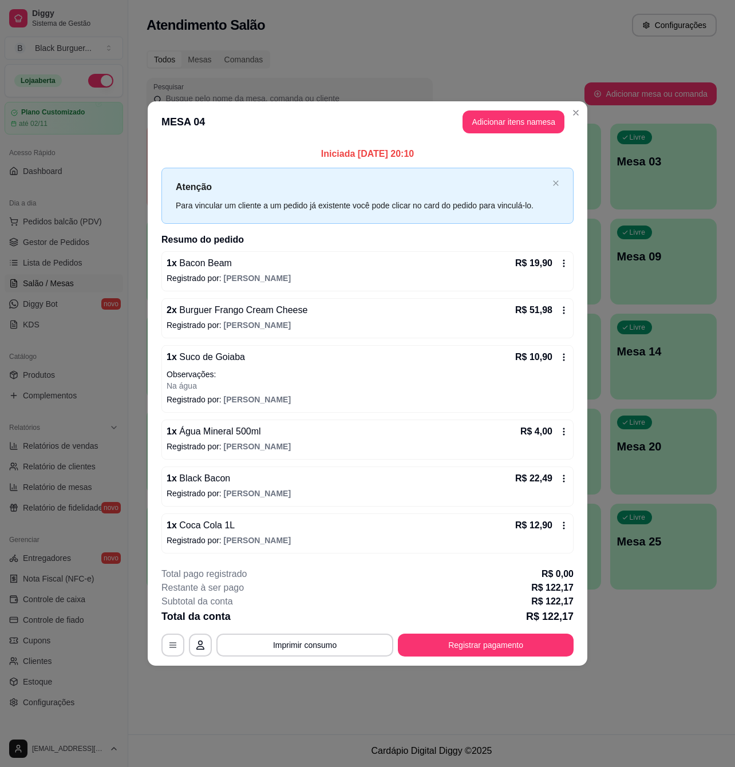
drag, startPoint x: 403, startPoint y: 152, endPoint x: 425, endPoint y: 151, distance: 21.8
click at [425, 151] on p "Iniciada 09/10/2025 às 20:10" at bounding box center [367, 154] width 412 height 14
click at [264, 135] on header "MESA 04 Adicionar itens na mesa" at bounding box center [368, 121] width 440 height 41
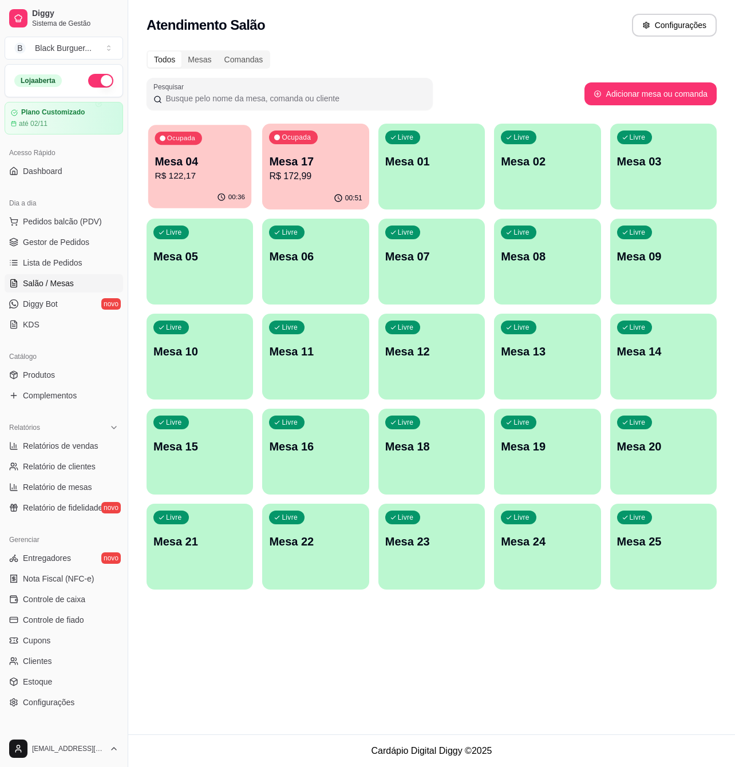
click at [215, 158] on p "Mesa 04" at bounding box center [200, 161] width 90 height 15
click at [52, 246] on span "Gestor de Pedidos" at bounding box center [56, 241] width 66 height 11
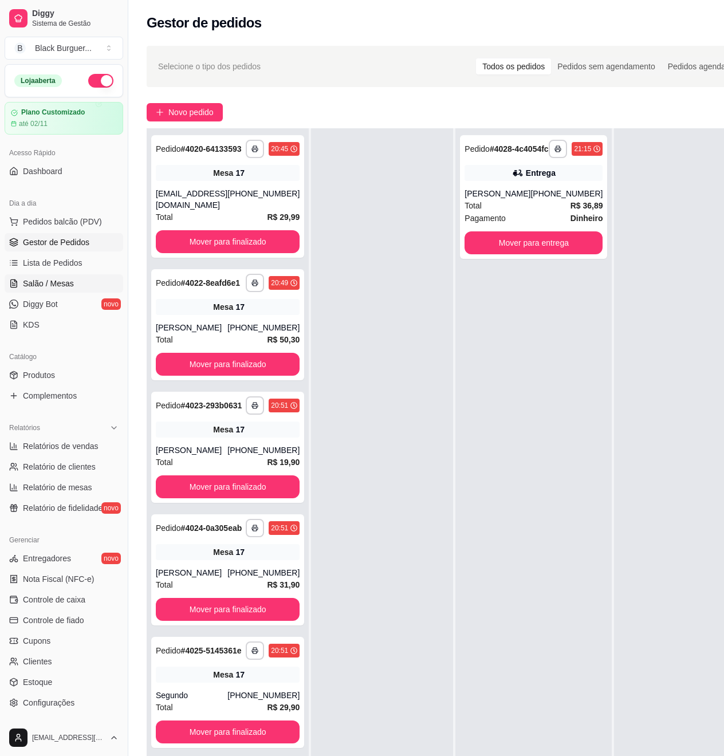
click at [35, 282] on span "Salão / Mesas" at bounding box center [48, 283] width 51 height 11
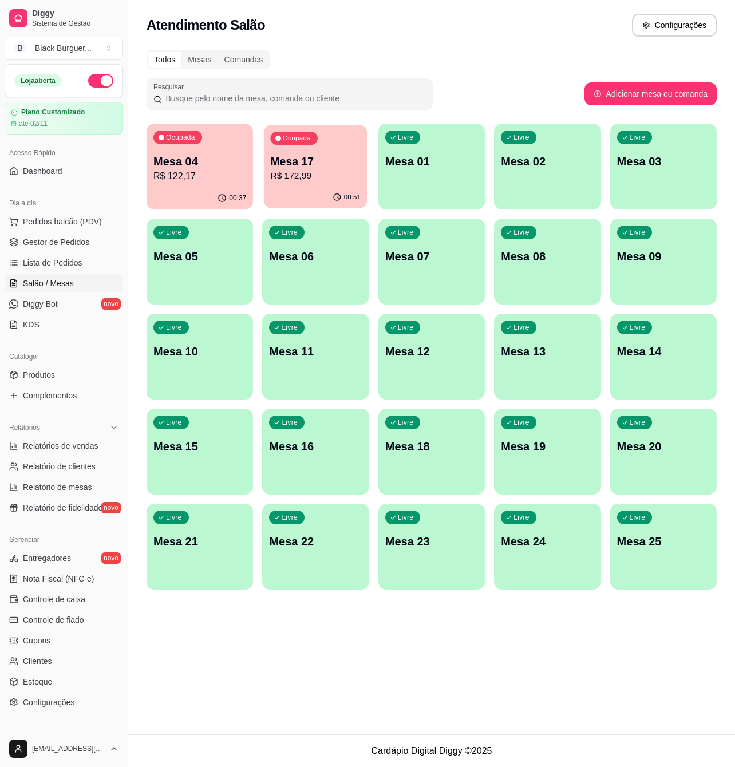
click at [331, 169] on p "R$ 172,99" at bounding box center [316, 175] width 90 height 13
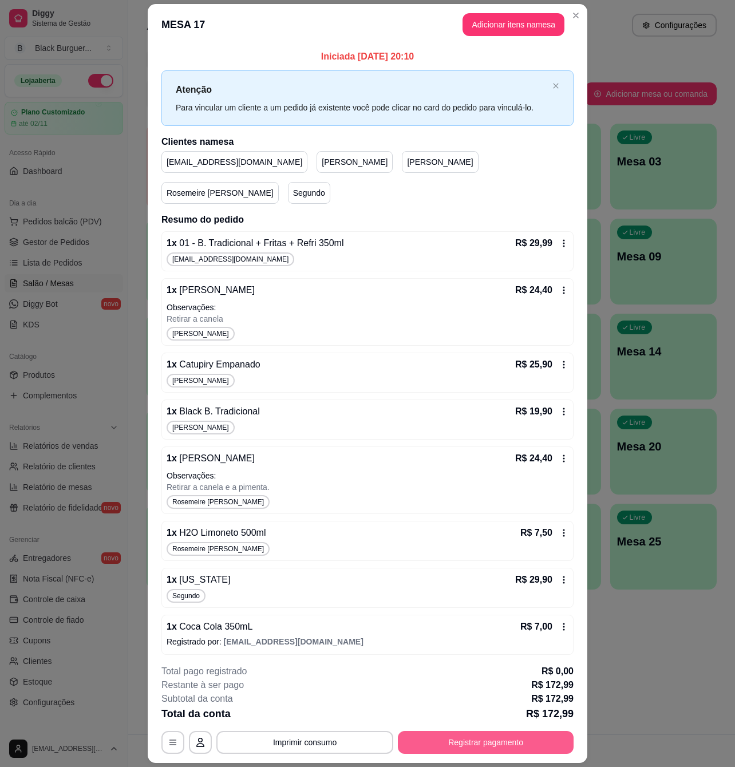
click at [468, 744] on button "Registrar pagamento" at bounding box center [486, 742] width 176 height 23
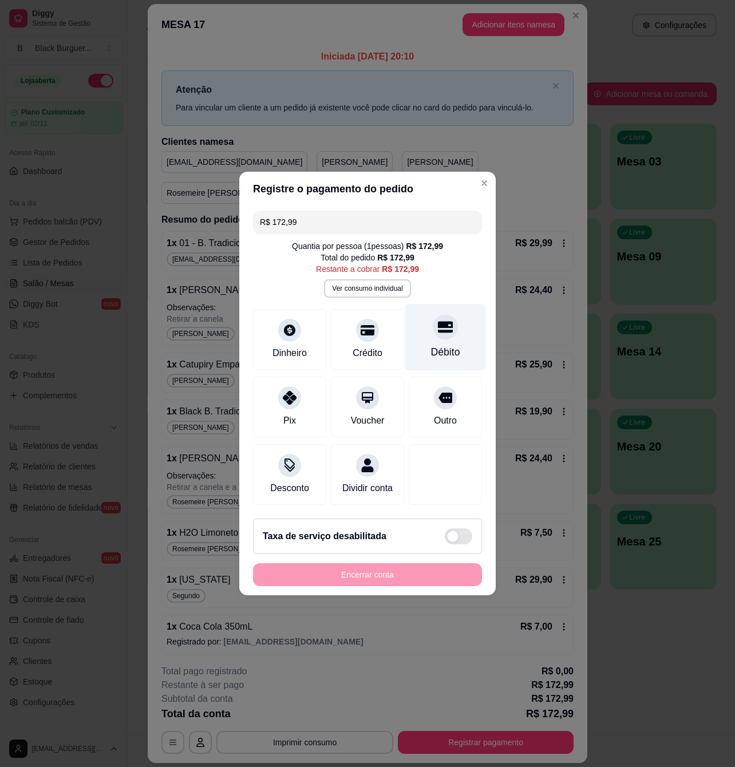
click at [433, 330] on div at bounding box center [445, 326] width 25 height 25
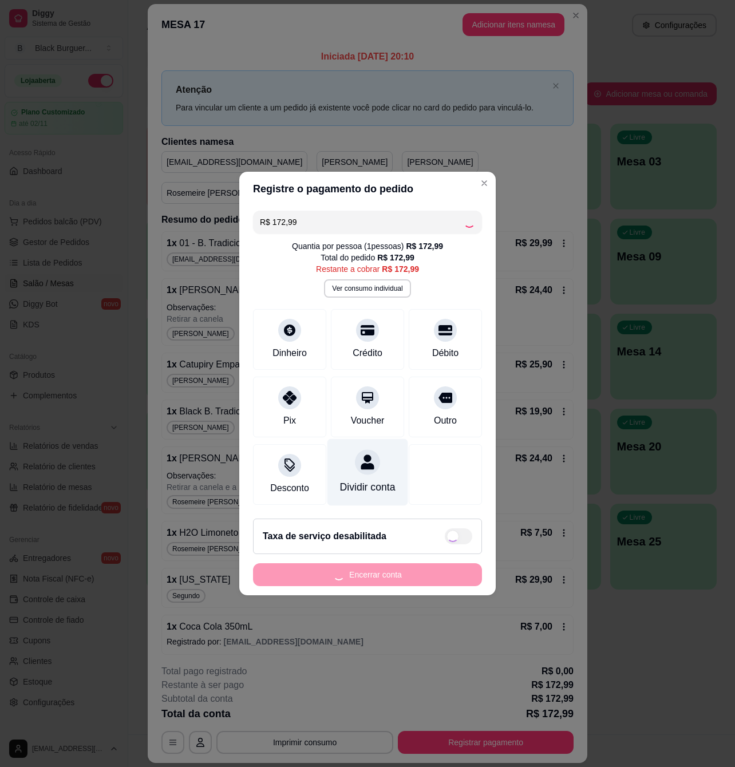
type input "R$ 0,00"
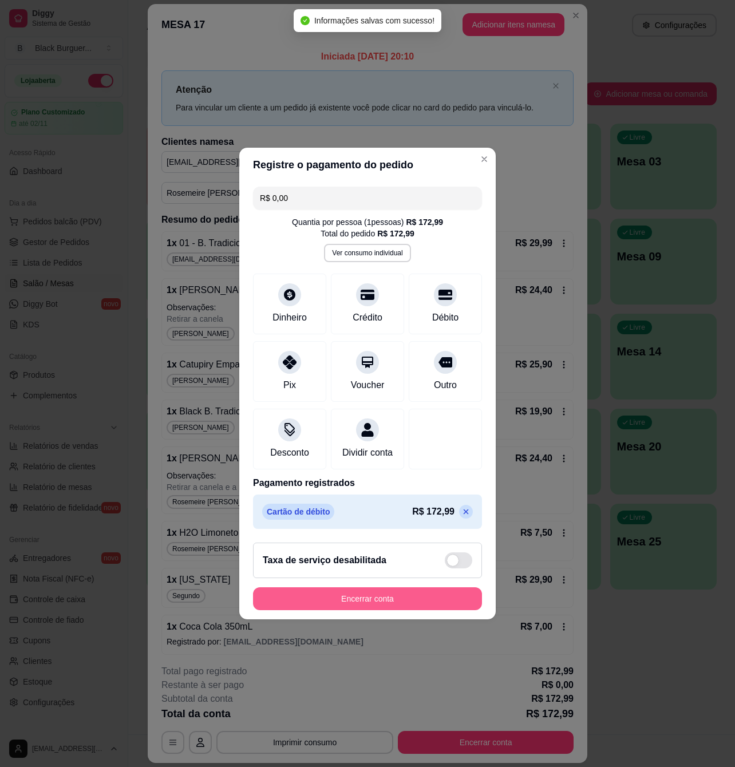
click at [393, 609] on button "Encerrar conta" at bounding box center [367, 598] width 229 height 23
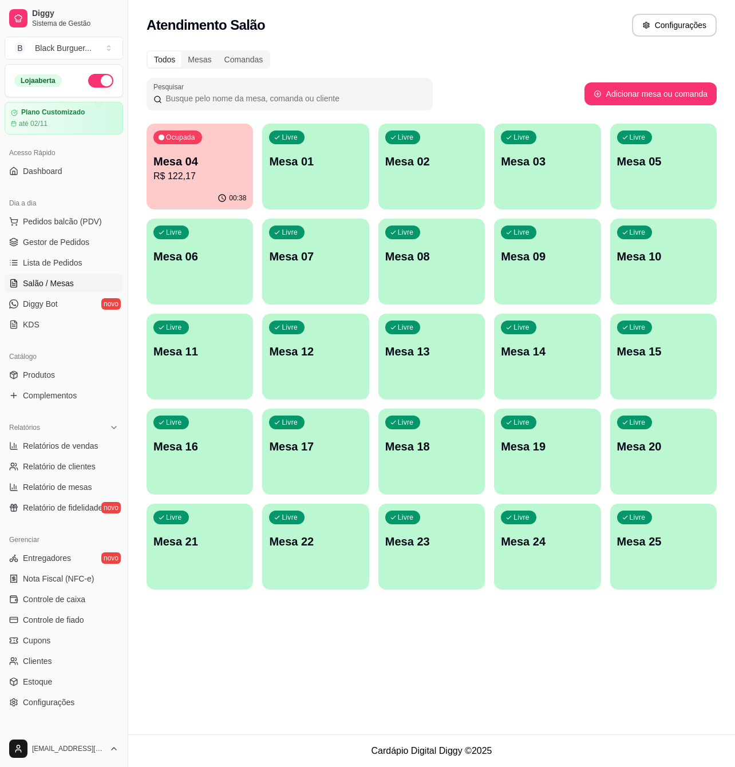
click at [225, 150] on div "Ocupada Mesa 04 R$ 122,17" at bounding box center [200, 156] width 106 height 64
click at [473, 62] on div "Todos Mesas Comandas" at bounding box center [432, 59] width 570 height 18
click at [216, 172] on p "R$ 122,17" at bounding box center [199, 176] width 93 height 14
click at [204, 148] on div "Ocupada Mesa 04 R$ 122,17" at bounding box center [200, 156] width 104 height 62
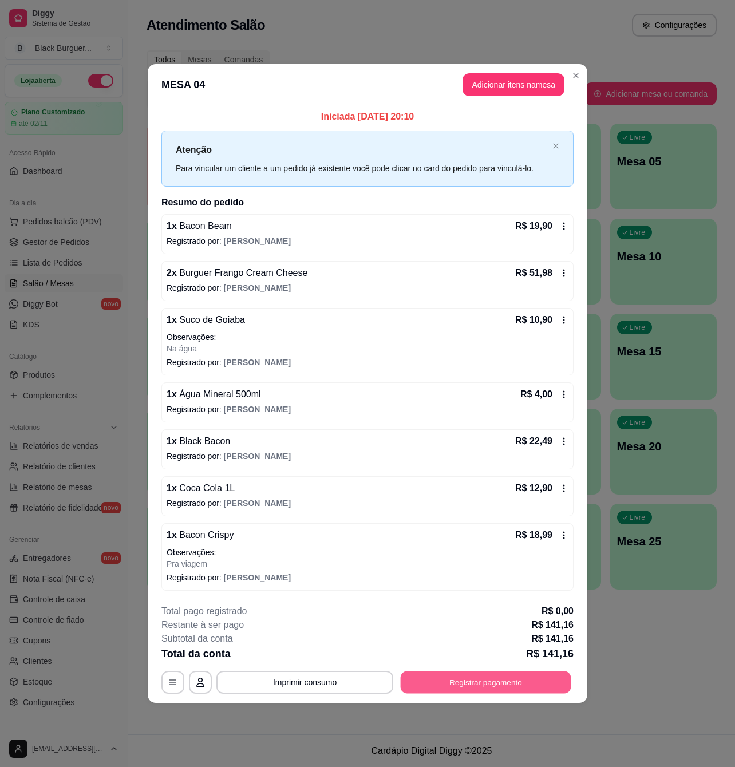
click at [480, 690] on button "Registrar pagamento" at bounding box center [486, 682] width 171 height 22
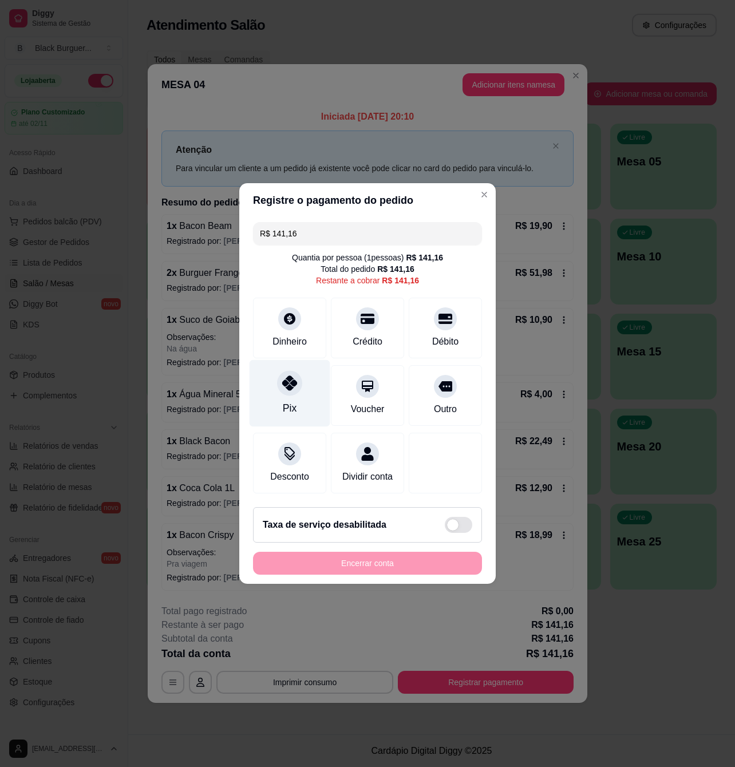
click at [291, 387] on div at bounding box center [289, 382] width 25 height 25
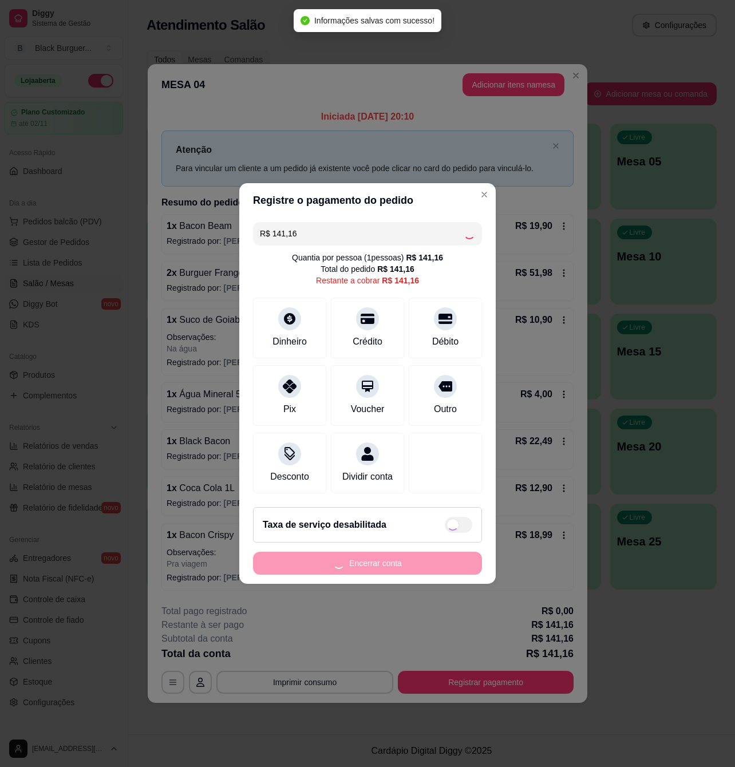
type input "R$ 0,00"
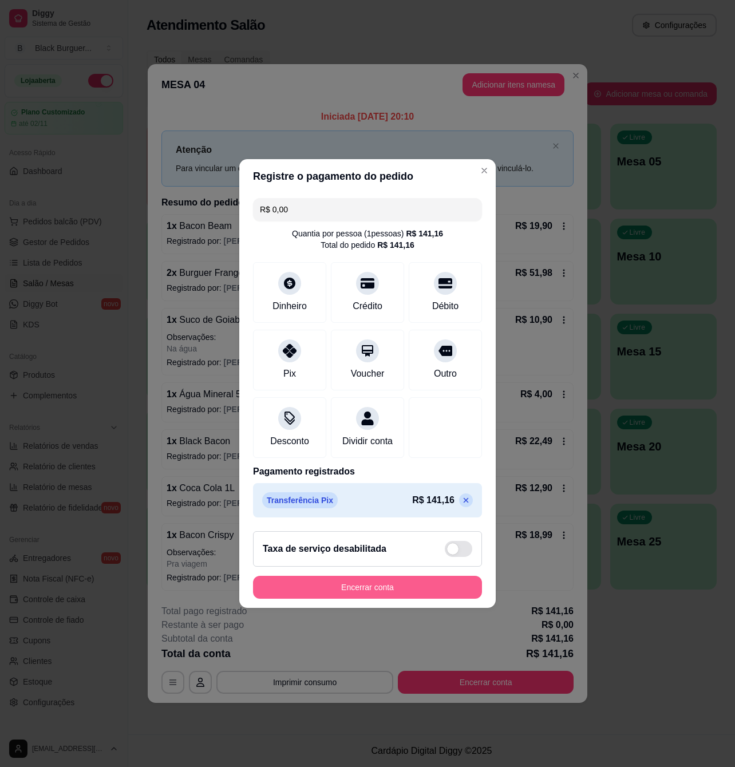
click at [366, 598] on button "Encerrar conta" at bounding box center [367, 587] width 229 height 23
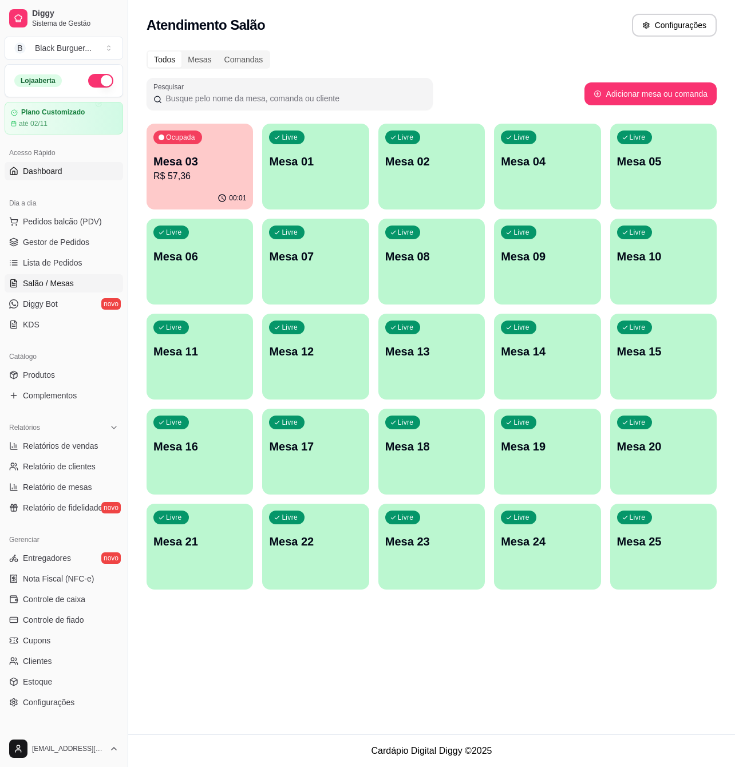
click at [38, 174] on span "Dashboard" at bounding box center [42, 170] width 39 height 11
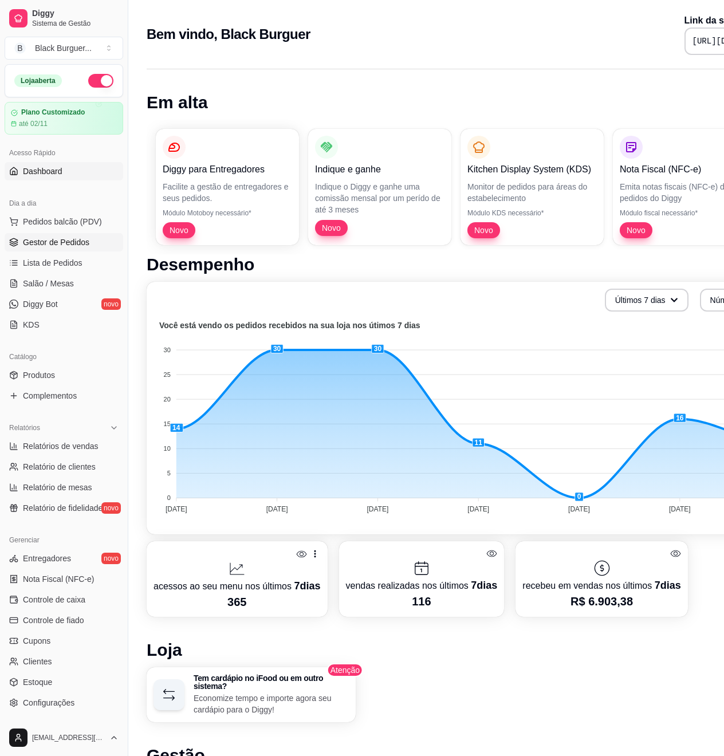
click at [49, 239] on span "Gestor de Pedidos" at bounding box center [56, 241] width 66 height 11
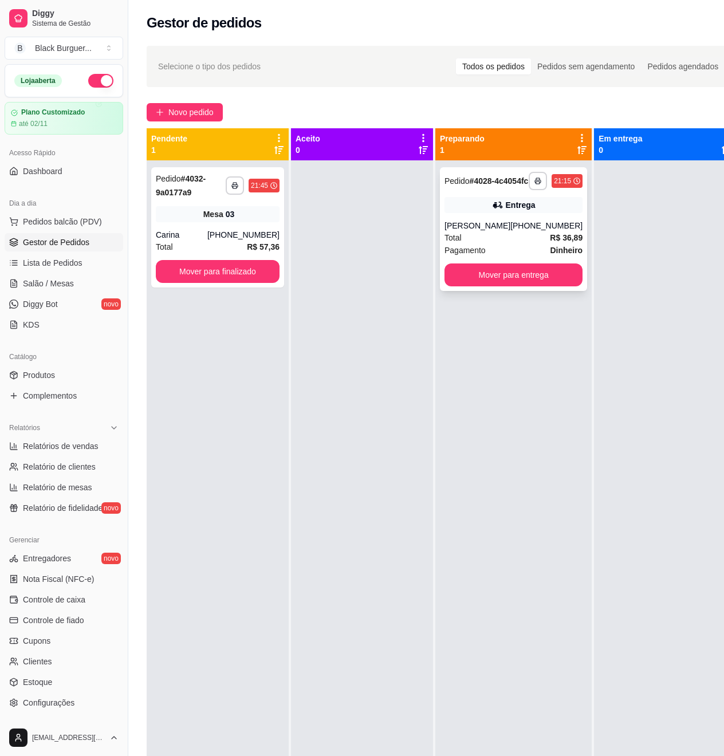
click at [489, 231] on div "[PERSON_NAME]" at bounding box center [477, 225] width 66 height 11
click at [52, 287] on span "Salão / Mesas" at bounding box center [48, 283] width 51 height 11
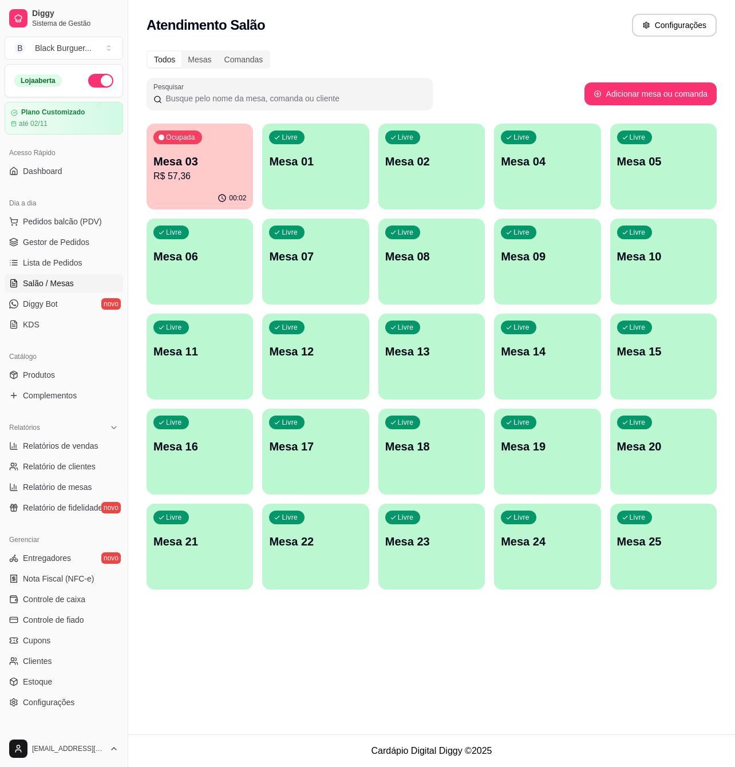
click at [556, 168] on p "Mesa 04" at bounding box center [547, 161] width 93 height 16
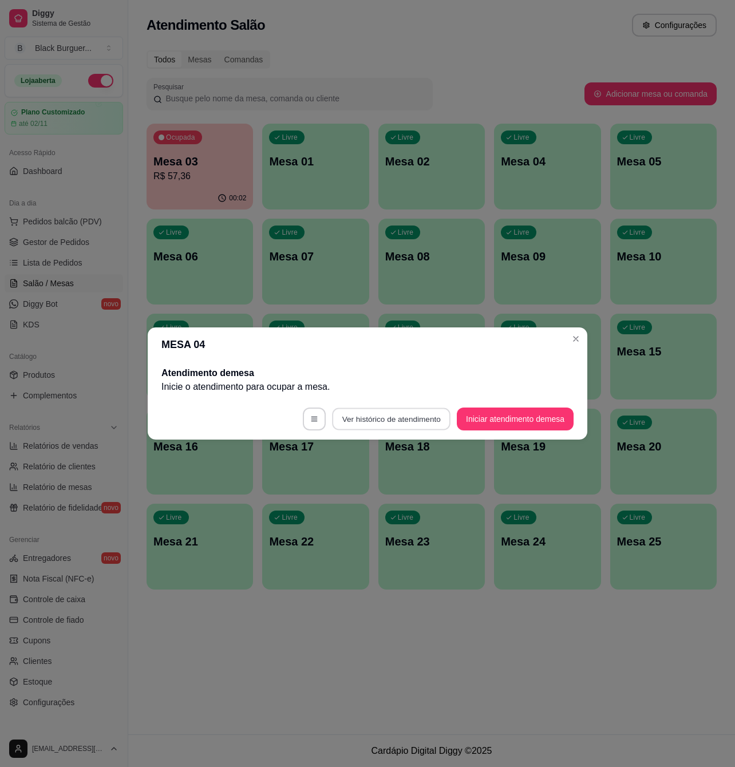
click at [388, 421] on button "Ver histórico de atendimento" at bounding box center [391, 419] width 118 height 22
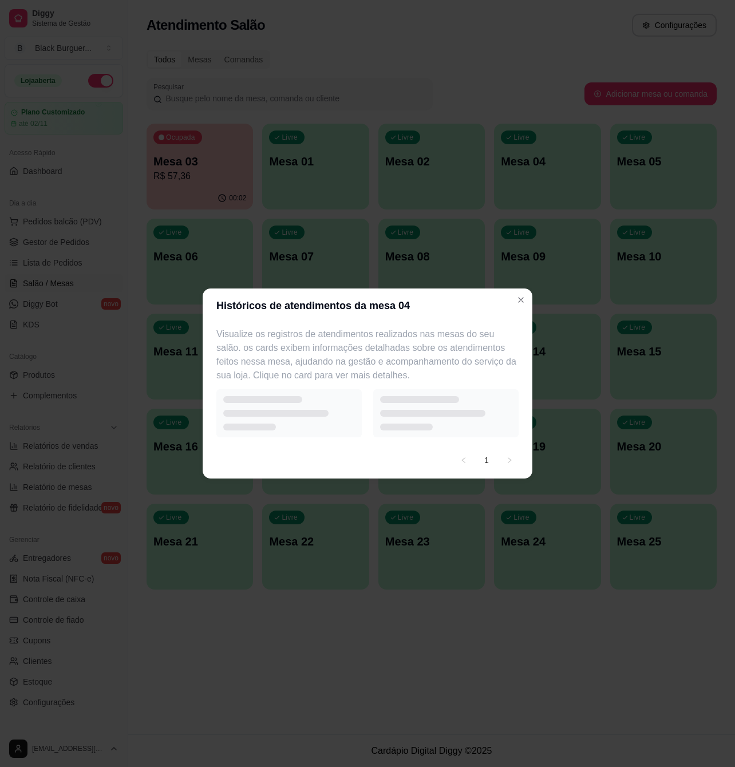
select select "7"
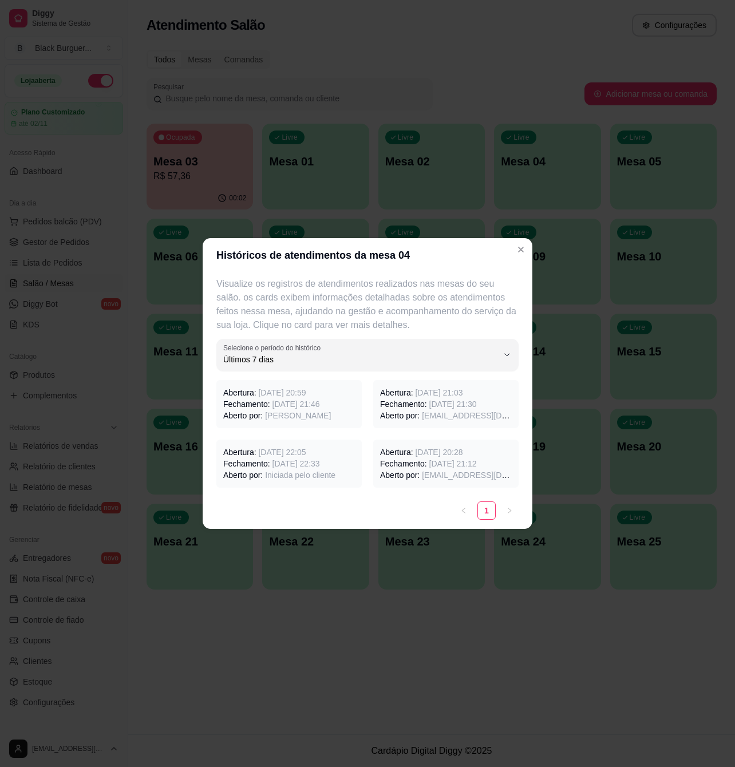
click at [255, 408] on p "Fechamento: 09/10/2025 às 21:46" at bounding box center [289, 403] width 132 height 11
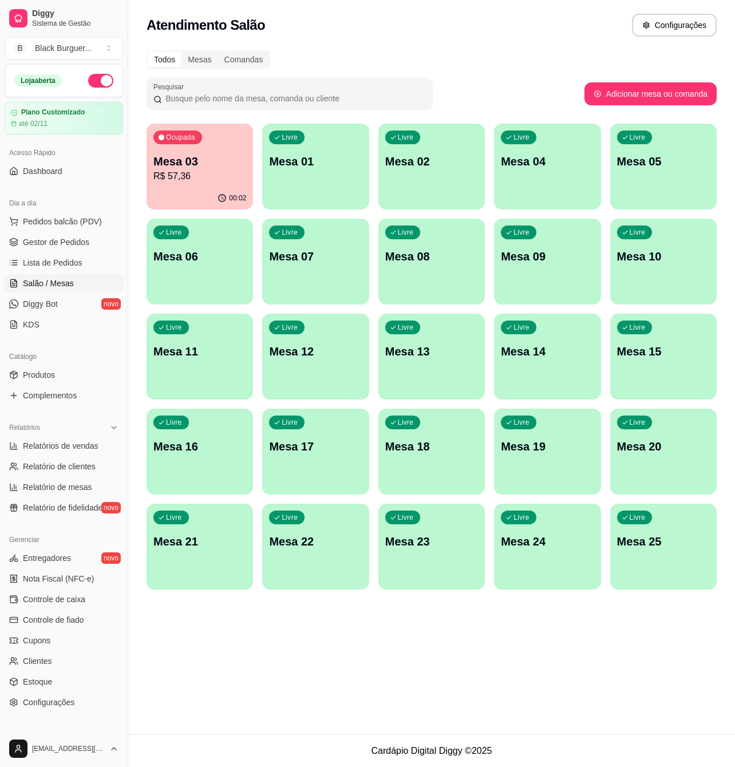
click at [433, 85] on div "Pesquisar" at bounding box center [366, 94] width 438 height 32
click at [54, 239] on span "Gestor de Pedidos" at bounding box center [56, 241] width 66 height 11
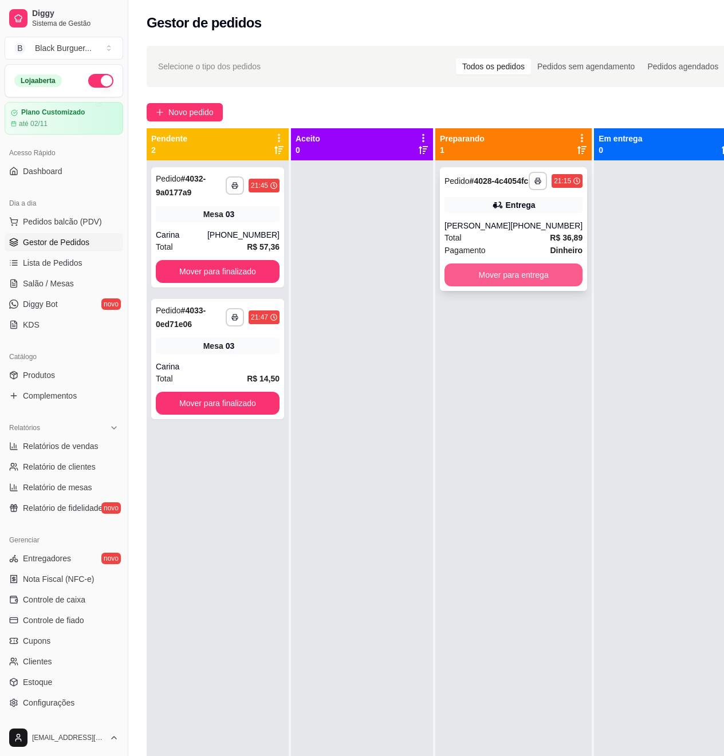
click at [472, 286] on button "Mover para entrega" at bounding box center [513, 274] width 138 height 23
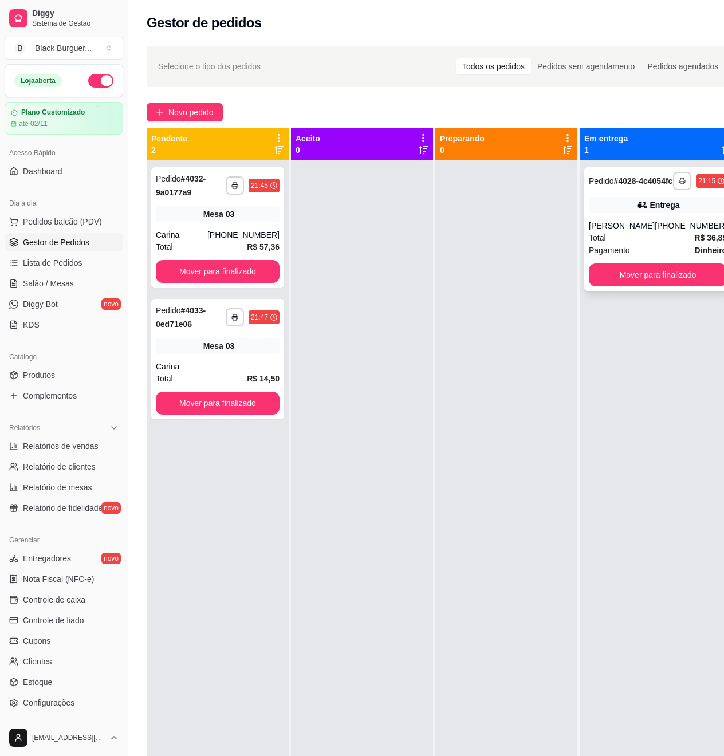
click at [658, 231] on div "(83) 98198-8638" at bounding box center [690, 225] width 72 height 11
click at [204, 360] on div "**********" at bounding box center [217, 359] width 133 height 120
click at [218, 214] on span "Mesa" at bounding box center [213, 213] width 20 height 11
click at [44, 447] on span "Relatórios de vendas" at bounding box center [61, 445] width 76 height 11
select select "ALL"
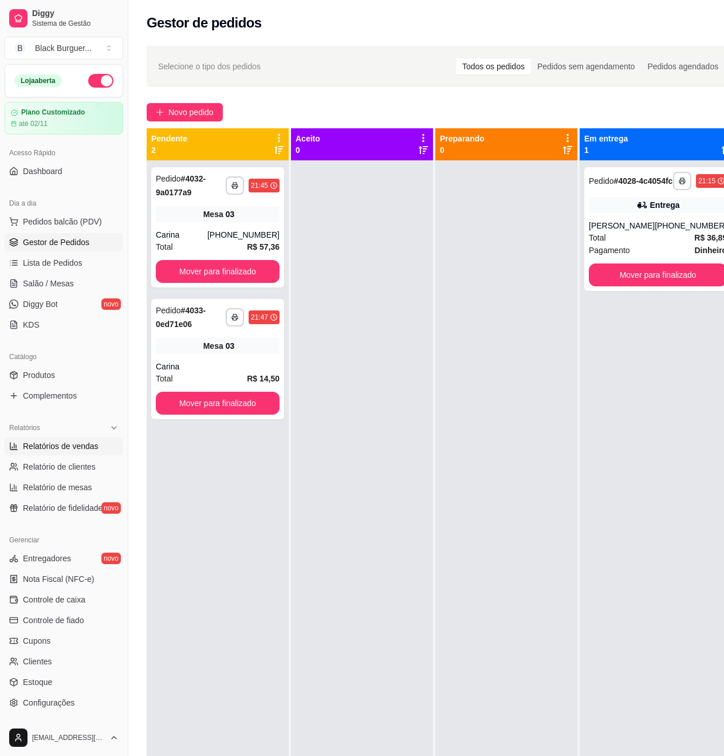
select select "ALL"
select select "0"
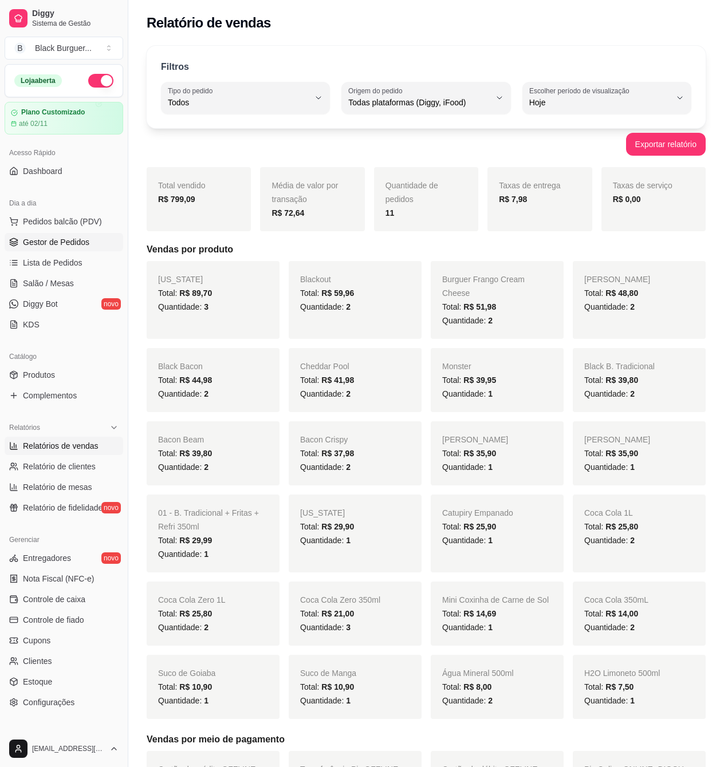
click at [39, 245] on span "Gestor de Pedidos" at bounding box center [56, 241] width 66 height 11
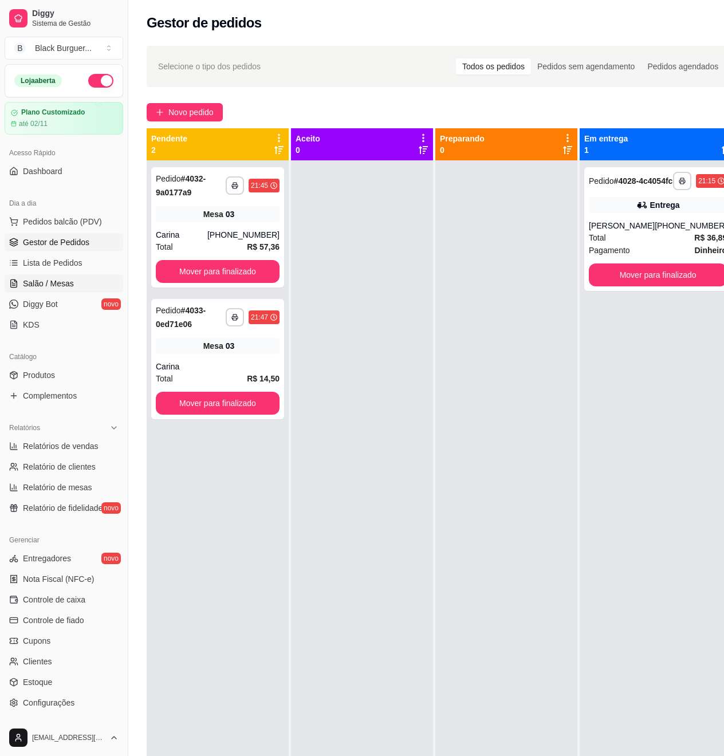
click at [46, 280] on span "Salão / Mesas" at bounding box center [48, 283] width 51 height 11
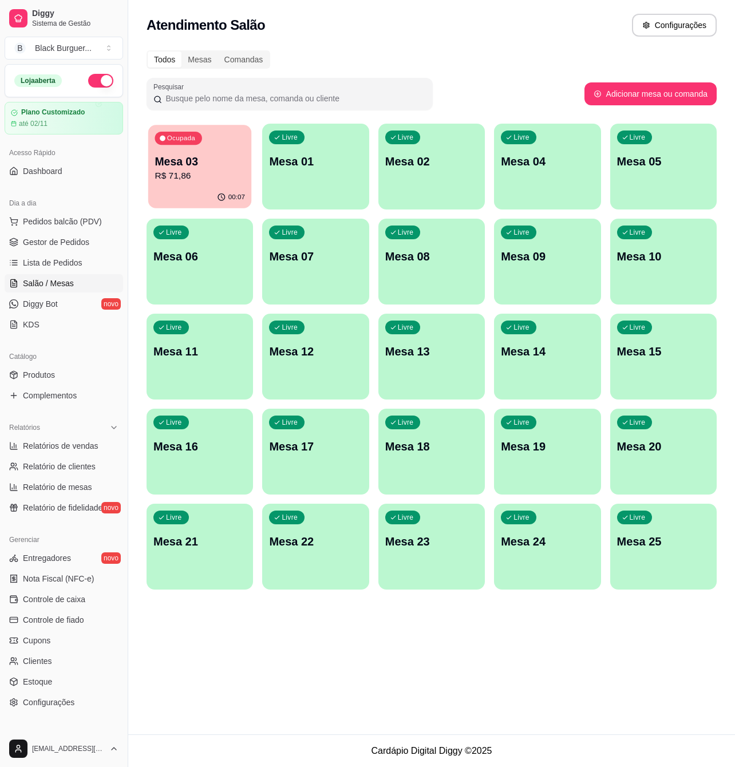
click at [229, 159] on p "Mesa 03" at bounding box center [200, 161] width 90 height 15
click at [53, 220] on span "Pedidos balcão (PDV)" at bounding box center [62, 221] width 79 height 11
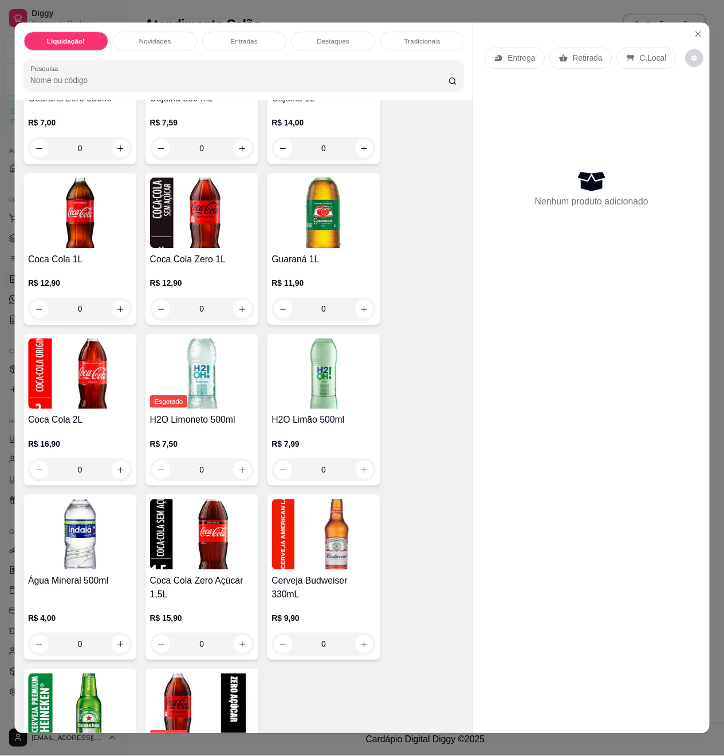
scroll to position [3511, 0]
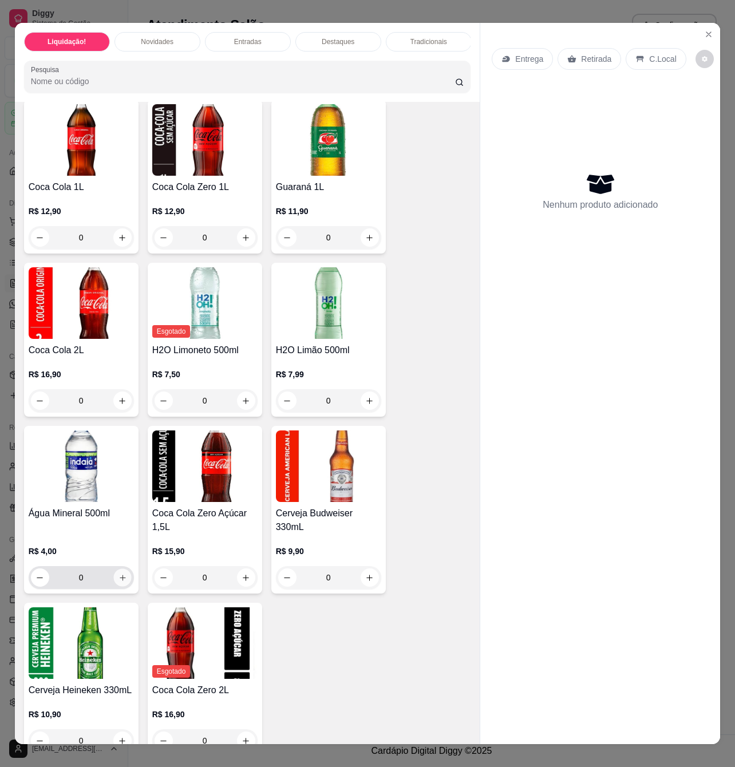
click at [120, 580] on icon "increase-product-quantity" at bounding box center [123, 578] width 6 height 6
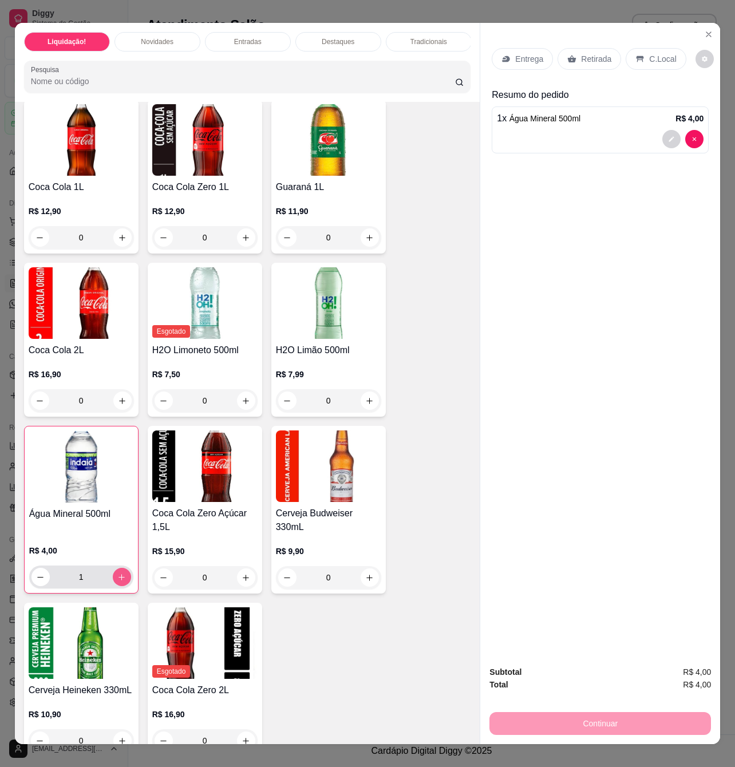
click at [117, 582] on icon "increase-product-quantity" at bounding box center [121, 577] width 9 height 9
type input "2"
click at [594, 53] on p "Retirada" at bounding box center [596, 58] width 30 height 11
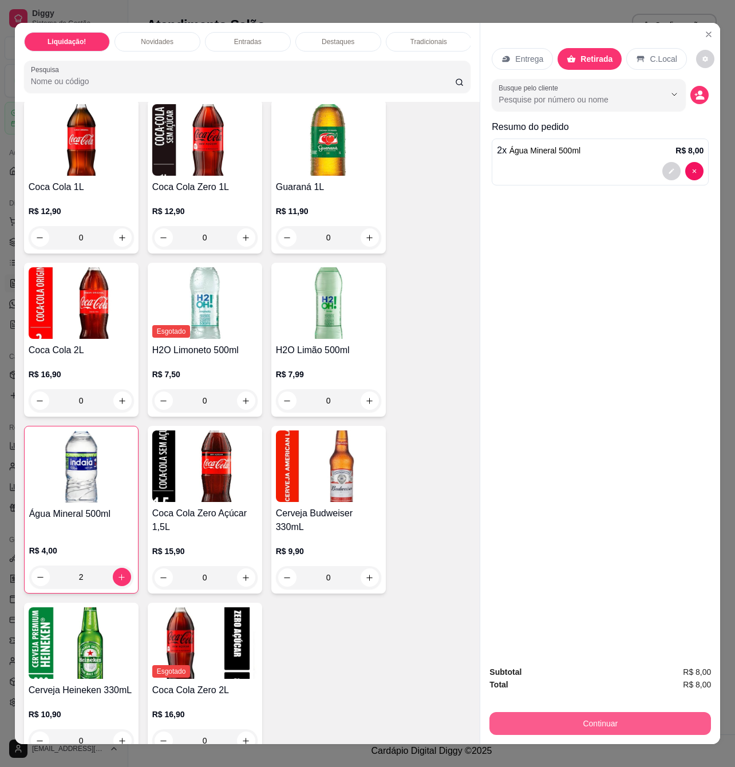
click at [612, 712] on button "Continuar" at bounding box center [600, 723] width 222 height 23
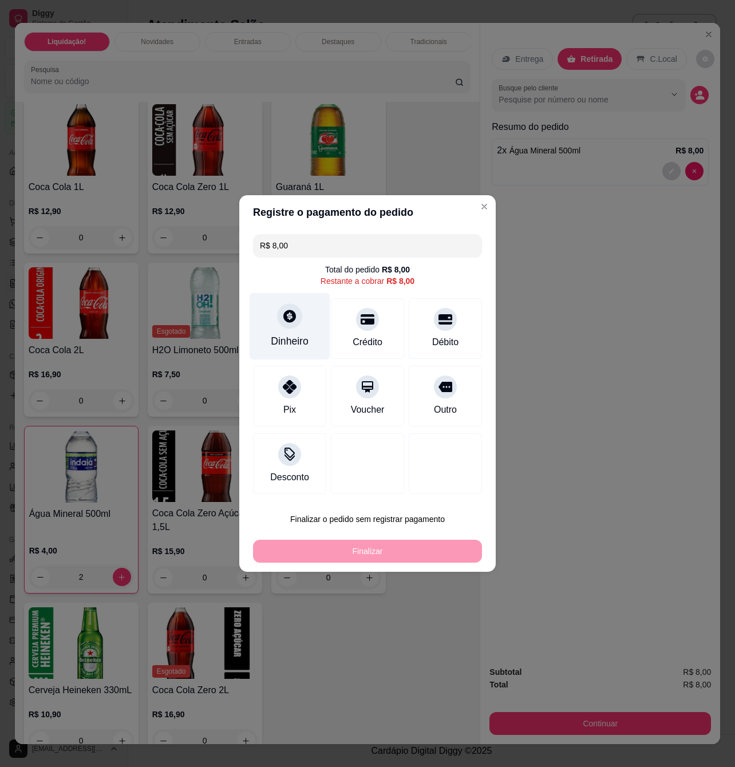
click at [299, 334] on div "Dinheiro" at bounding box center [290, 341] width 38 height 15
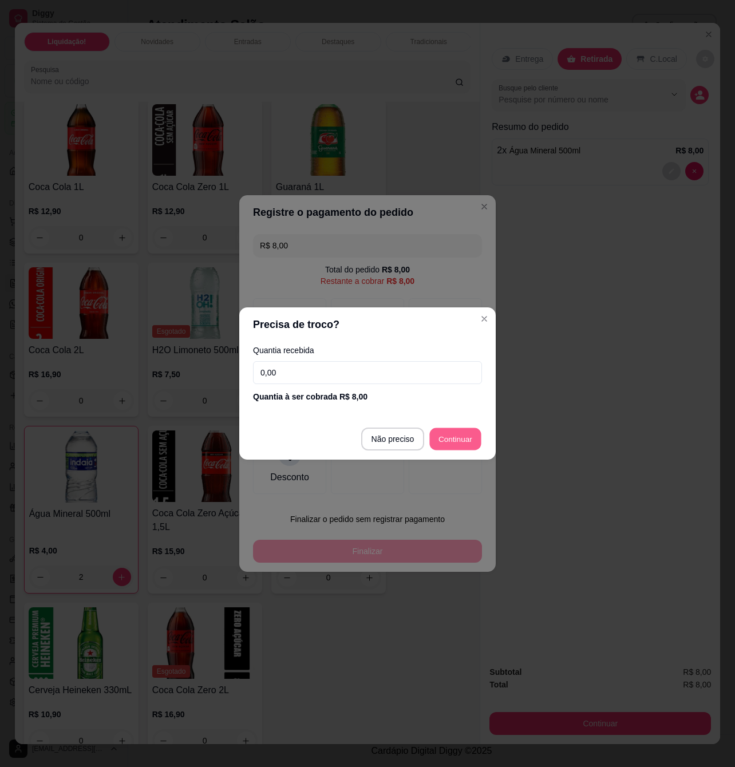
click at [456, 428] on button "Continuar" at bounding box center [456, 439] width 52 height 22
type input "R$ 0,00"
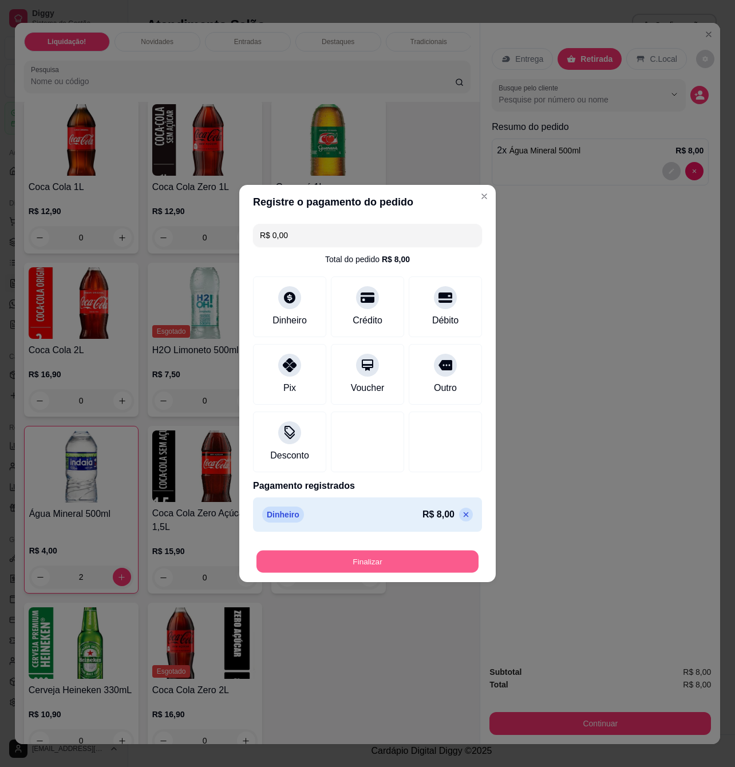
click at [436, 556] on button "Finalizar" at bounding box center [367, 562] width 222 height 22
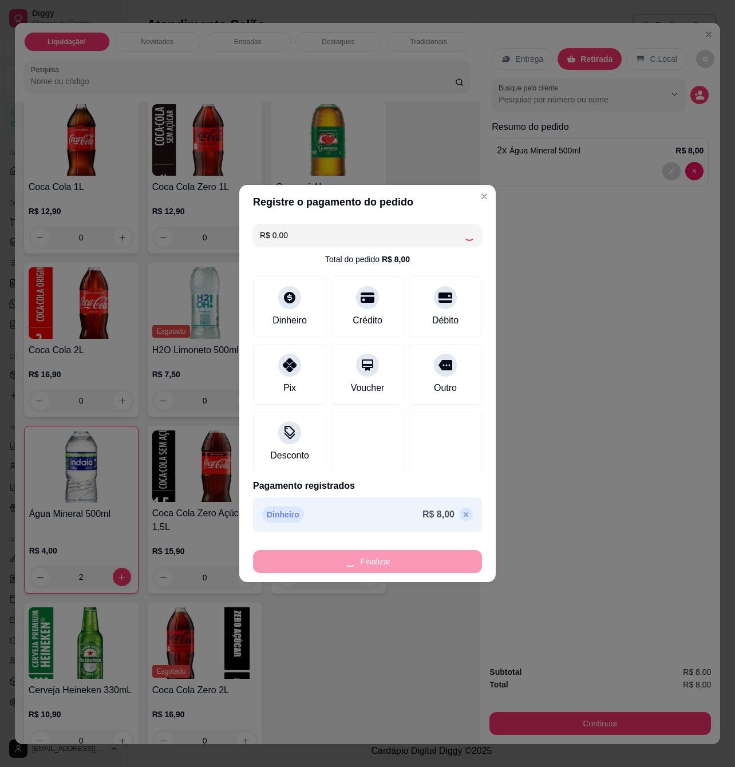
type input "0"
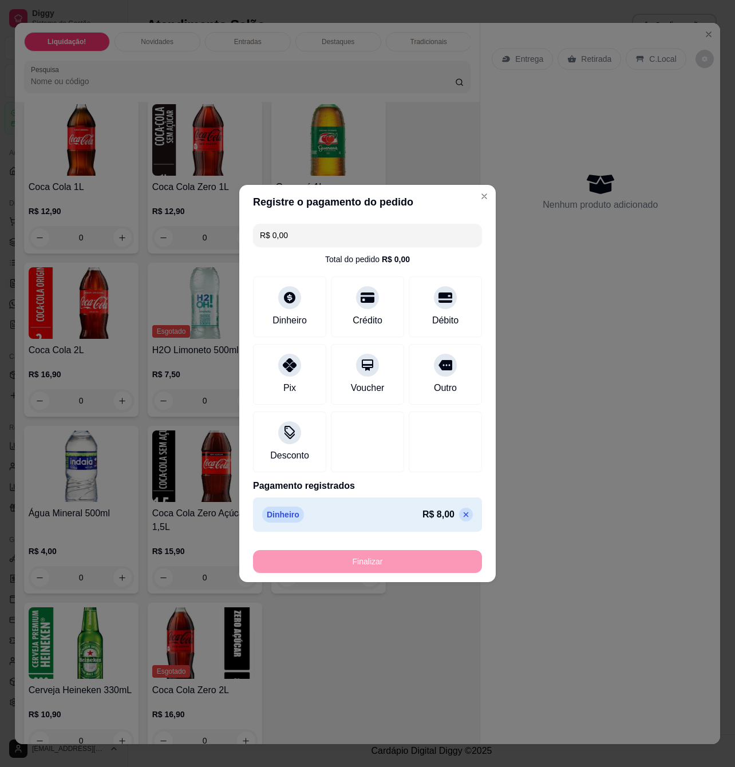
type input "-R$ 8,00"
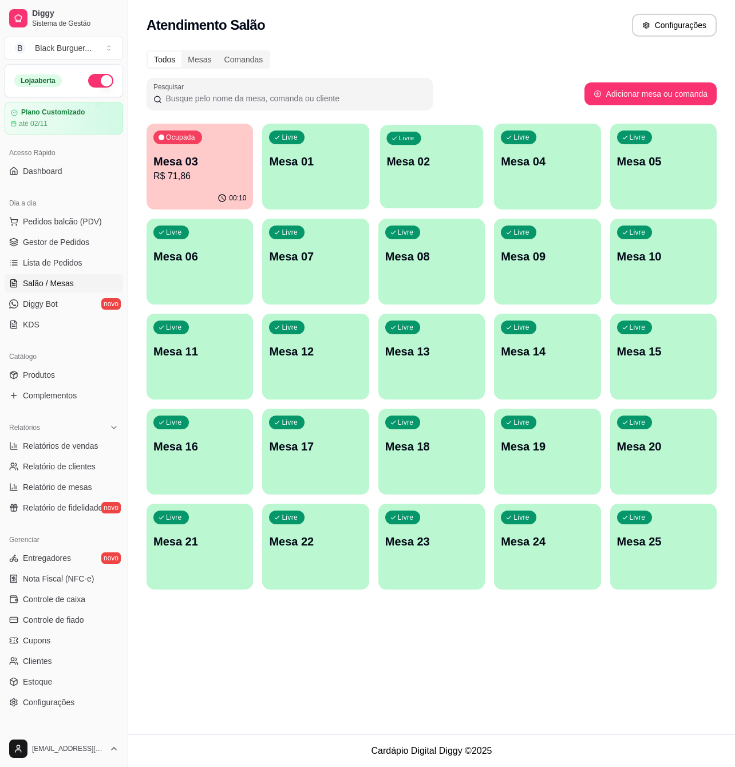
click at [440, 154] on p "Mesa 02" at bounding box center [431, 161] width 90 height 15
click at [17, 241] on icon at bounding box center [13, 240] width 7 height 4
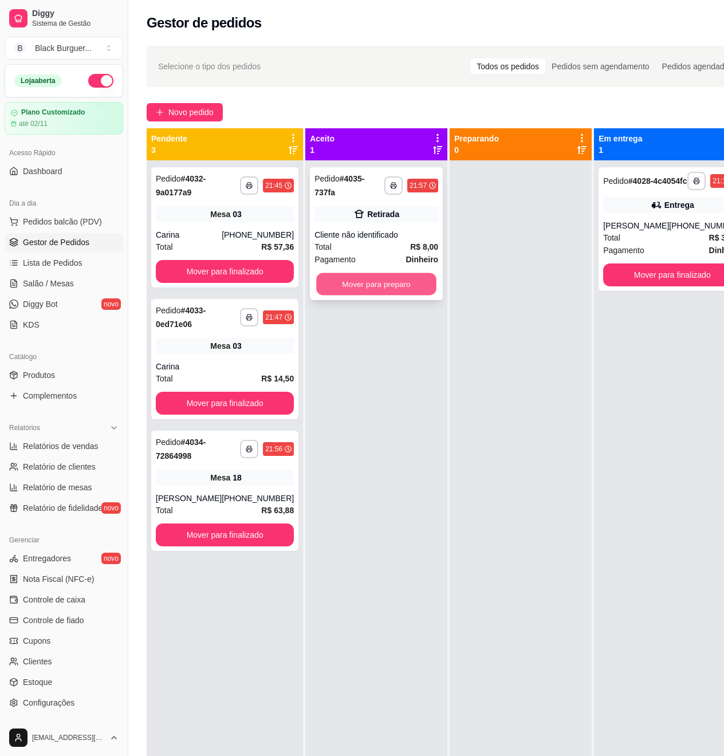
click at [361, 278] on button "Mover para preparo" at bounding box center [376, 284] width 120 height 22
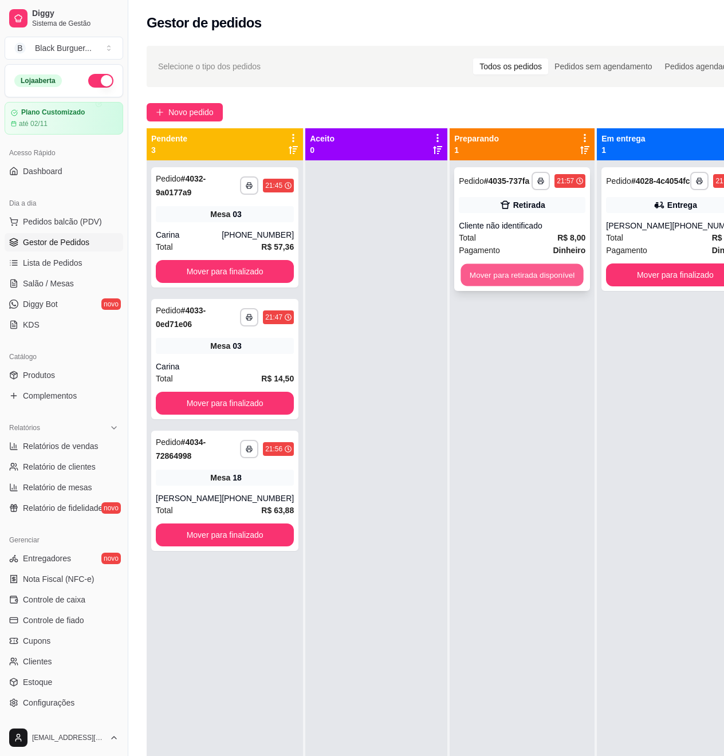
click at [502, 272] on button "Mover para retirada disponível" at bounding box center [521, 275] width 122 height 22
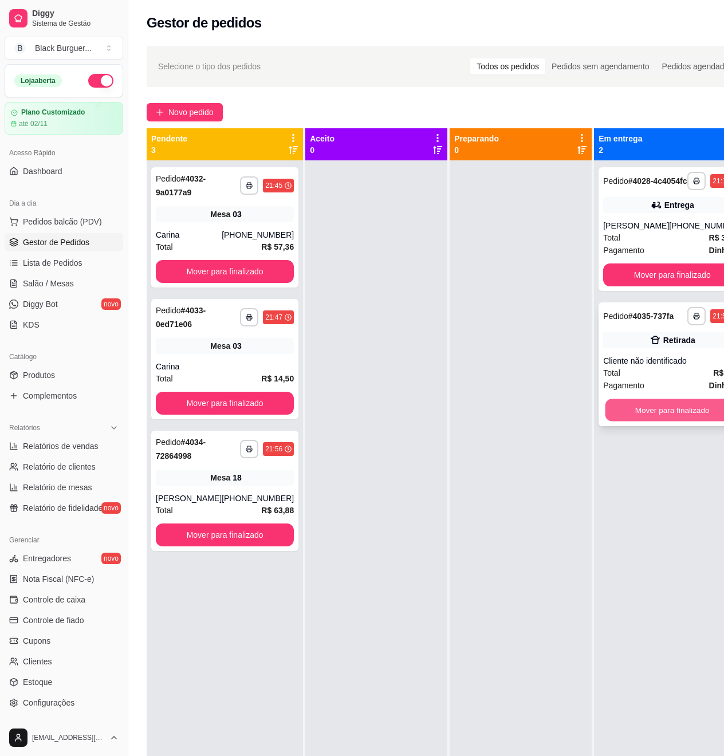
click at [681, 421] on button "Mover para finalizado" at bounding box center [672, 410] width 134 height 22
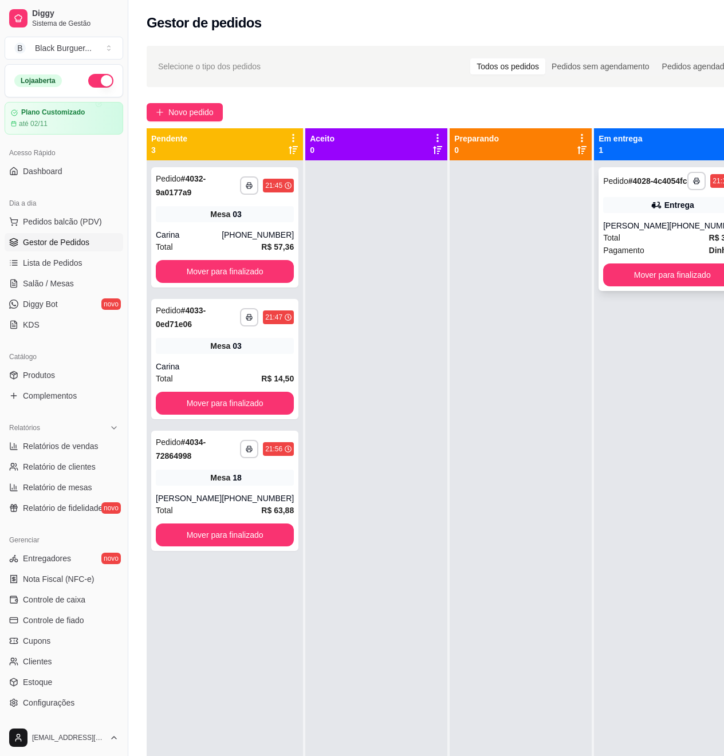
click at [644, 244] on div "Total R$ 36,89" at bounding box center [672, 237] width 138 height 13
click at [208, 493] on div "**********" at bounding box center [224, 490] width 147 height 120
click at [227, 275] on button "Mover para finalizado" at bounding box center [225, 271] width 138 height 23
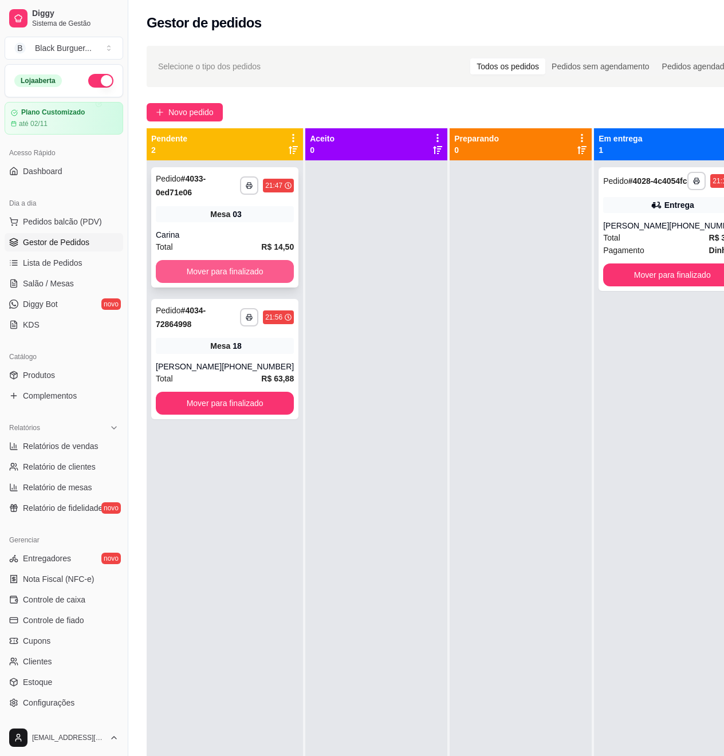
click at [228, 272] on button "Mover para finalizado" at bounding box center [225, 271] width 138 height 23
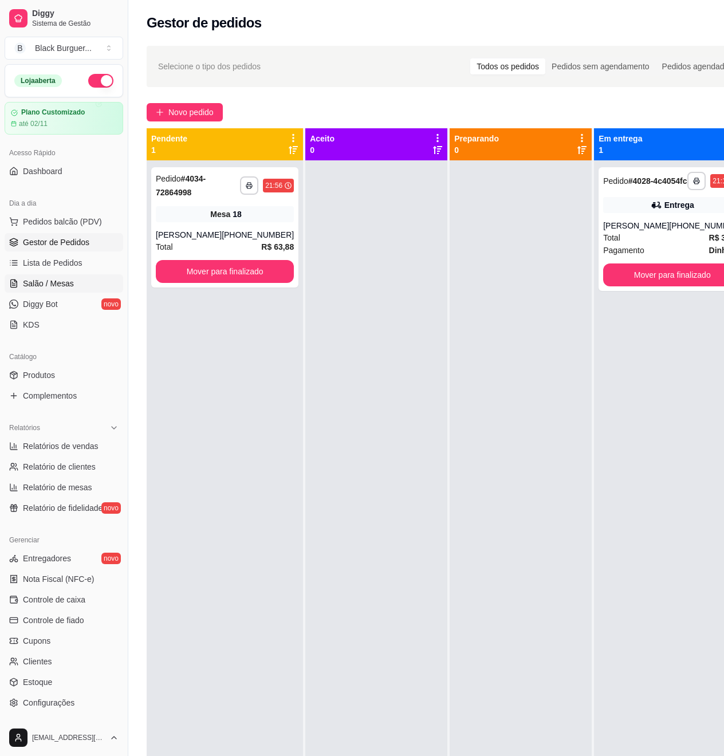
click at [57, 284] on span "Salão / Mesas" at bounding box center [48, 283] width 51 height 11
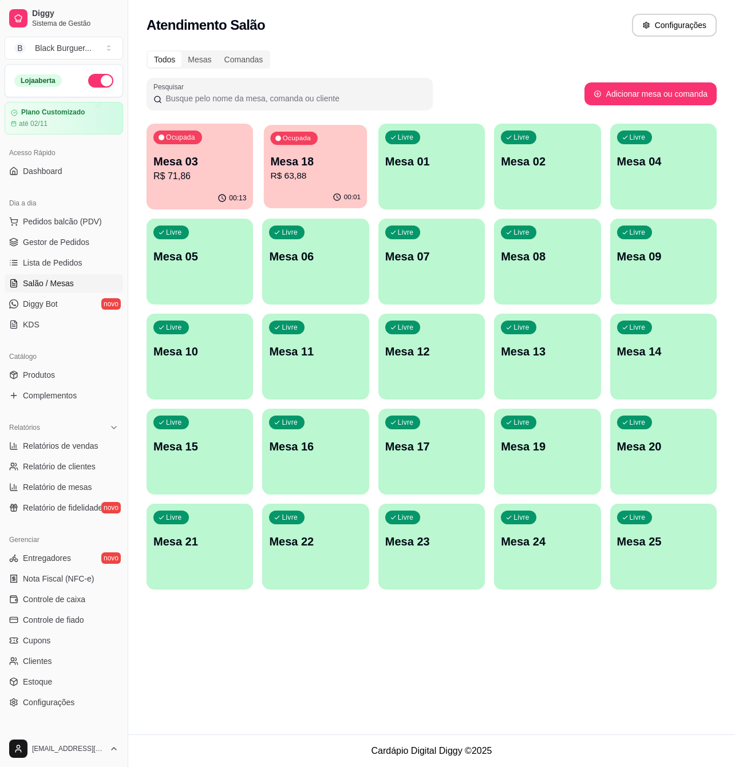
click at [328, 168] on p "Mesa 18" at bounding box center [316, 161] width 90 height 15
click at [49, 236] on span "Gestor de Pedidos" at bounding box center [56, 241] width 66 height 11
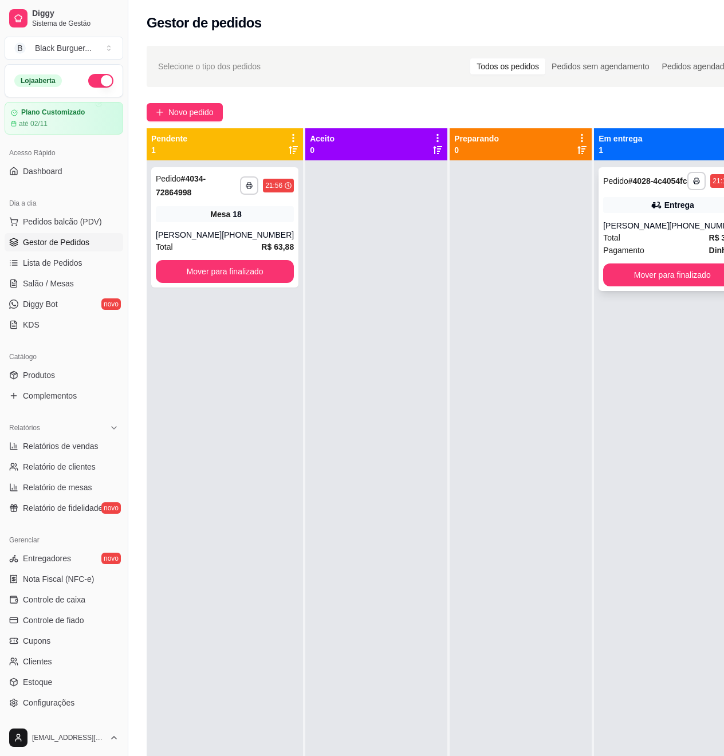
click at [633, 231] on div "[PERSON_NAME]" at bounding box center [636, 225] width 66 height 11
click at [648, 256] on div "Pagamento Dinheiro" at bounding box center [672, 250] width 138 height 13
click at [680, 286] on button "Mover para finalizado" at bounding box center [672, 275] width 134 height 22
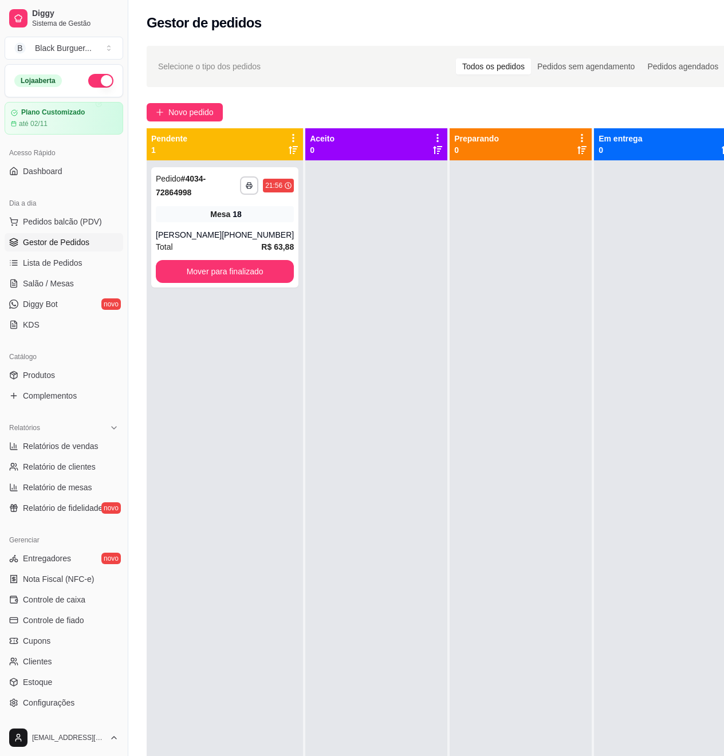
scroll to position [76, 0]
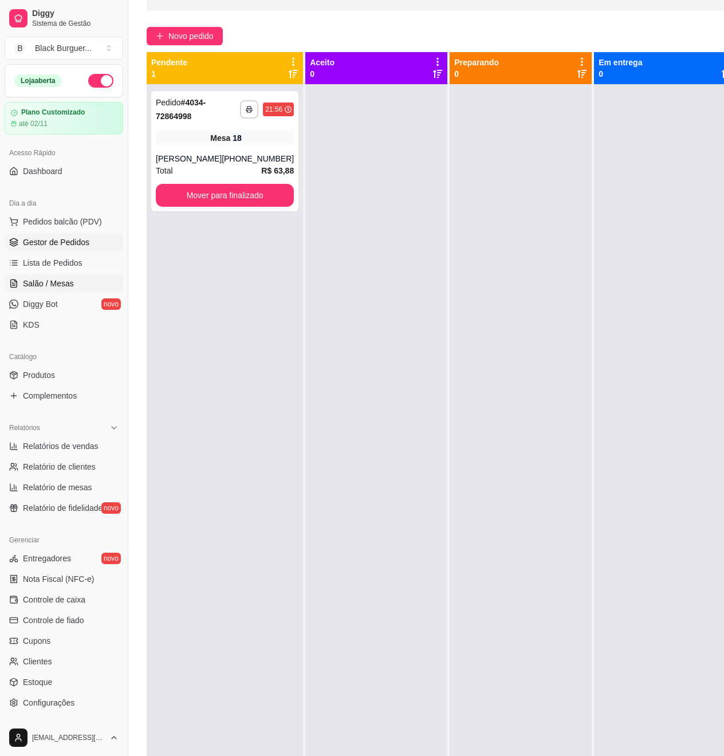
click at [49, 284] on span "Salão / Mesas" at bounding box center [48, 283] width 51 height 11
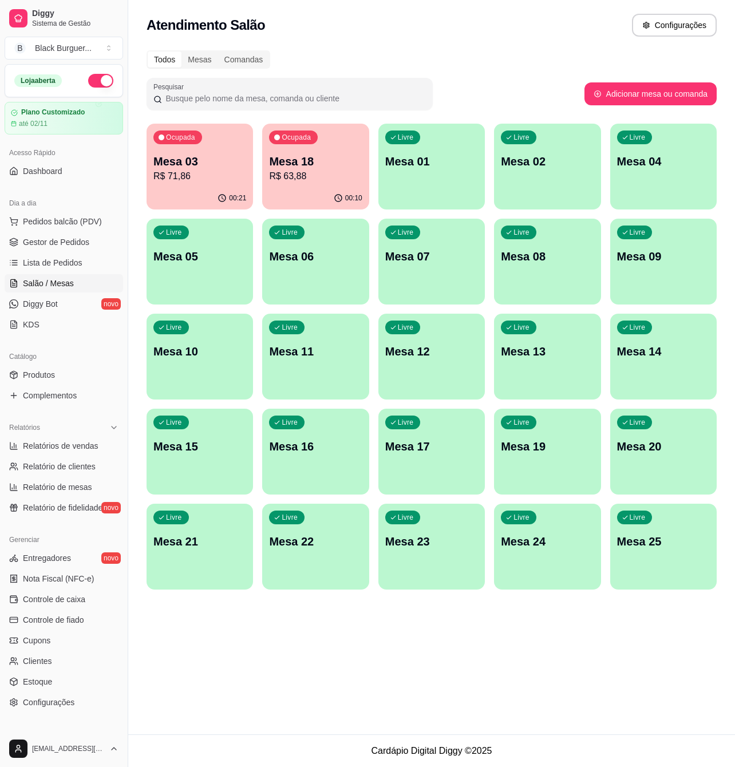
click at [218, 165] on p "Mesa 03" at bounding box center [199, 161] width 93 height 16
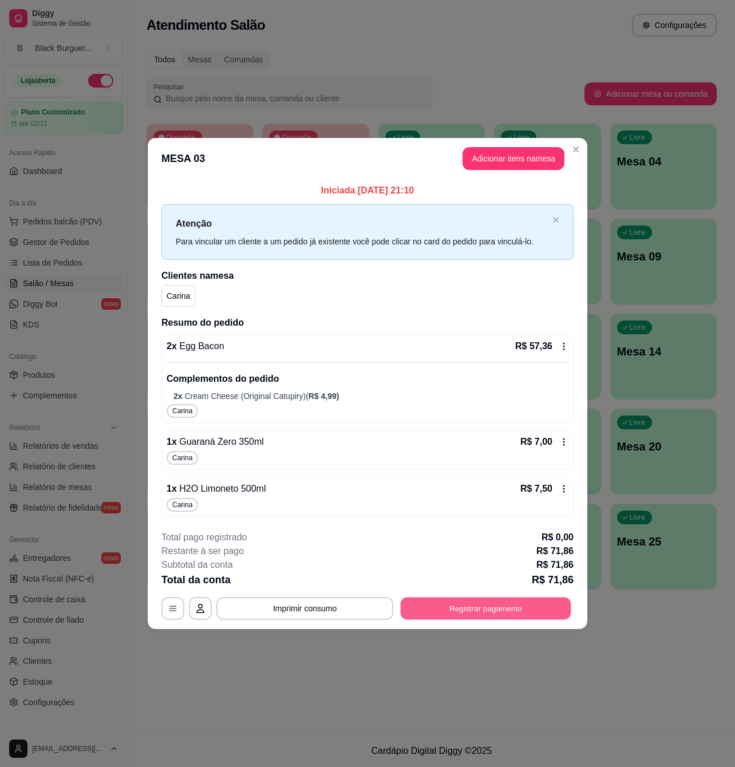
click at [452, 611] on button "Registrar pagamento" at bounding box center [486, 609] width 171 height 22
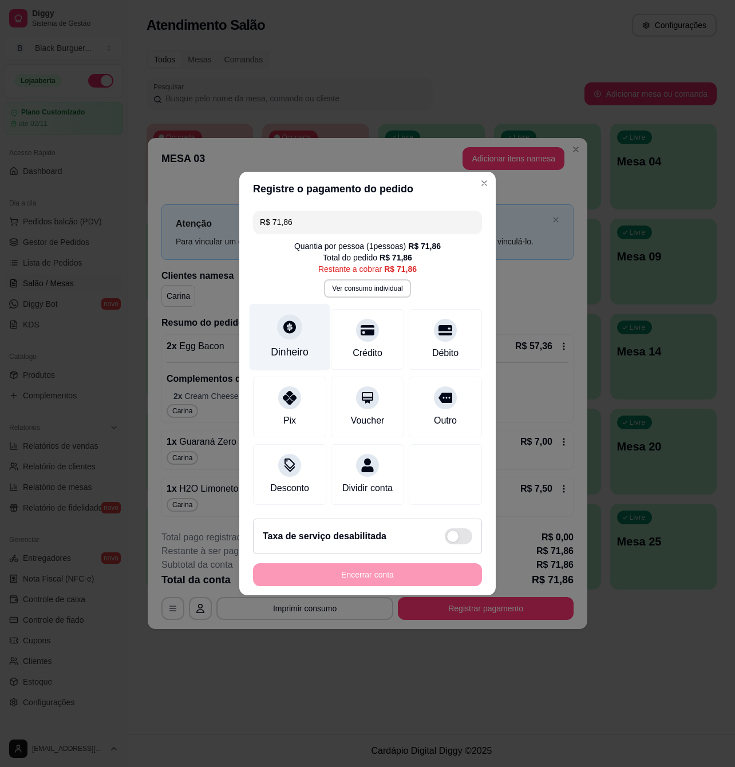
click at [284, 335] on div "Dinheiro" at bounding box center [290, 337] width 81 height 67
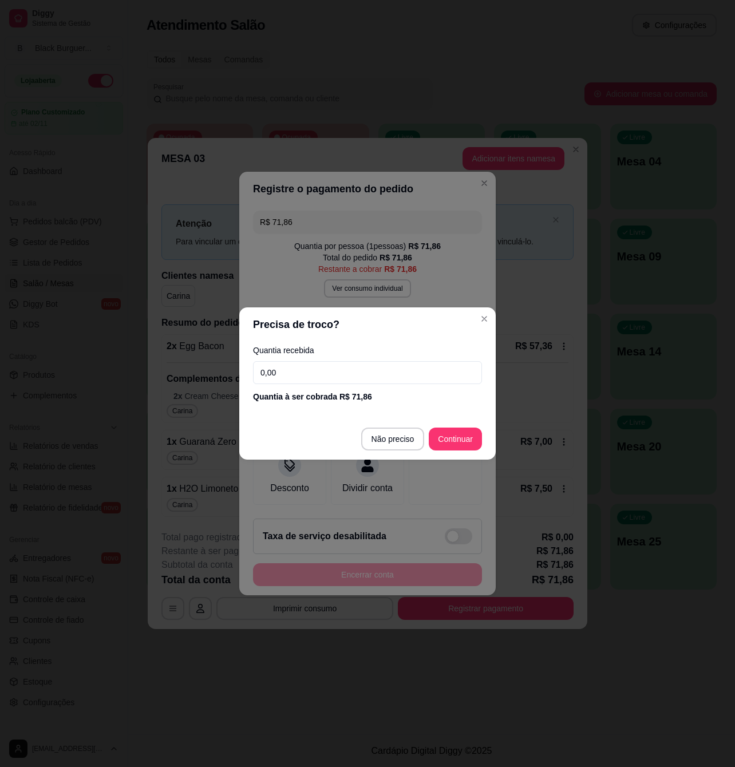
click at [324, 376] on input "0,00" at bounding box center [367, 372] width 229 height 23
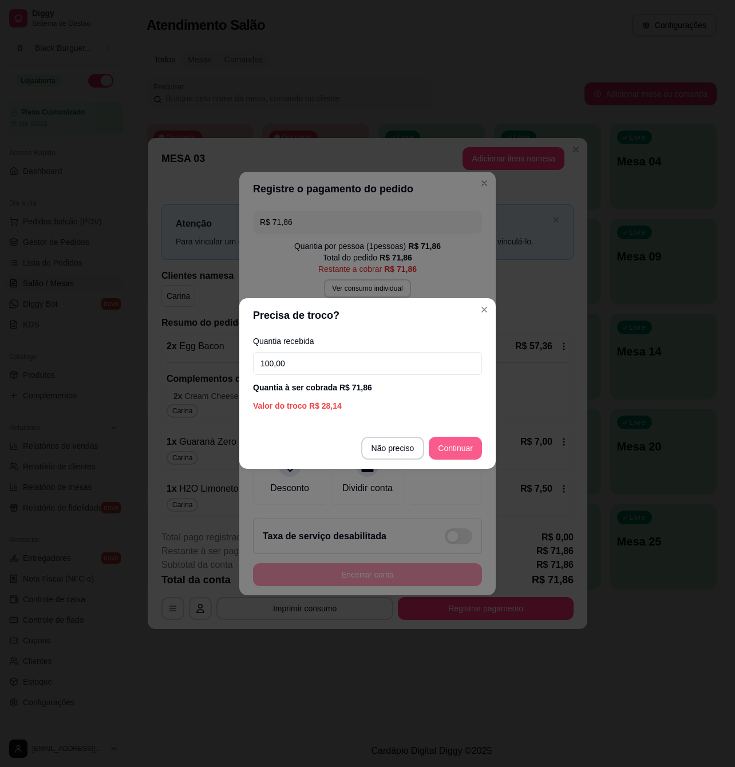
type input "100,00"
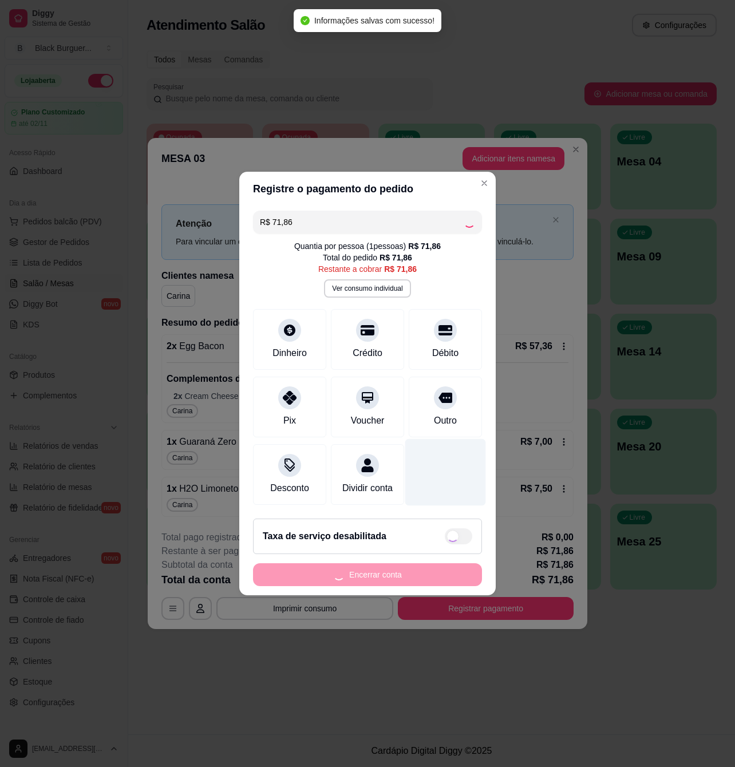
type input "R$ 0,00"
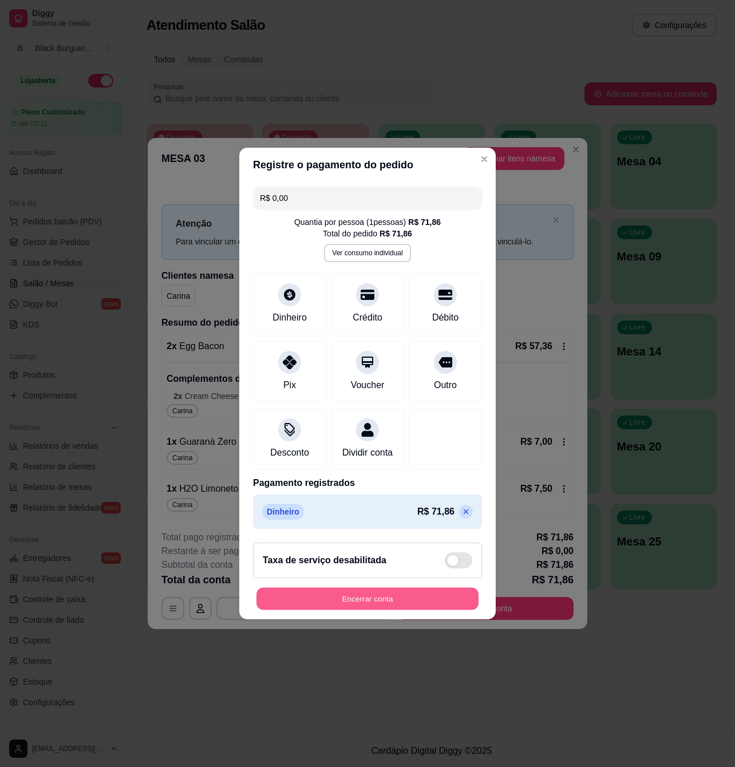
click at [392, 606] on button "Encerrar conta" at bounding box center [367, 599] width 222 height 22
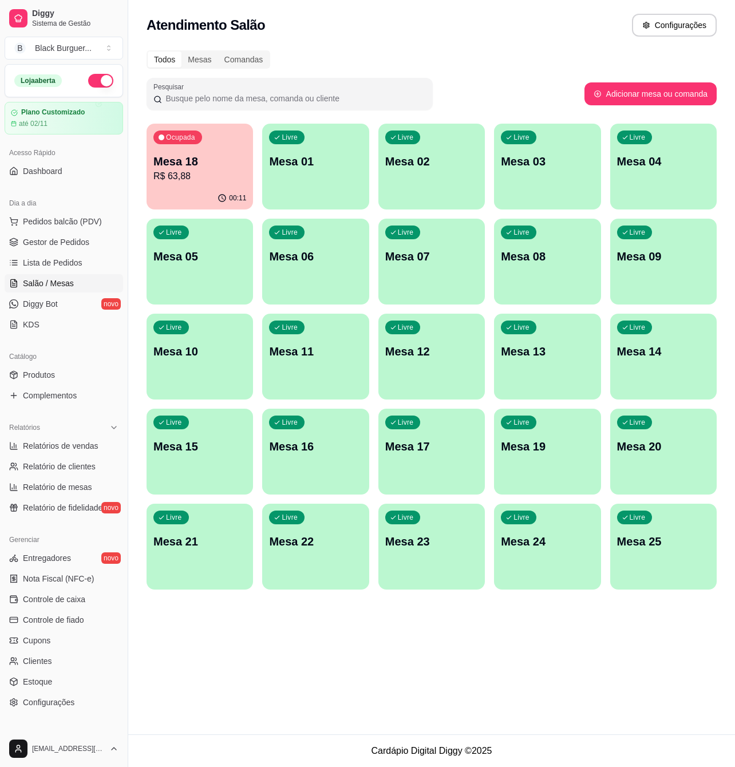
click at [495, 66] on div "Todos Mesas Comandas" at bounding box center [432, 59] width 570 height 18
click at [47, 239] on span "Gestor de Pedidos" at bounding box center [56, 241] width 66 height 11
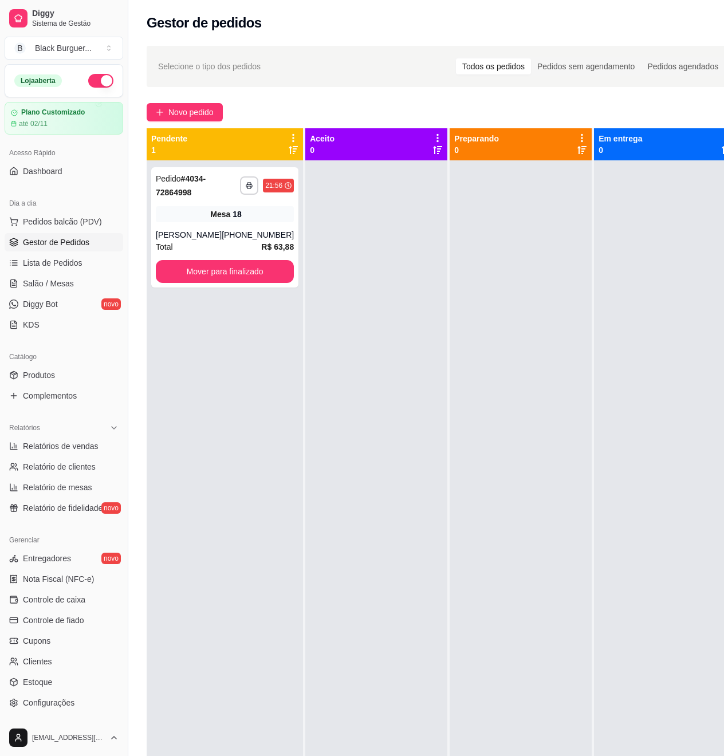
click at [54, 246] on span "Gestor de Pedidos" at bounding box center [56, 241] width 66 height 11
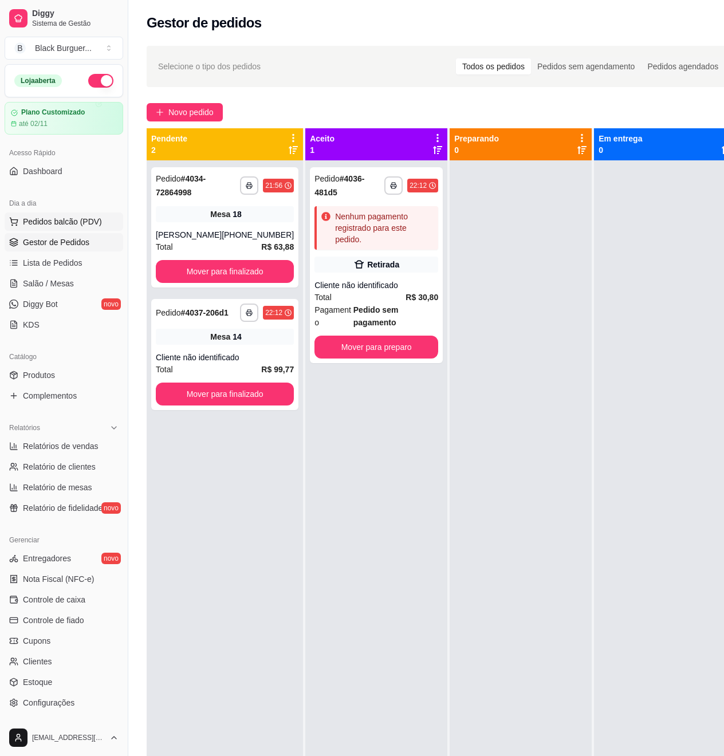
click at [51, 224] on span "Pedidos balcão (PDV)" at bounding box center [62, 221] width 79 height 11
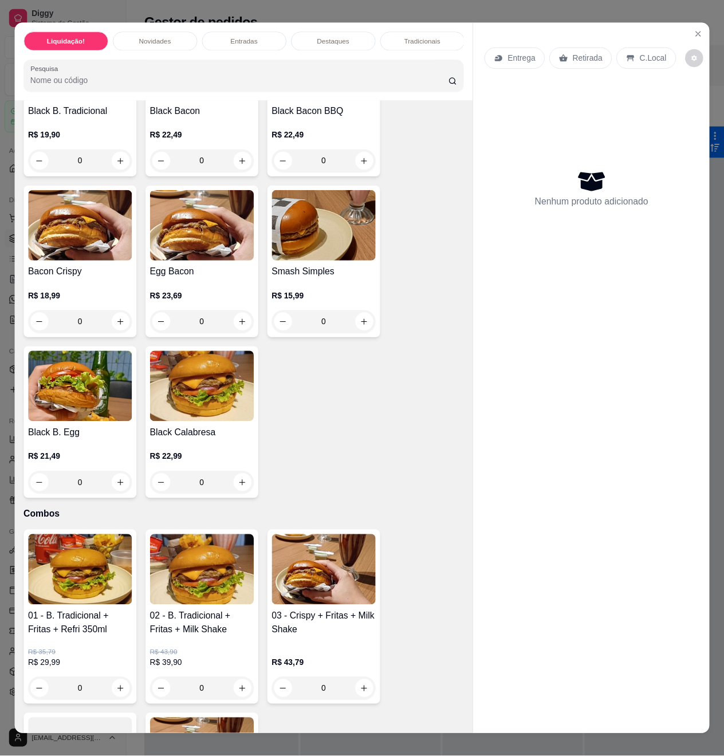
scroll to position [1679, 0]
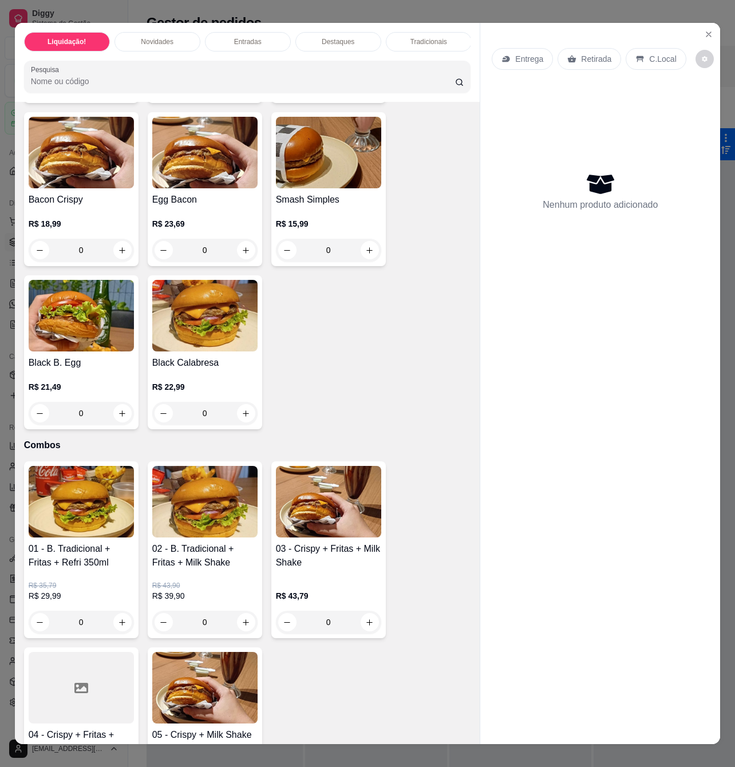
click at [118, 256] on div "0" at bounding box center [81, 250] width 105 height 23
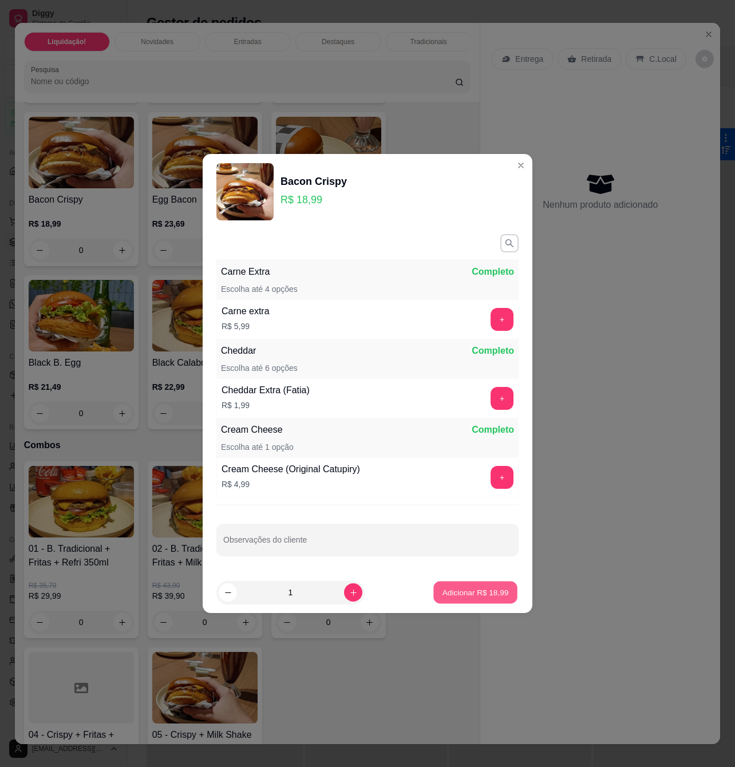
click at [449, 594] on p "Adicionar R$ 18,99" at bounding box center [475, 592] width 66 height 11
type input "1"
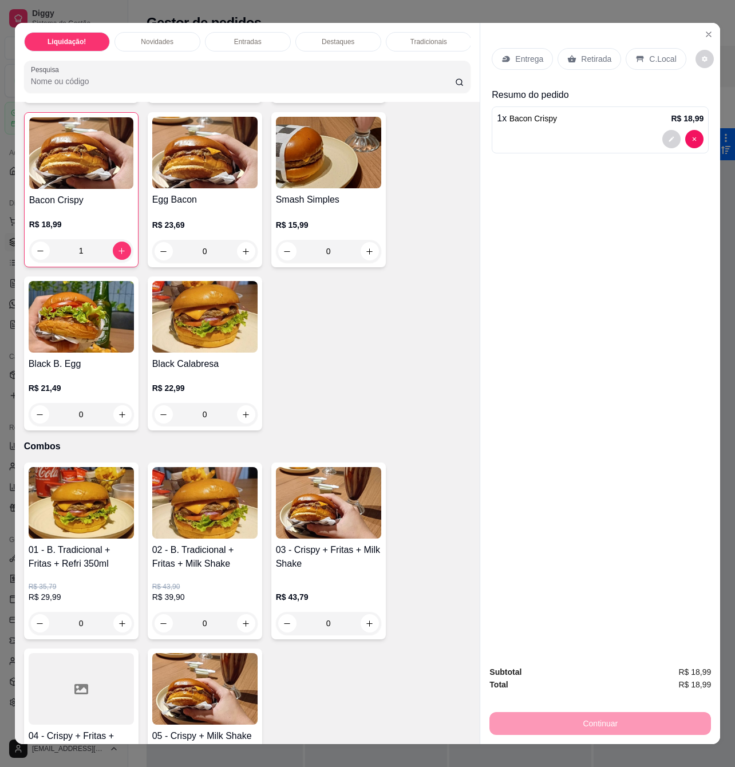
click at [638, 56] on div "C.Local" at bounding box center [656, 59] width 60 height 22
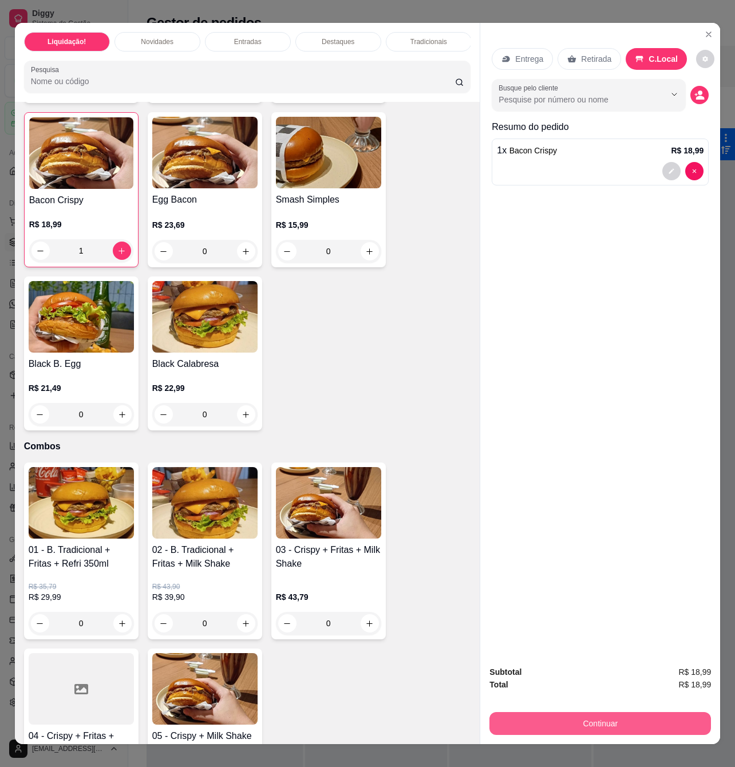
click at [588, 717] on button "Continuar" at bounding box center [600, 723] width 222 height 23
click at [631, 712] on button "Continuar" at bounding box center [600, 723] width 215 height 22
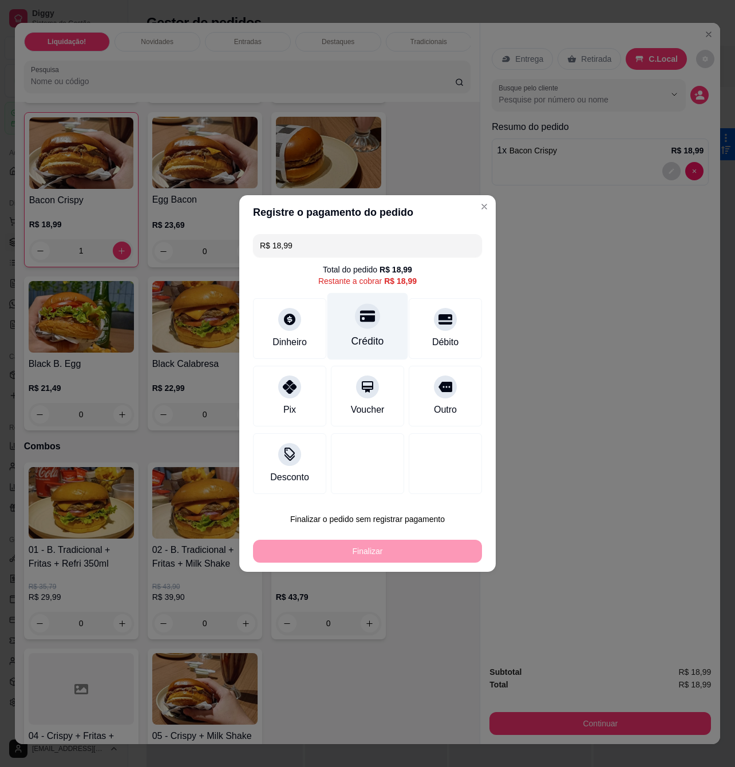
click at [362, 326] on div at bounding box center [367, 315] width 25 height 25
type input "R$ 0,00"
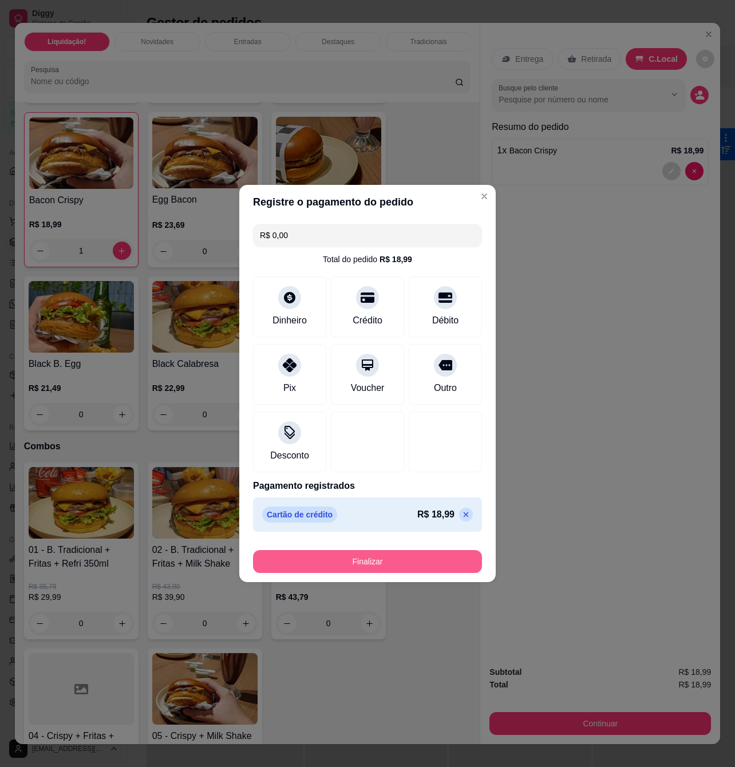
click at [381, 559] on button "Finalizar" at bounding box center [367, 561] width 229 height 23
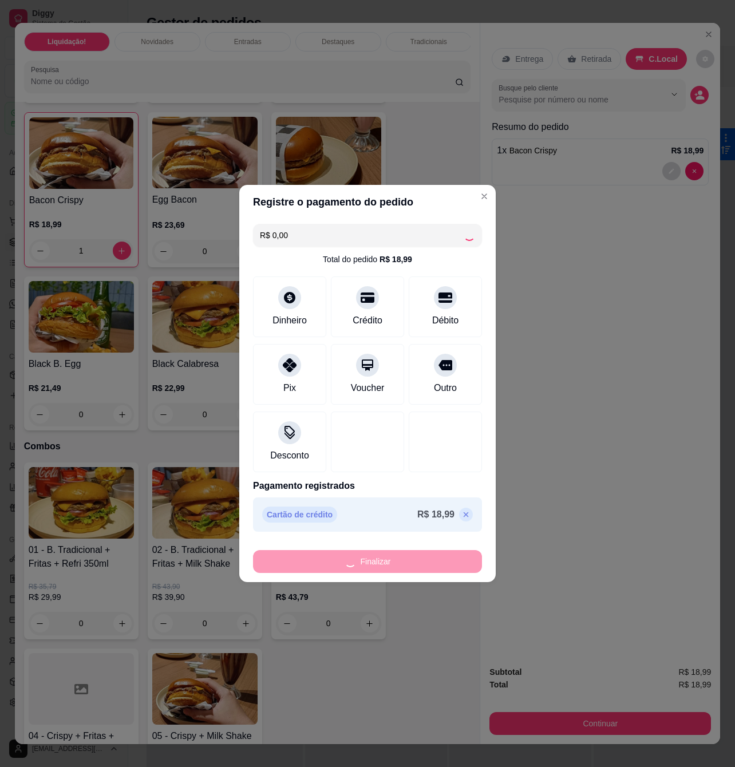
type input "0"
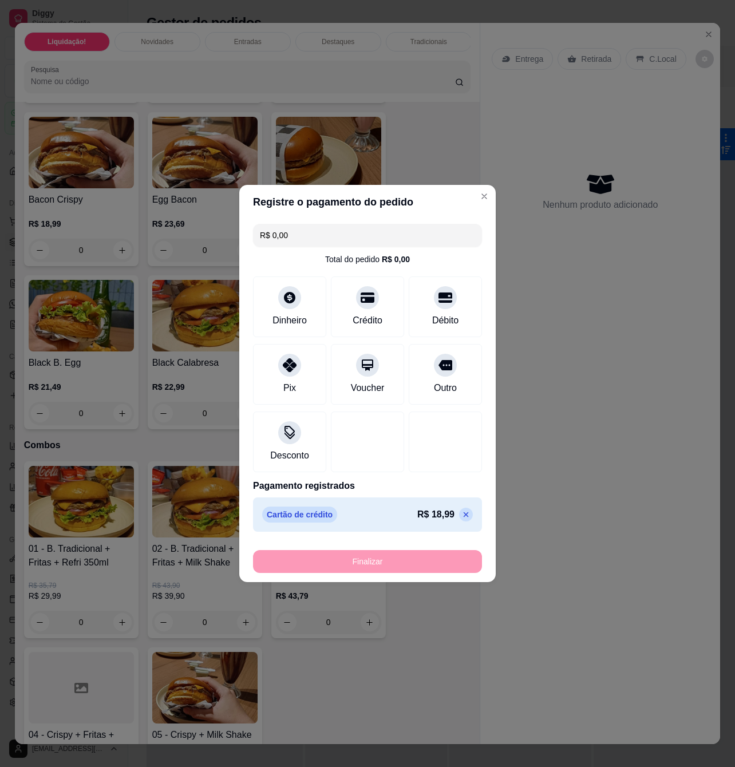
type input "-R$ 18,99"
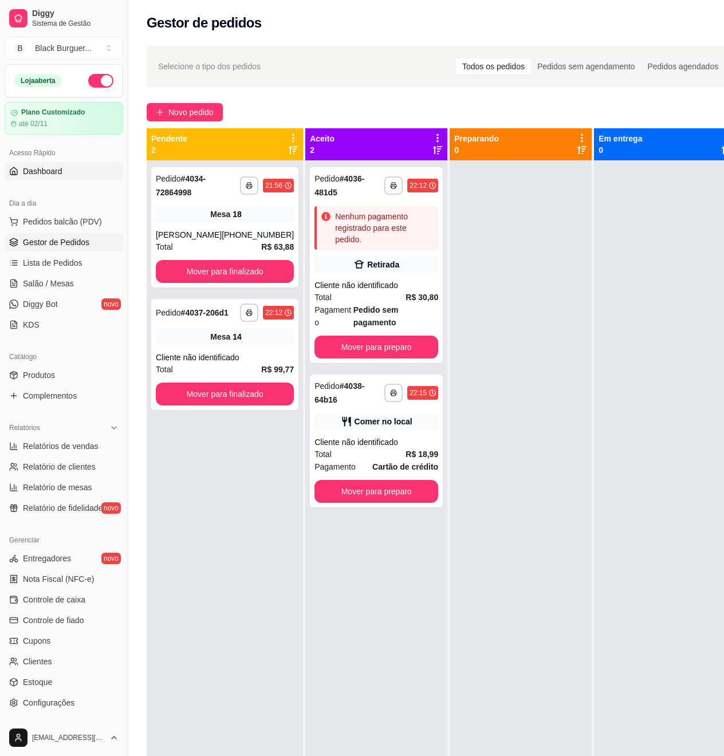
click at [42, 175] on span "Dashboard" at bounding box center [42, 170] width 39 height 11
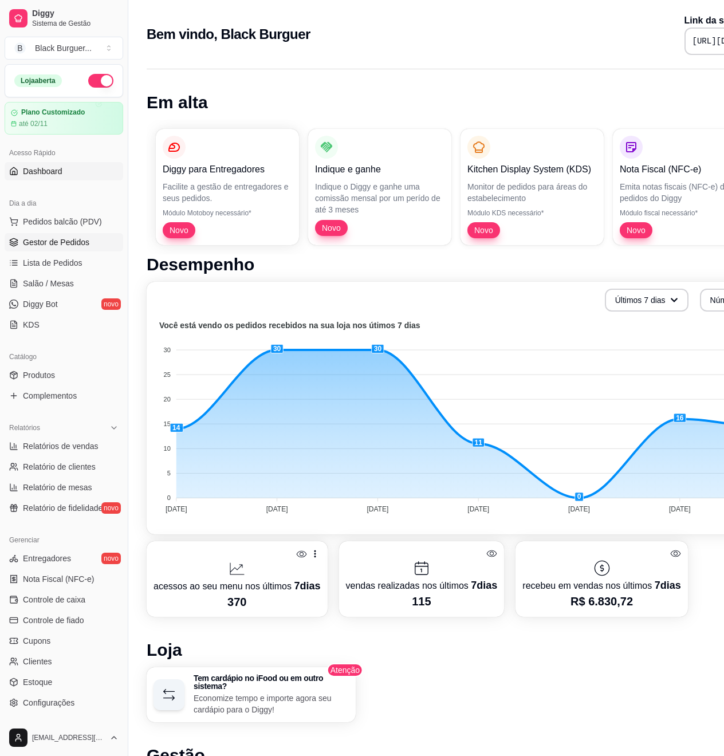
click at [41, 246] on span "Gestor de Pedidos" at bounding box center [56, 241] width 66 height 11
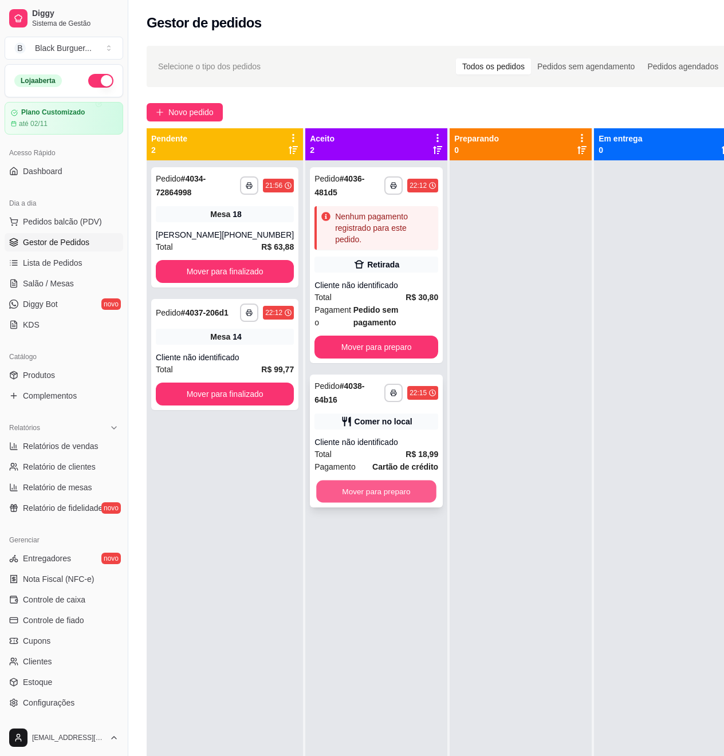
click at [353, 497] on button "Mover para preparo" at bounding box center [376, 491] width 120 height 22
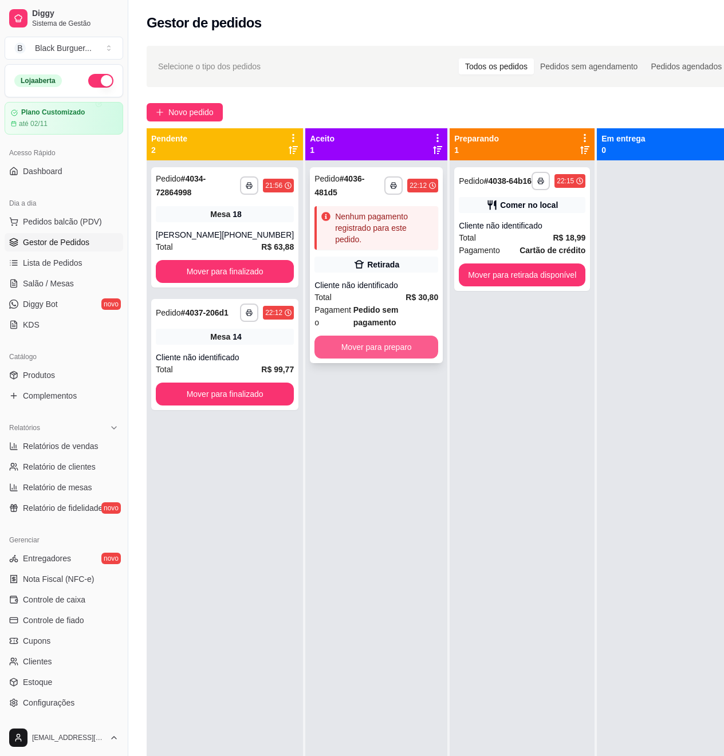
click at [359, 343] on button "Mover para preparo" at bounding box center [376, 346] width 124 height 23
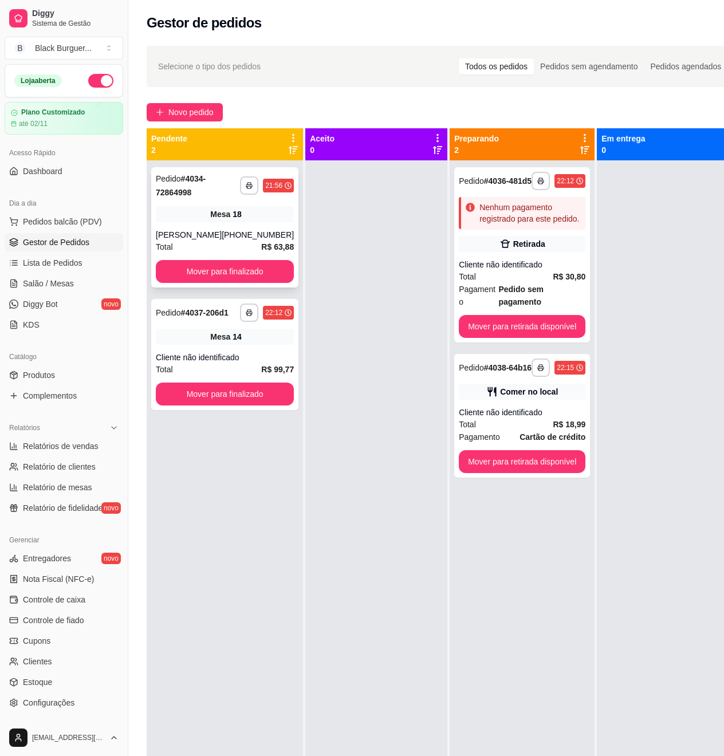
click at [177, 215] on div "Mesa 18" at bounding box center [225, 214] width 138 height 16
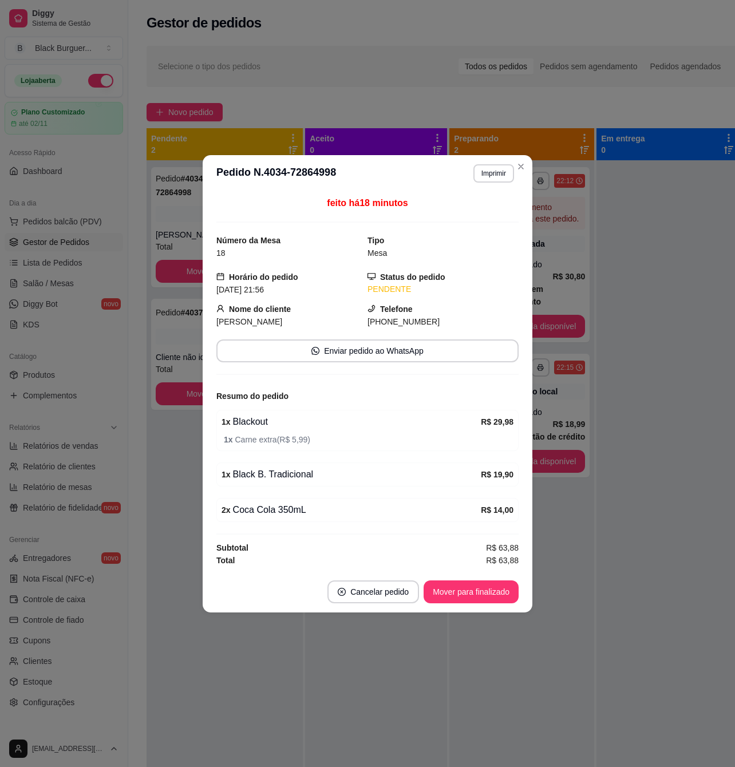
click at [203, 472] on div "feito há 18 minutos Número da Mesa 18 Tipo Mesa Horário do pedido 09/10/2025 21…" at bounding box center [368, 382] width 330 height 380
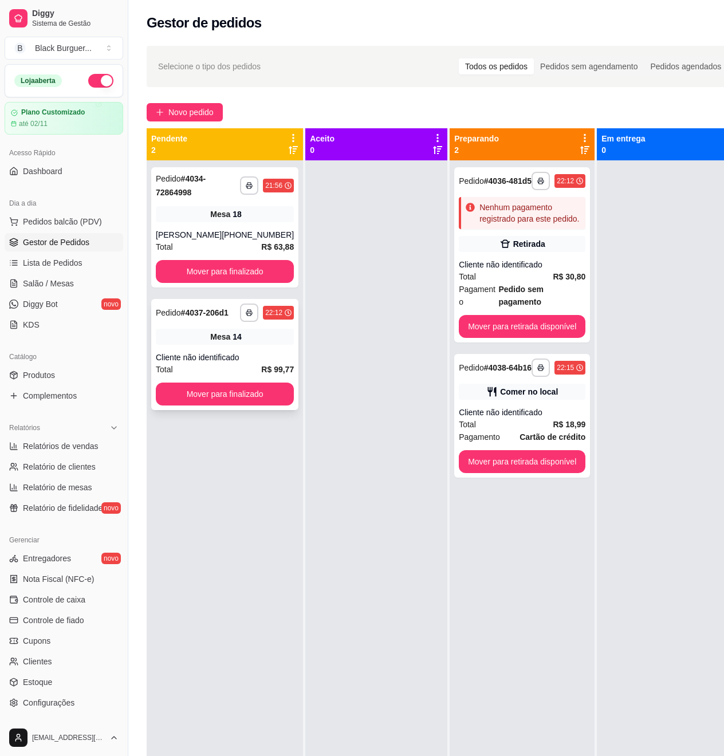
click at [181, 319] on div "Pedido # 4037-206d1" at bounding box center [192, 313] width 73 height 14
click at [207, 223] on div "**********" at bounding box center [224, 227] width 147 height 120
click at [163, 345] on div "Mesa 14" at bounding box center [225, 337] width 138 height 16
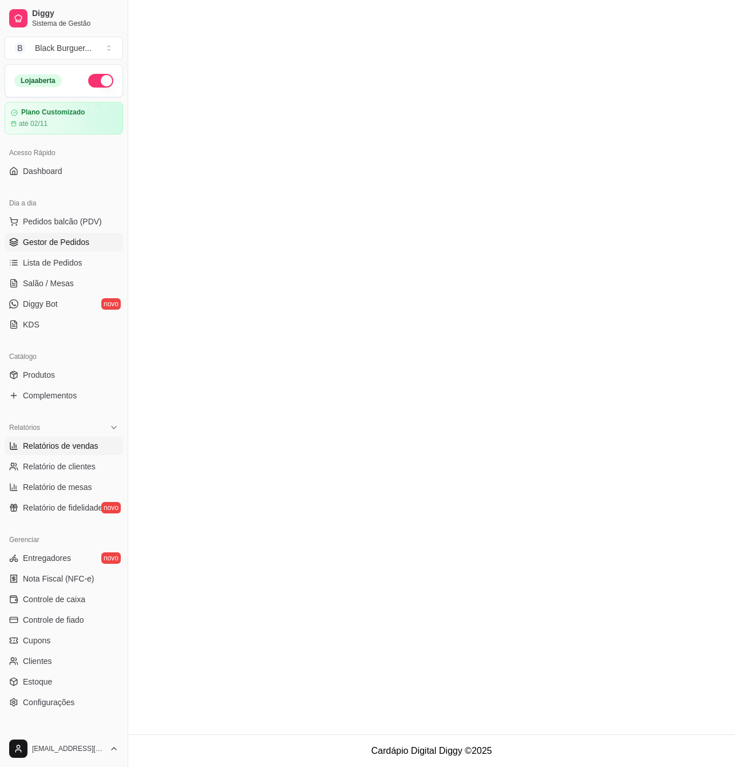
click at [26, 445] on span "Relatórios de vendas" at bounding box center [61, 445] width 76 height 11
select select "ALL"
select select "0"
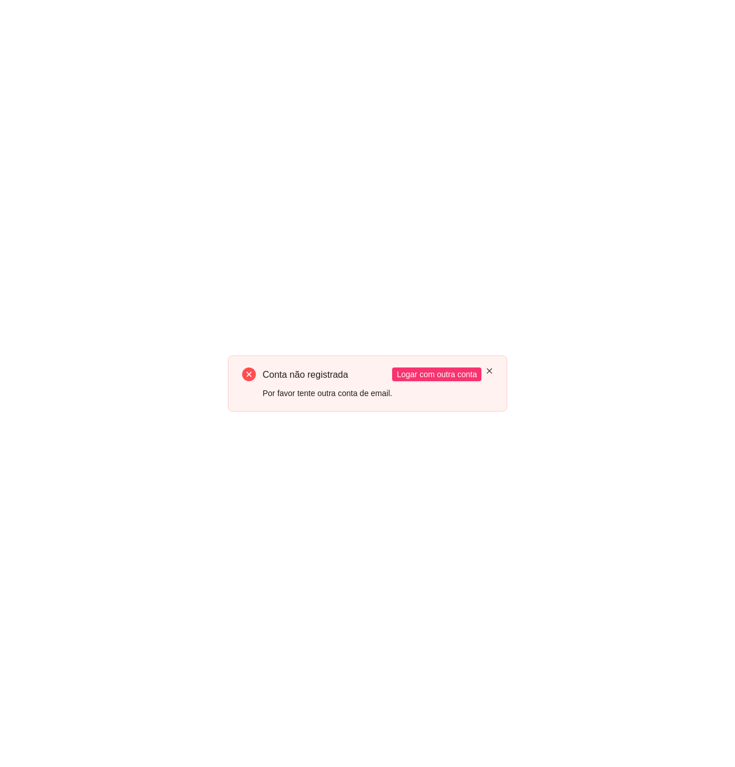
click at [490, 367] on icon "close" at bounding box center [489, 370] width 7 height 7
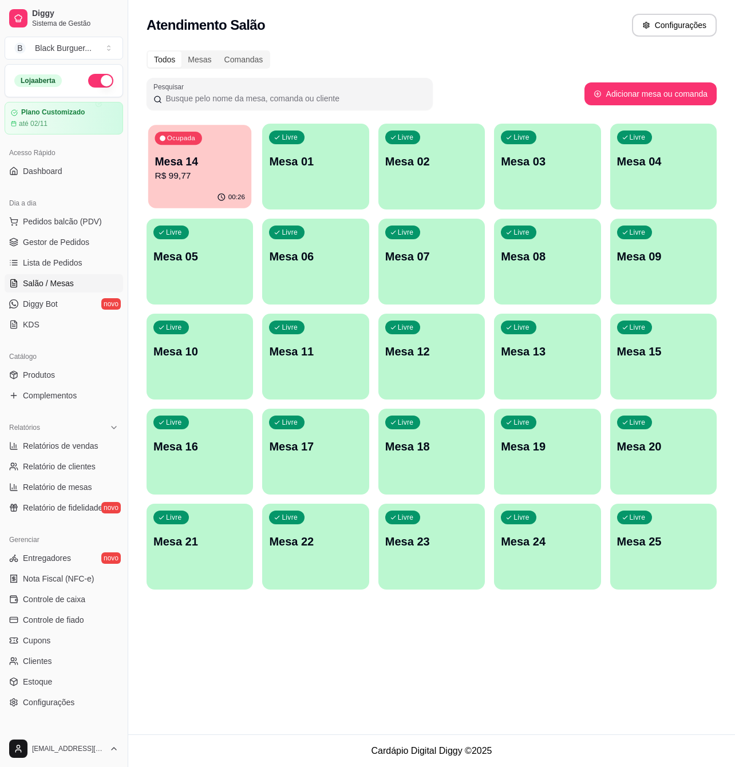
click at [230, 165] on p "Mesa 14" at bounding box center [200, 161] width 90 height 15
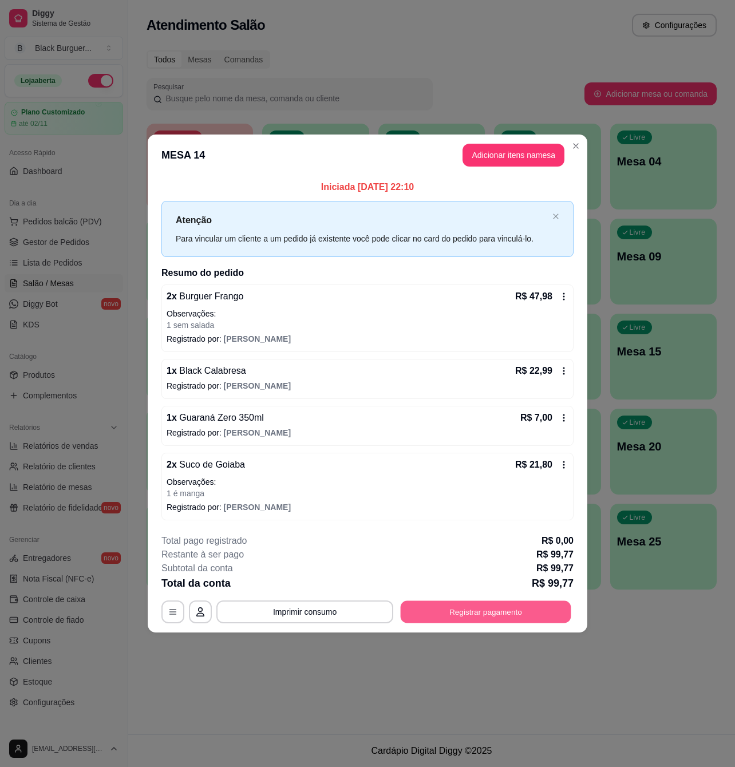
click at [471, 612] on button "Registrar pagamento" at bounding box center [486, 611] width 171 height 22
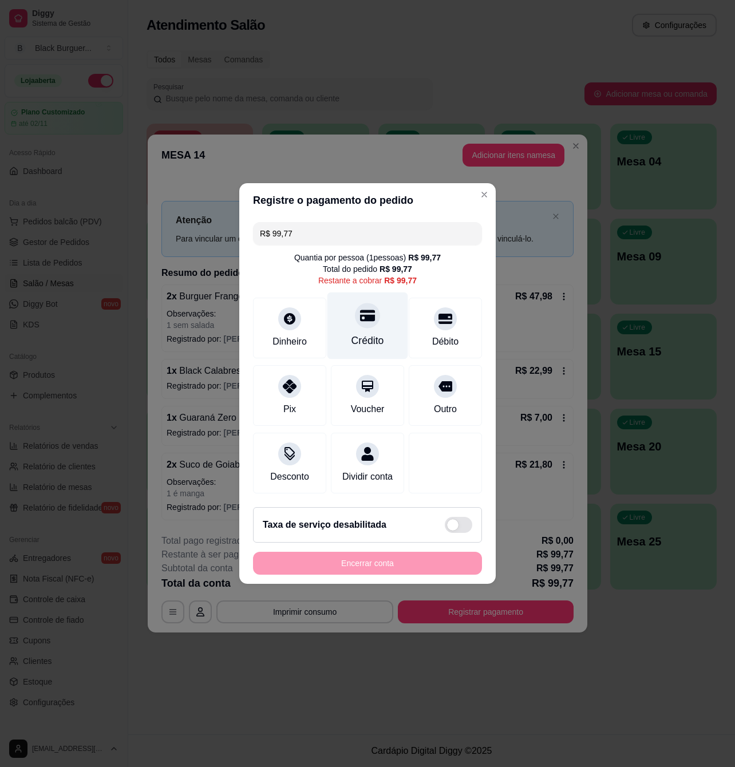
click at [365, 316] on div at bounding box center [367, 315] width 25 height 25
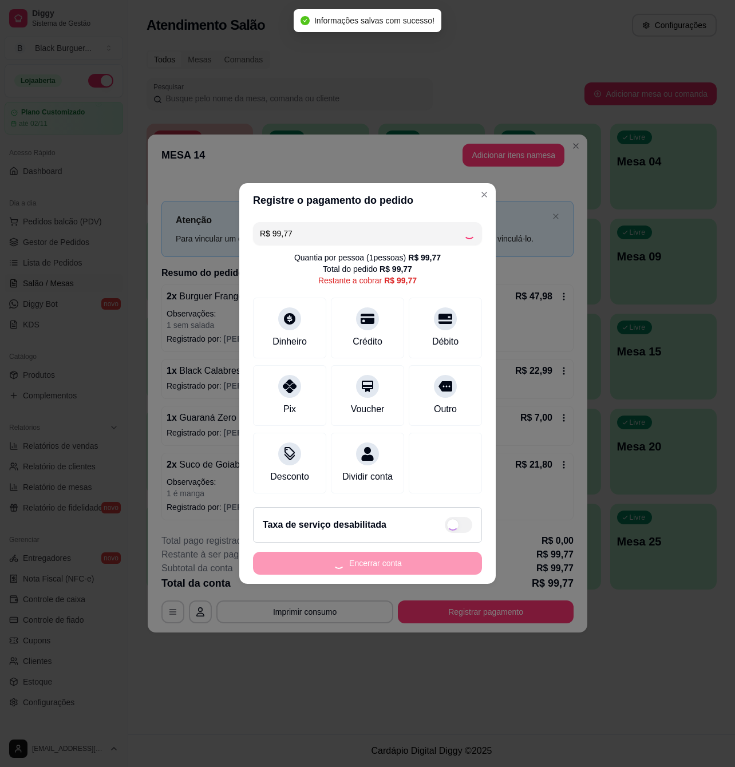
type input "R$ 0,00"
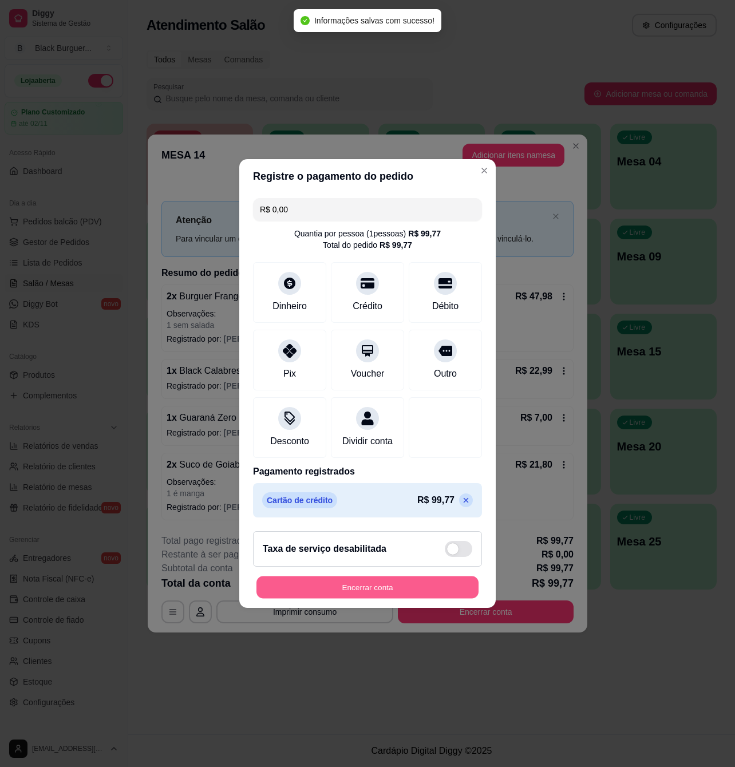
click at [374, 594] on button "Encerrar conta" at bounding box center [367, 587] width 222 height 22
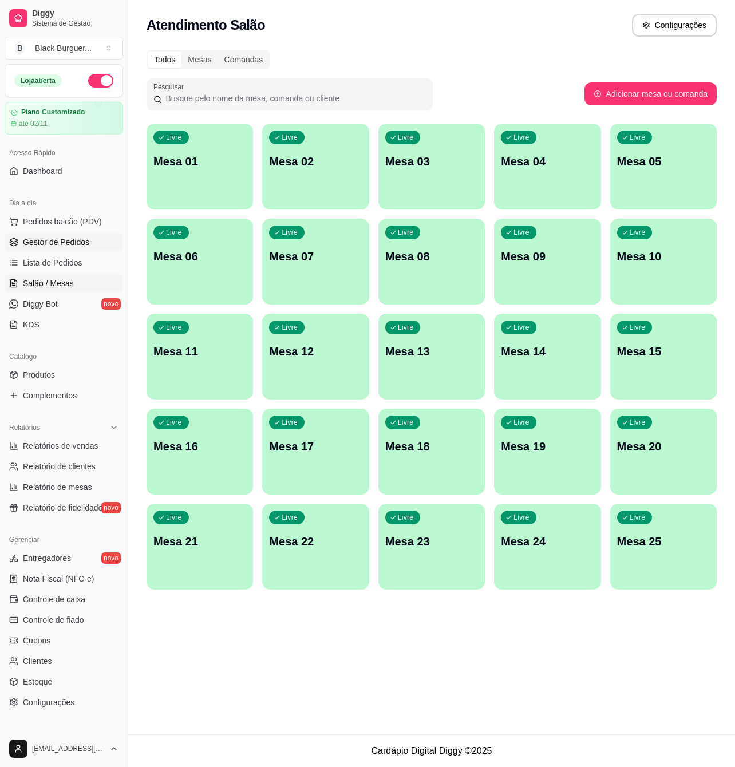
click at [64, 240] on span "Gestor de Pedidos" at bounding box center [56, 241] width 66 height 11
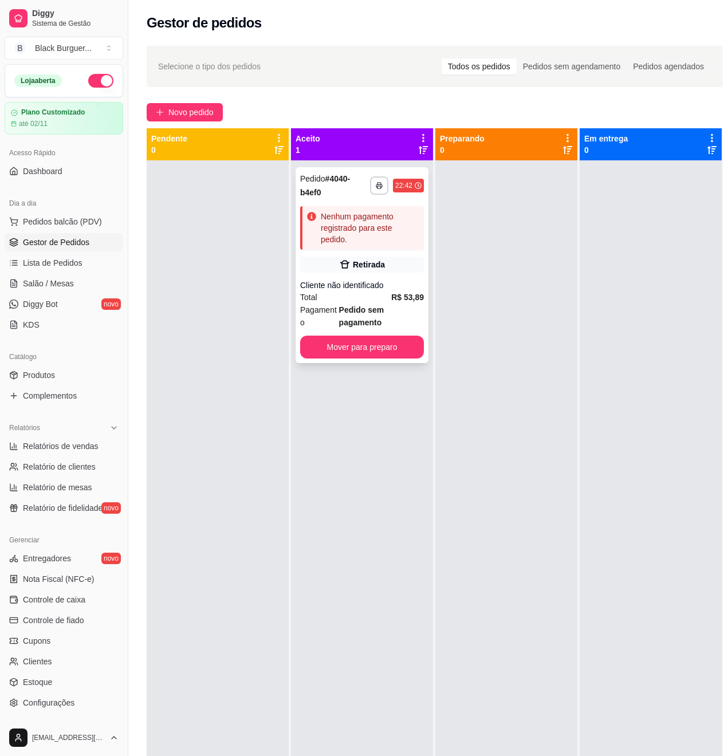
click at [406, 283] on div "Cliente não identificado" at bounding box center [362, 284] width 124 height 11
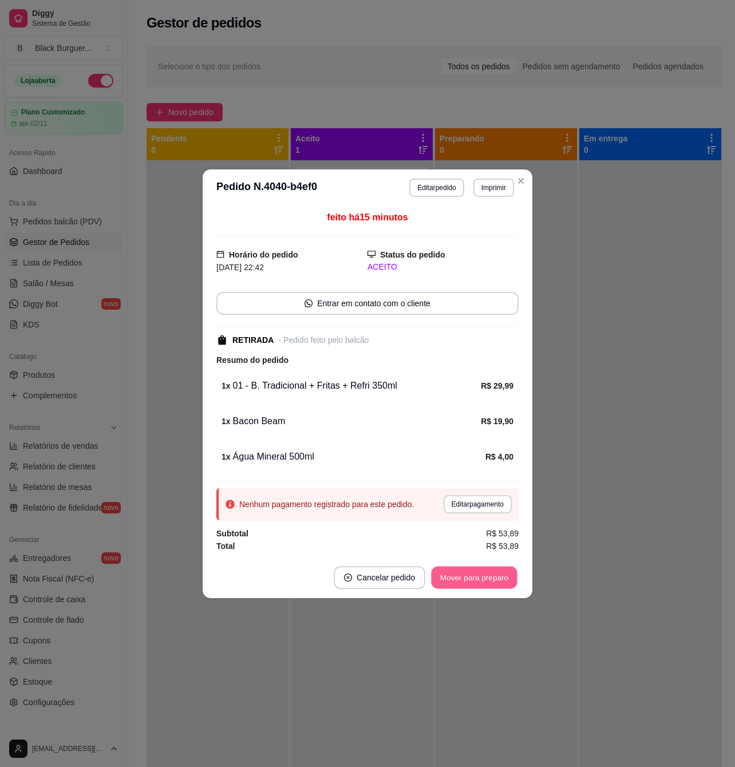
click at [484, 579] on button "Mover para preparo" at bounding box center [474, 577] width 86 height 22
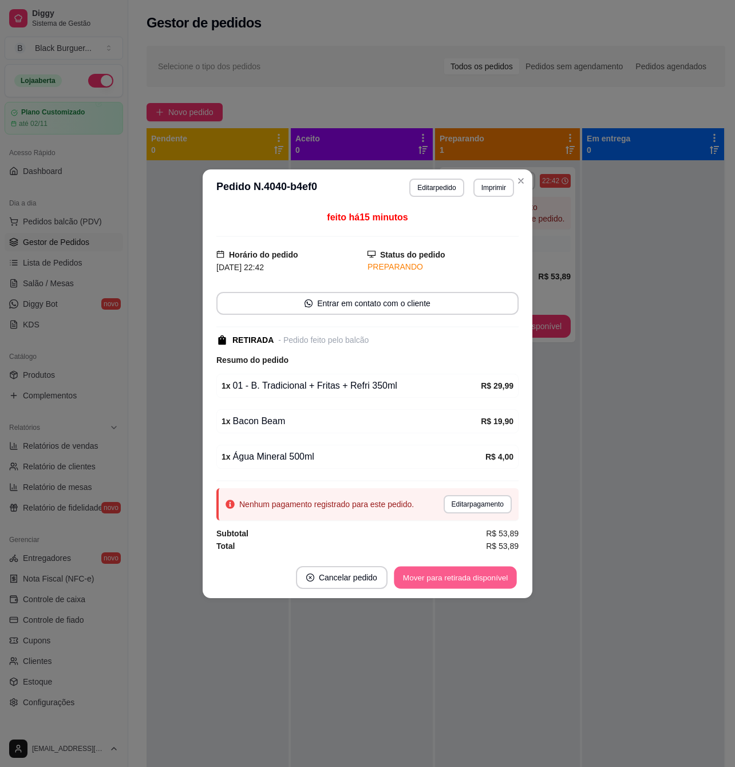
click at [492, 578] on button "Mover para retirada disponível" at bounding box center [455, 577] width 122 height 22
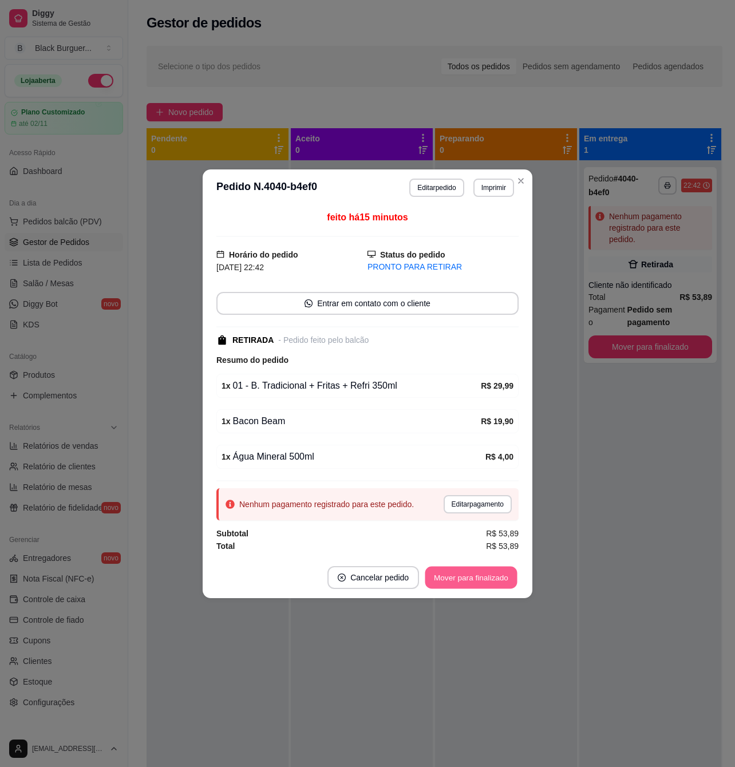
click at [481, 577] on button "Mover para finalizado" at bounding box center [471, 577] width 92 height 22
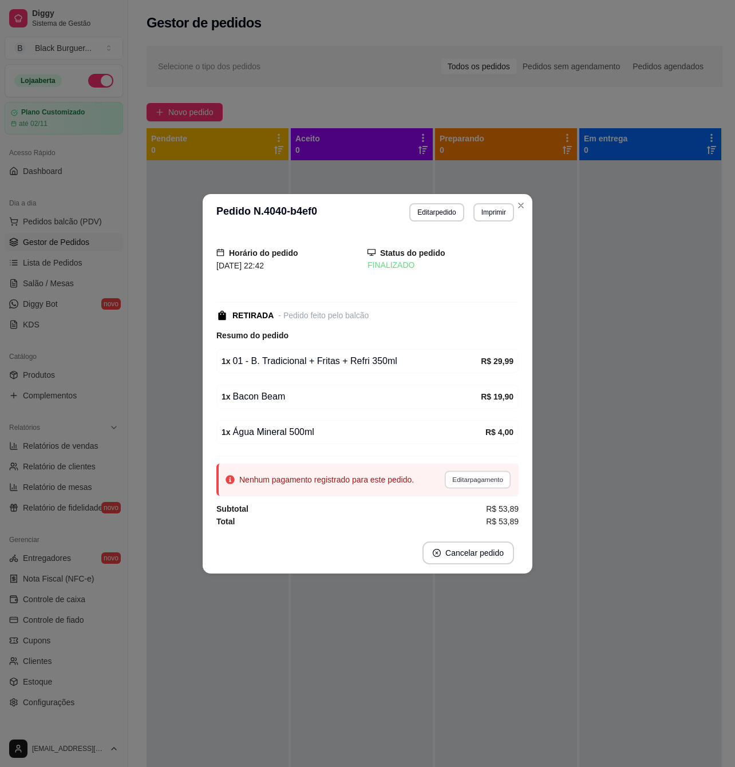
click at [476, 488] on button "Editar pagamento" at bounding box center [477, 480] width 66 height 18
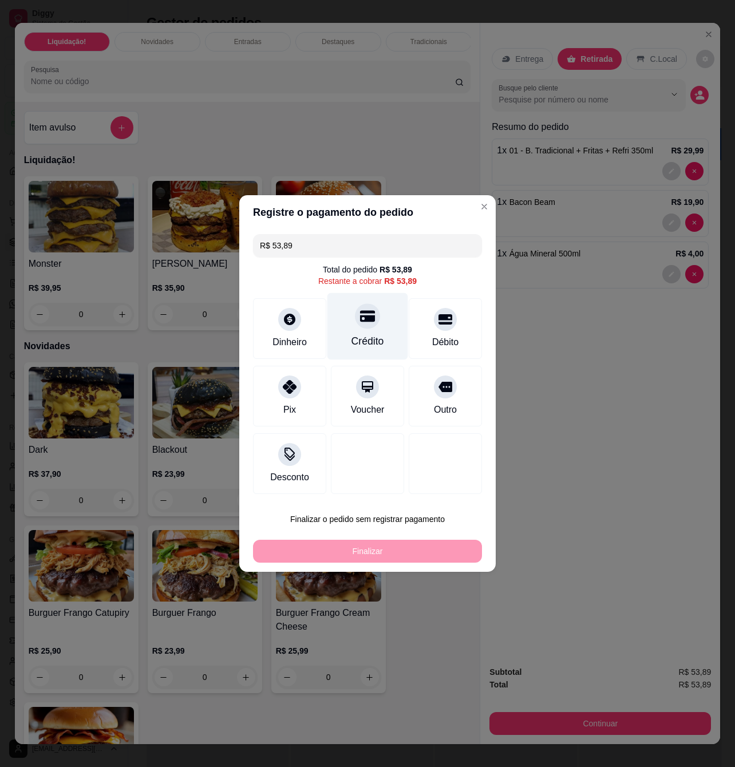
click at [364, 339] on div "Crédito" at bounding box center [367, 341] width 33 height 15
type input "R$ 0,00"
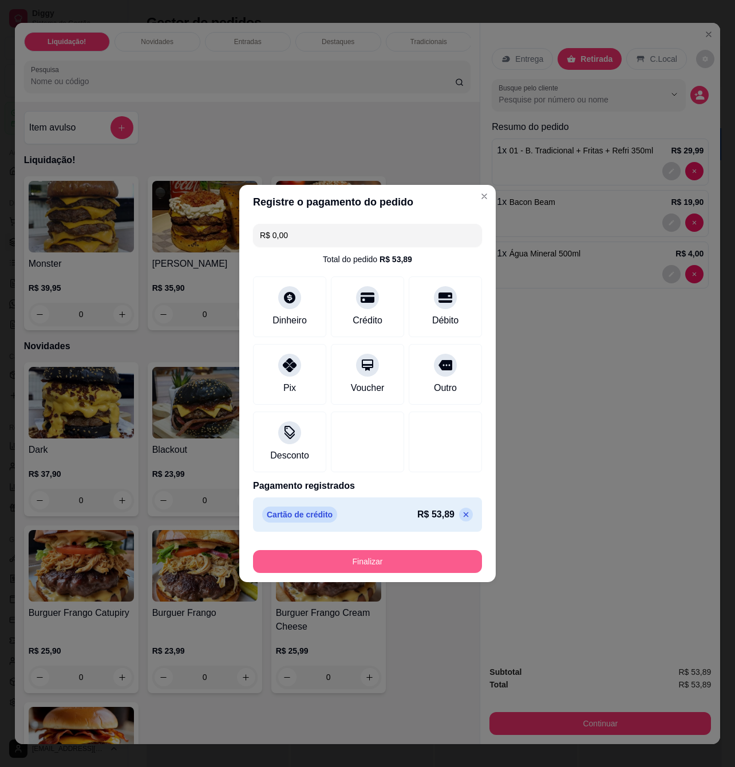
click at [382, 562] on button "Finalizar" at bounding box center [367, 561] width 229 height 23
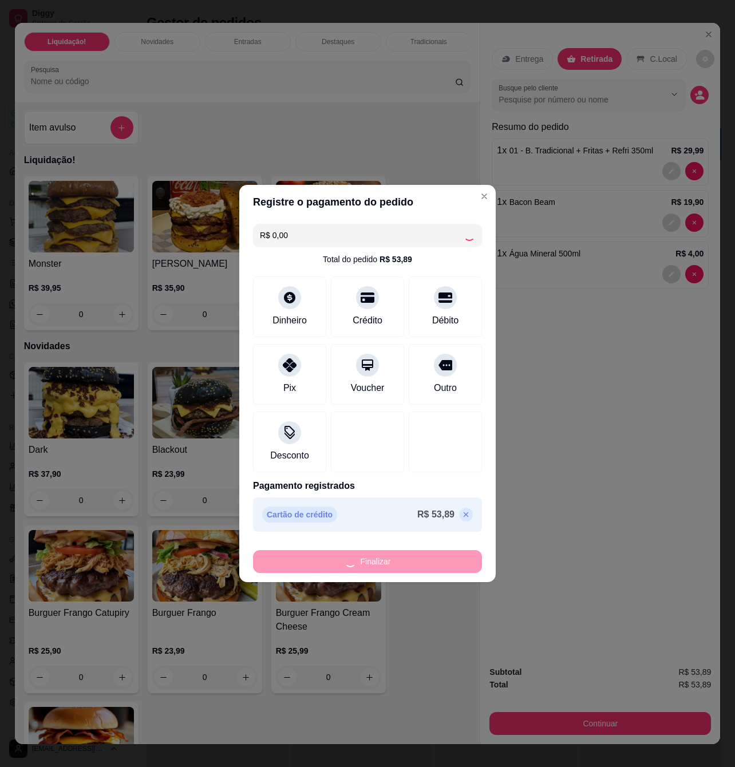
type input "0"
type input "-R$ 53,89"
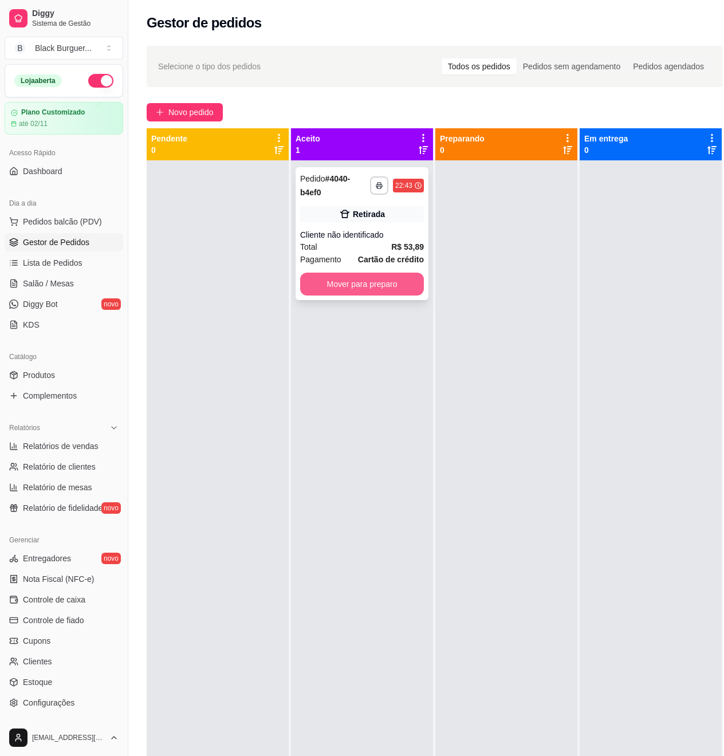
click at [390, 291] on button "Mover para preparo" at bounding box center [362, 283] width 124 height 23
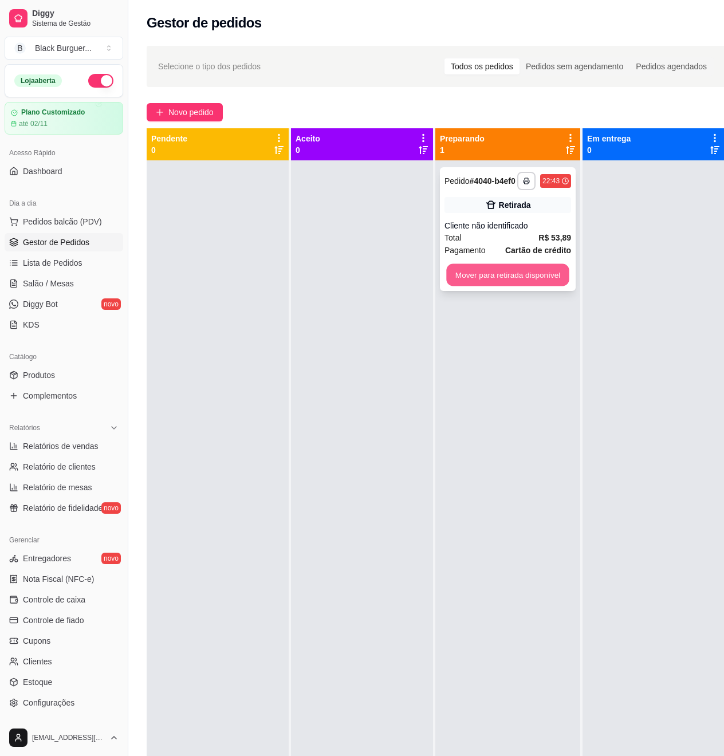
click at [511, 280] on button "Mover para retirada disponível" at bounding box center [507, 275] width 122 height 22
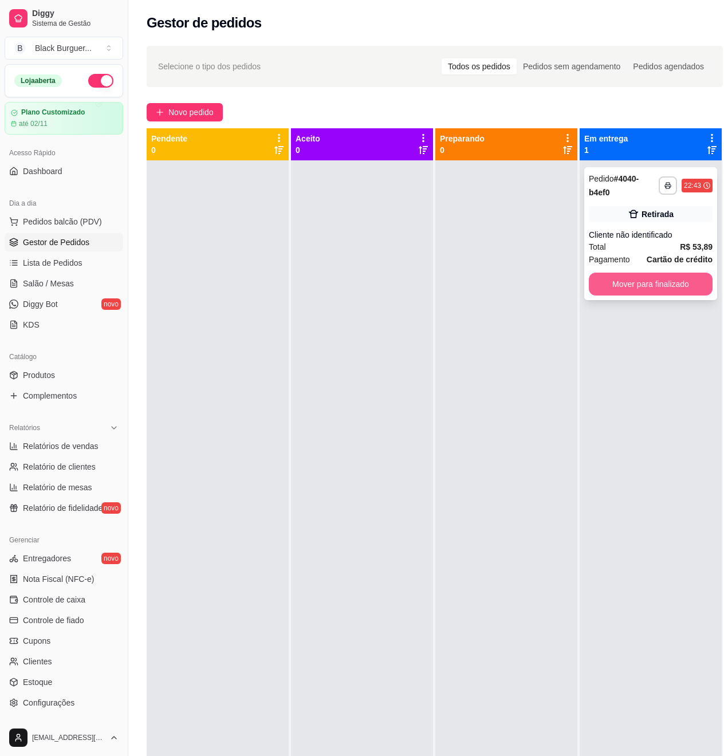
click at [625, 282] on button "Mover para finalizado" at bounding box center [650, 283] width 124 height 23
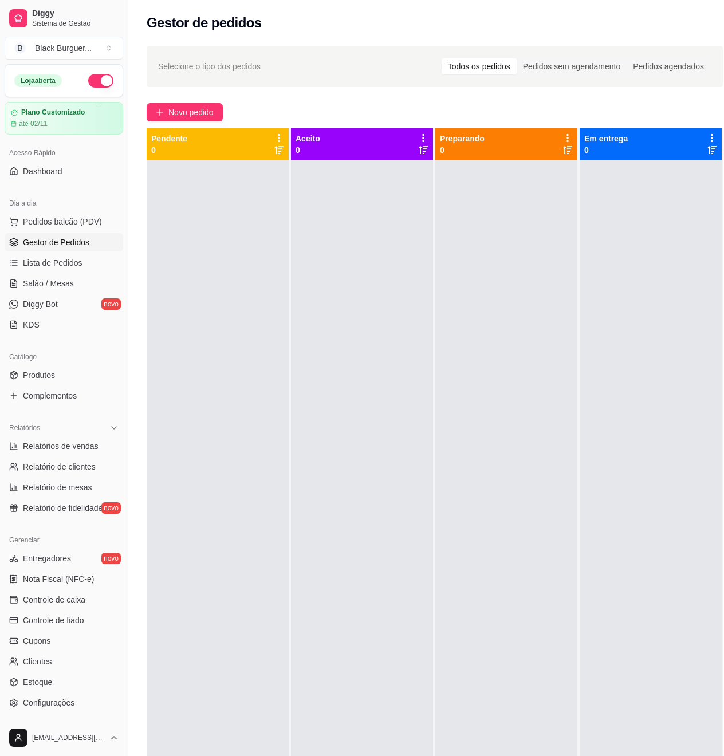
click at [85, 244] on span "Gestor de Pedidos" at bounding box center [56, 241] width 66 height 11
click at [46, 257] on span "Lista de Pedidos" at bounding box center [53, 262] width 60 height 11
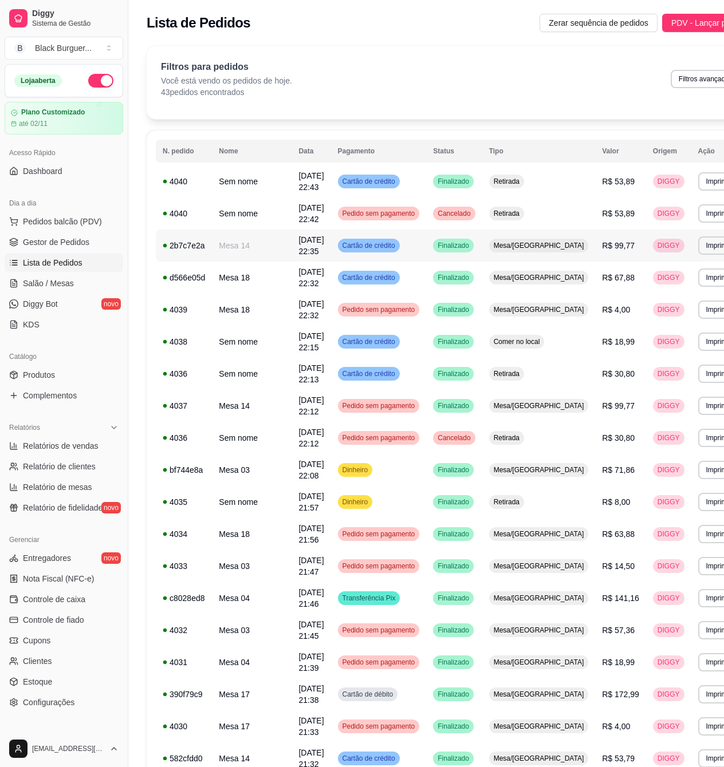
click at [300, 248] on td "[DATE] 22:35" at bounding box center [310, 246] width 39 height 32
click at [328, 170] on td "[DATE] 22:43" at bounding box center [310, 181] width 39 height 32
click at [49, 442] on span "Relatórios de vendas" at bounding box center [61, 445] width 76 height 11
select select "ALL"
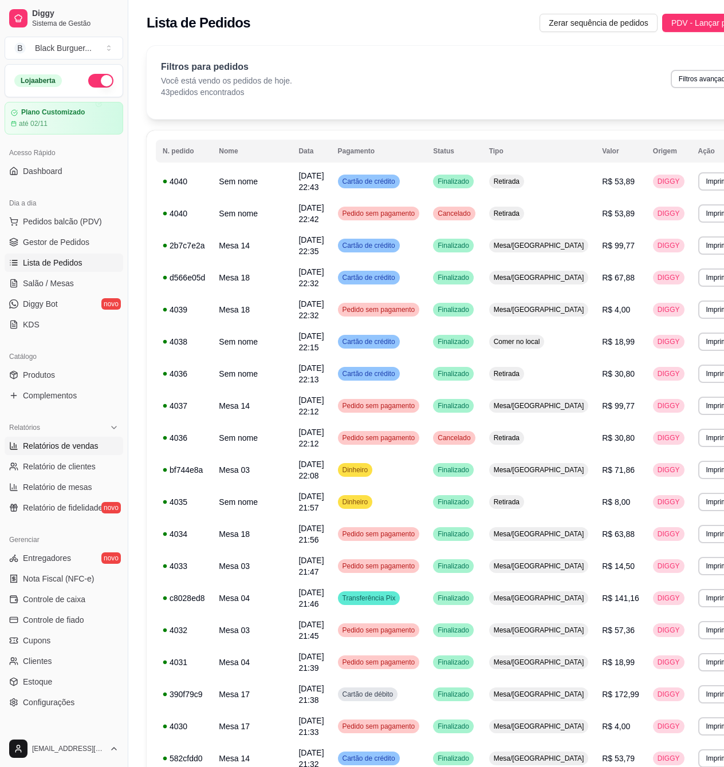
select select "0"
